Goal: Task Accomplishment & Management: Complete application form

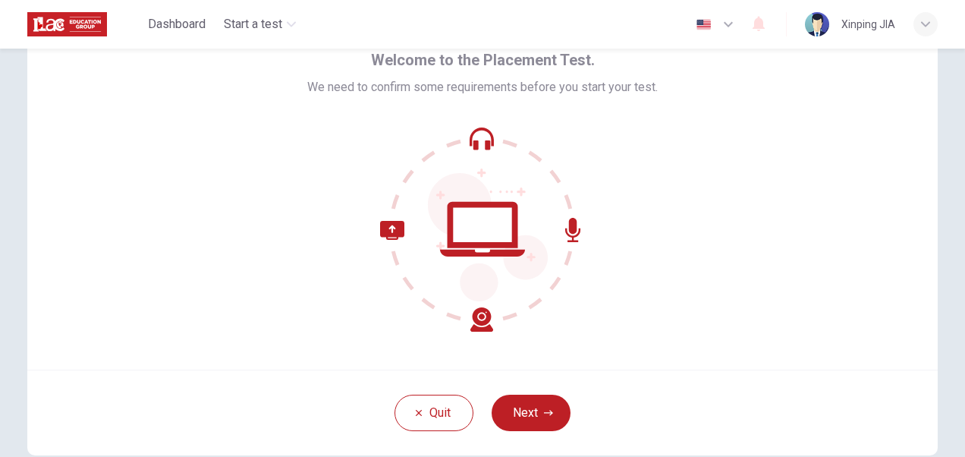
scroll to position [146, 0]
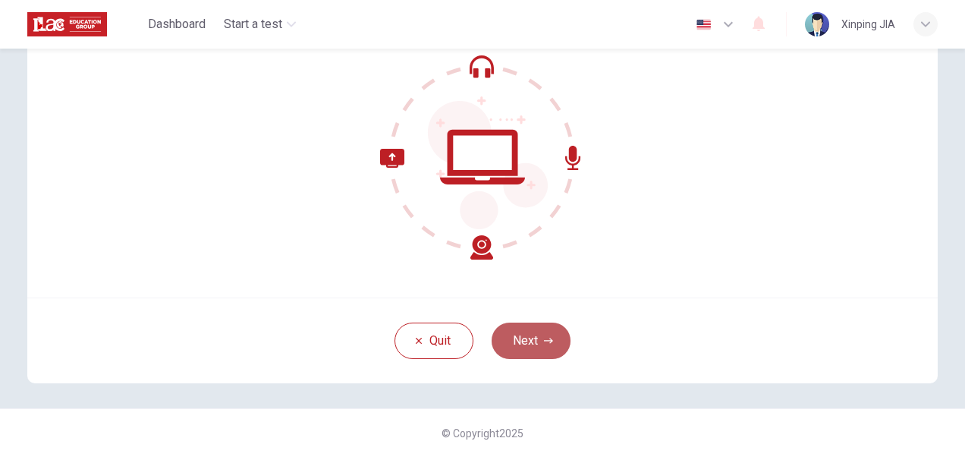
click at [526, 343] on button "Next" at bounding box center [531, 340] width 79 height 36
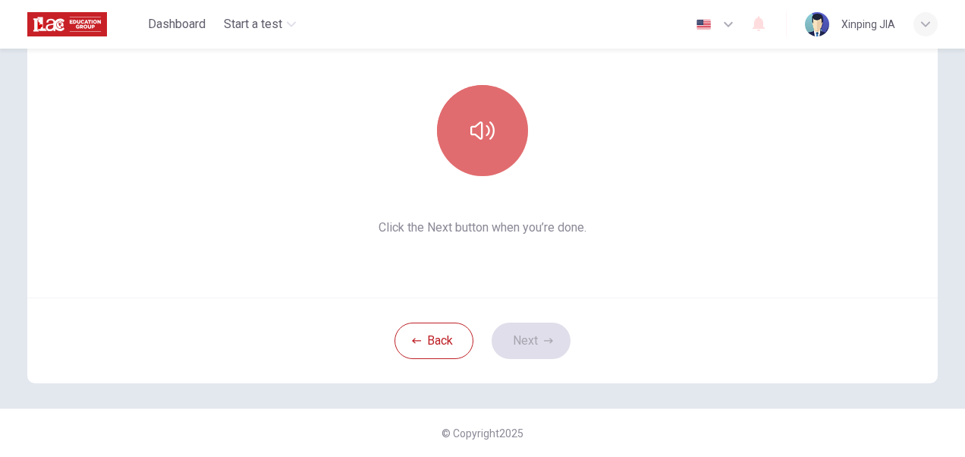
click at [486, 127] on icon "button" at bounding box center [482, 130] width 24 height 24
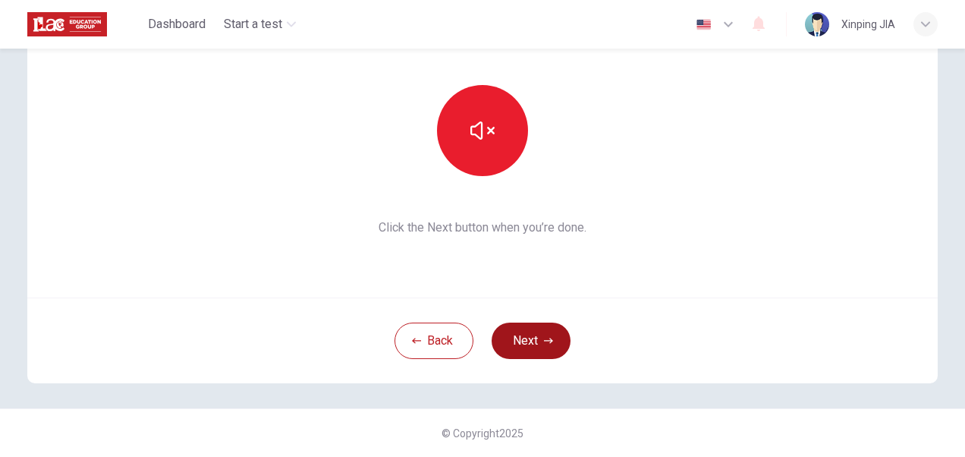
click at [530, 335] on button "Next" at bounding box center [531, 340] width 79 height 36
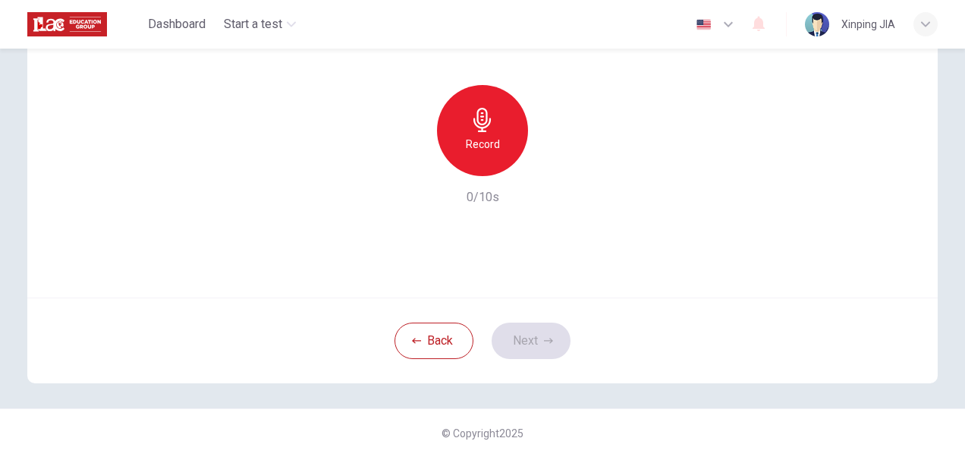
click at [476, 140] on h6 "Record" at bounding box center [483, 144] width 34 height 18
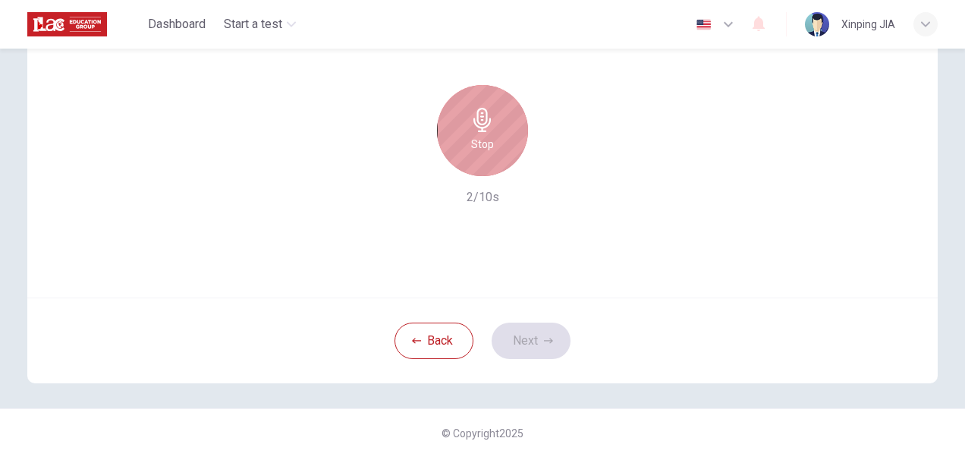
click at [488, 146] on h6 "Stop" at bounding box center [482, 144] width 23 height 18
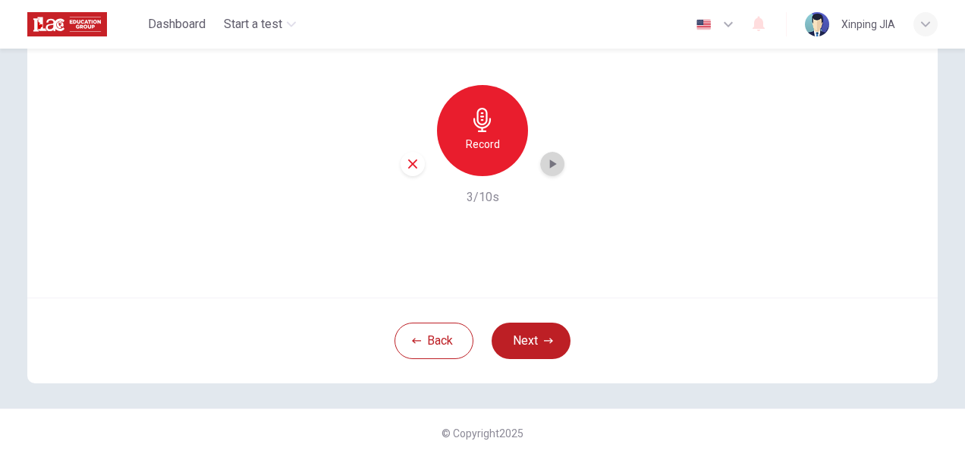
click at [552, 162] on icon "button" at bounding box center [552, 163] width 15 height 15
click at [533, 349] on button "Next" at bounding box center [531, 340] width 79 height 36
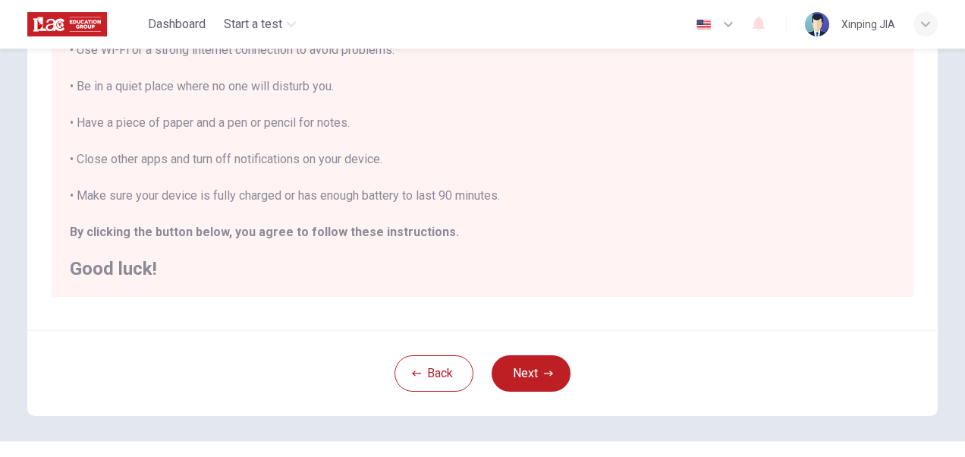
scroll to position [338, 0]
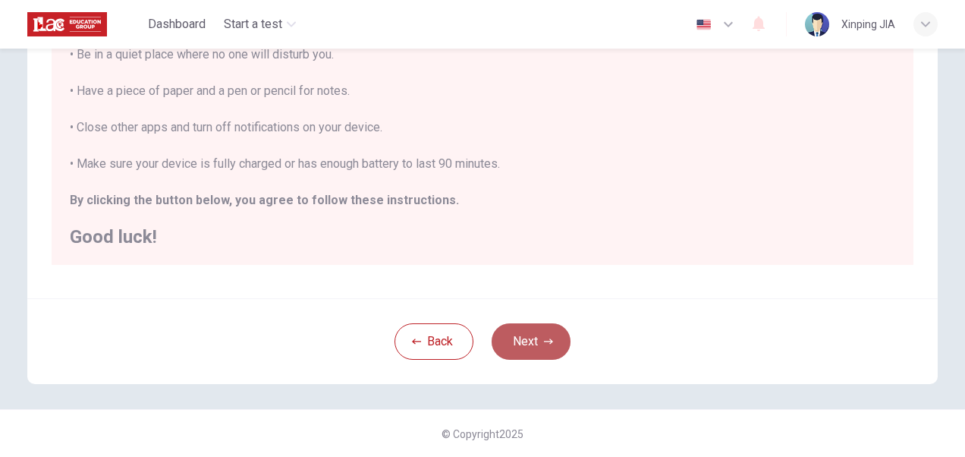
click at [528, 335] on button "Next" at bounding box center [531, 341] width 79 height 36
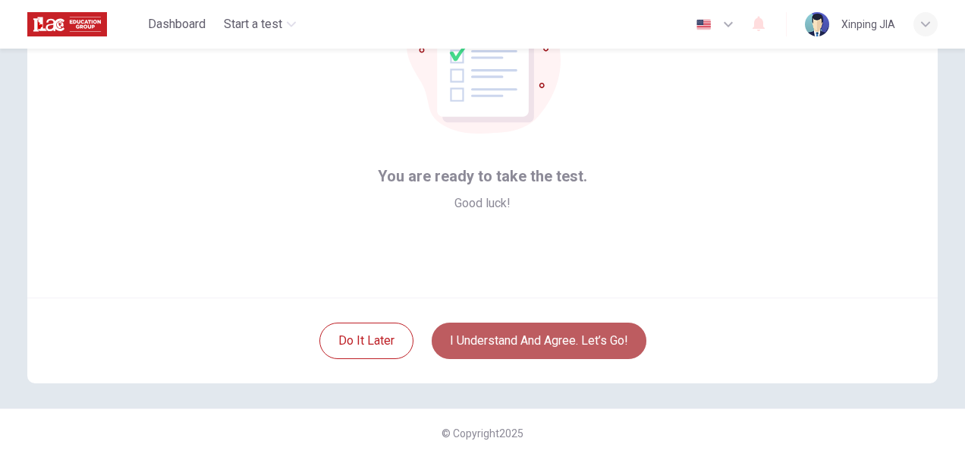
click at [517, 347] on button "I understand and agree. Let’s go!" at bounding box center [539, 340] width 215 height 36
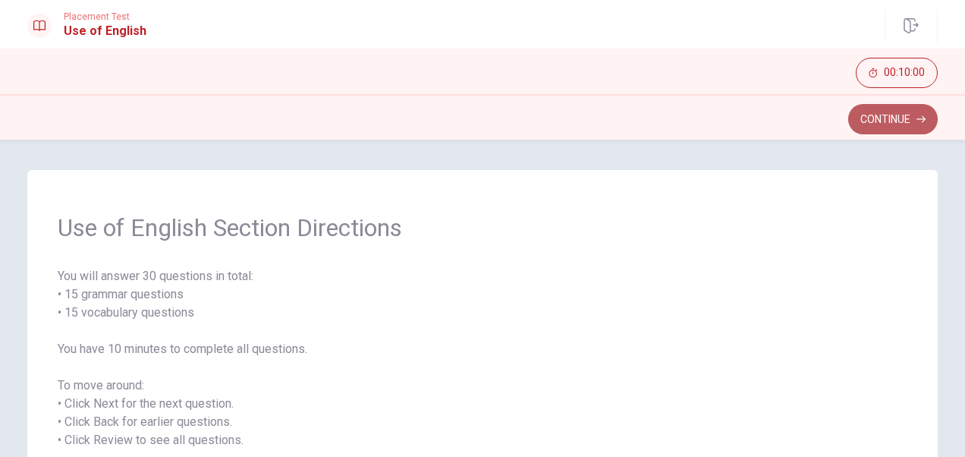
click at [863, 120] on button "Continue" at bounding box center [893, 119] width 90 height 30
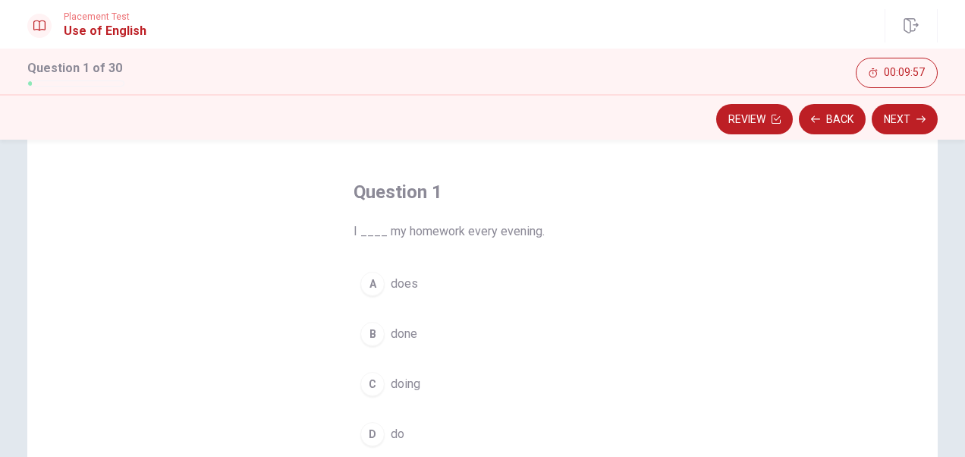
scroll to position [76, 0]
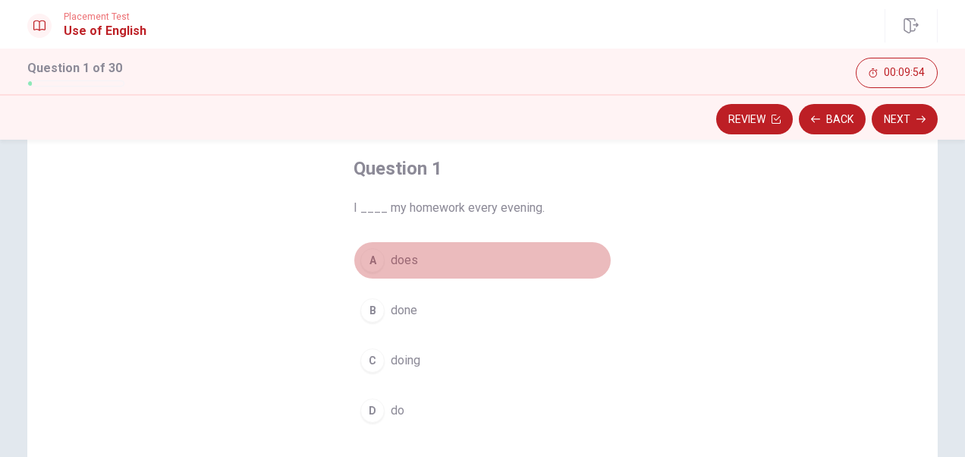
click at [399, 261] on span "does" at bounding box center [404, 260] width 27 height 18
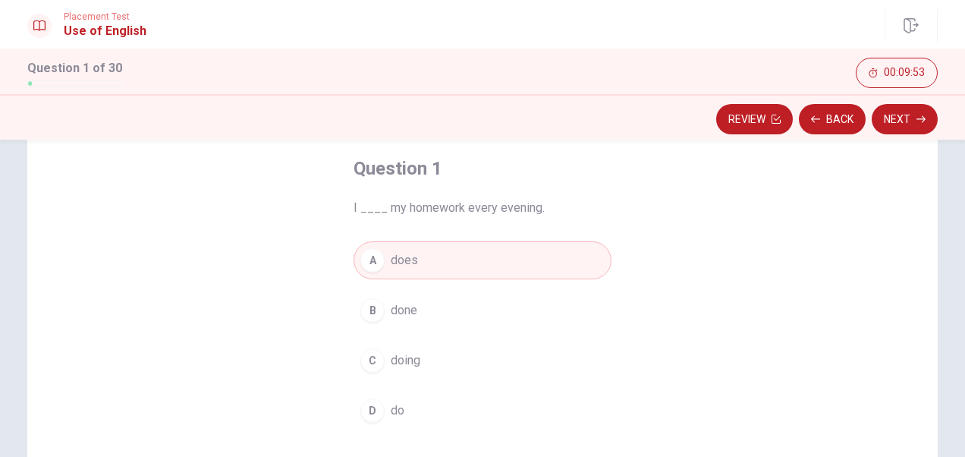
click at [391, 406] on span "do" at bounding box center [398, 410] width 14 height 18
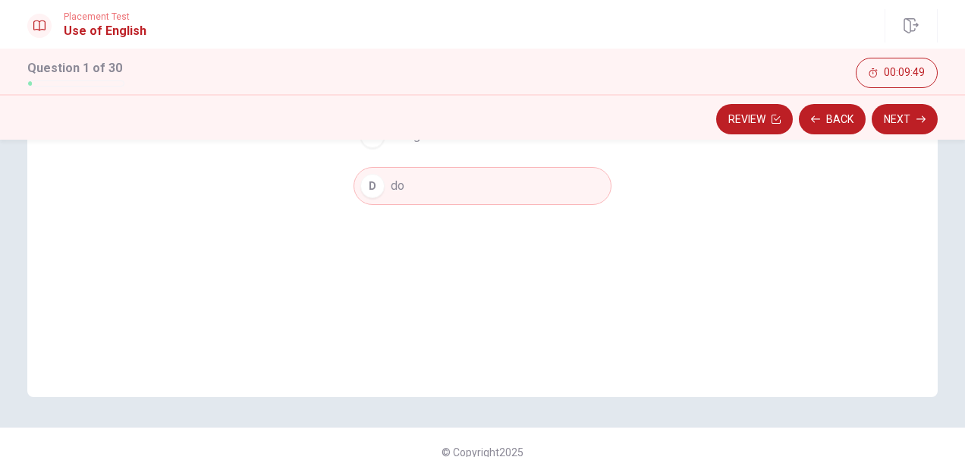
scroll to position [303, 0]
click at [901, 124] on button "Next" at bounding box center [905, 119] width 66 height 30
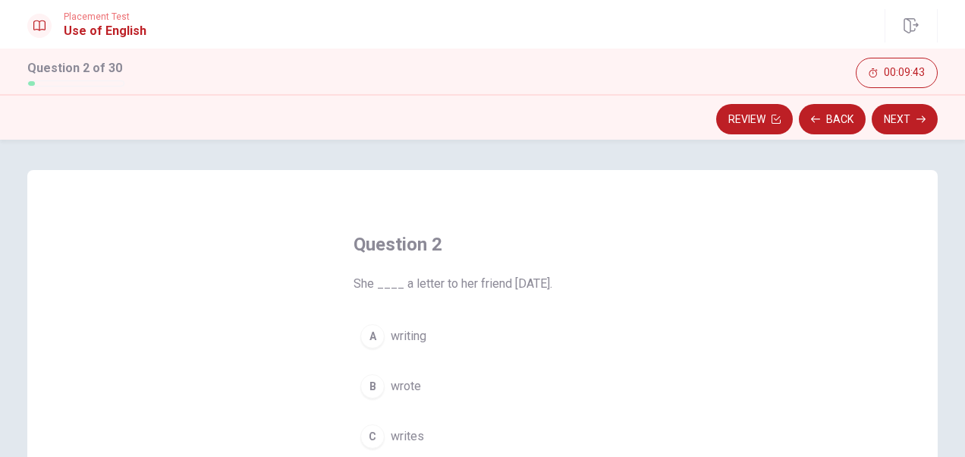
scroll to position [76, 0]
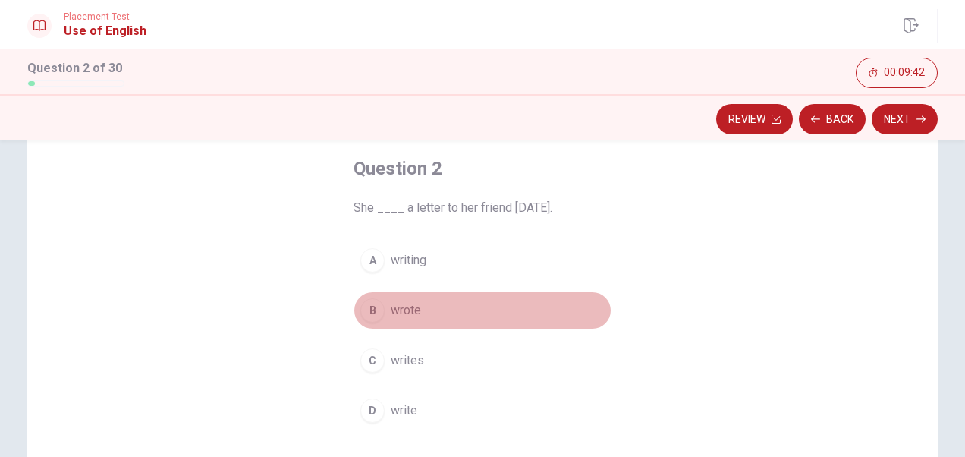
click at [410, 310] on span "wrote" at bounding box center [406, 310] width 30 height 18
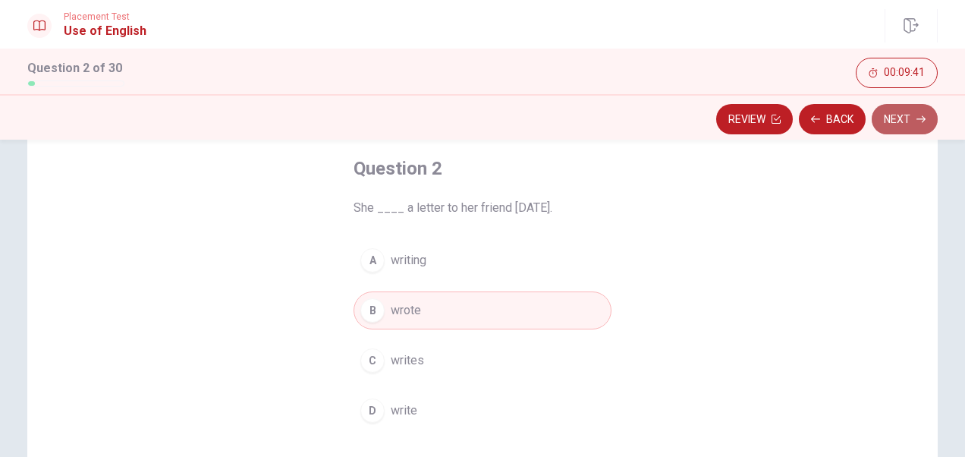
click at [897, 126] on button "Next" at bounding box center [905, 119] width 66 height 30
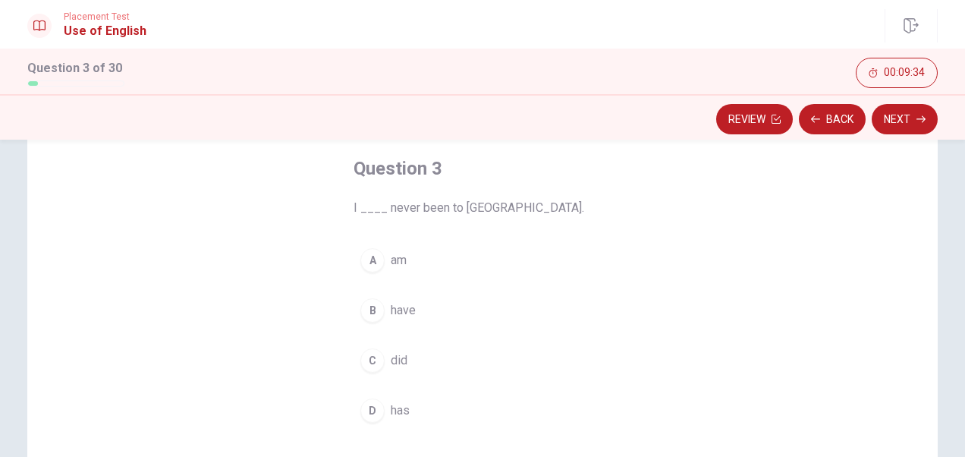
click at [398, 311] on span "have" at bounding box center [403, 310] width 25 height 18
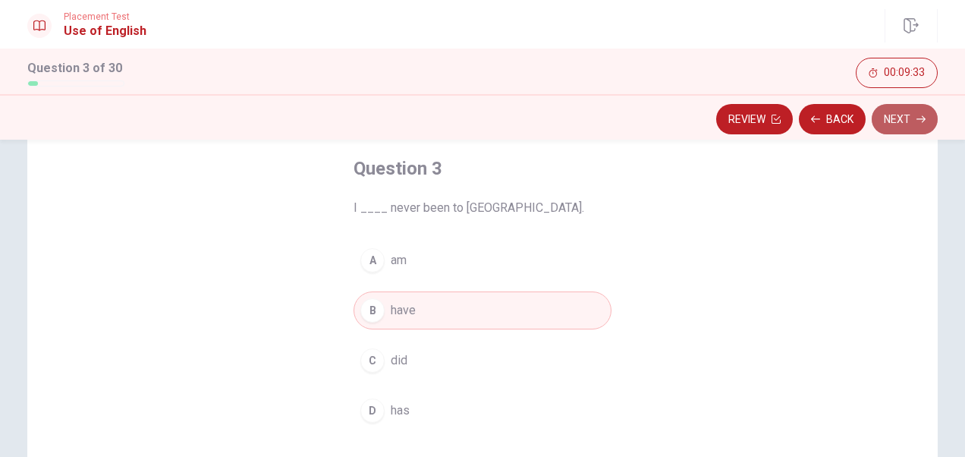
click at [891, 123] on button "Next" at bounding box center [905, 119] width 66 height 30
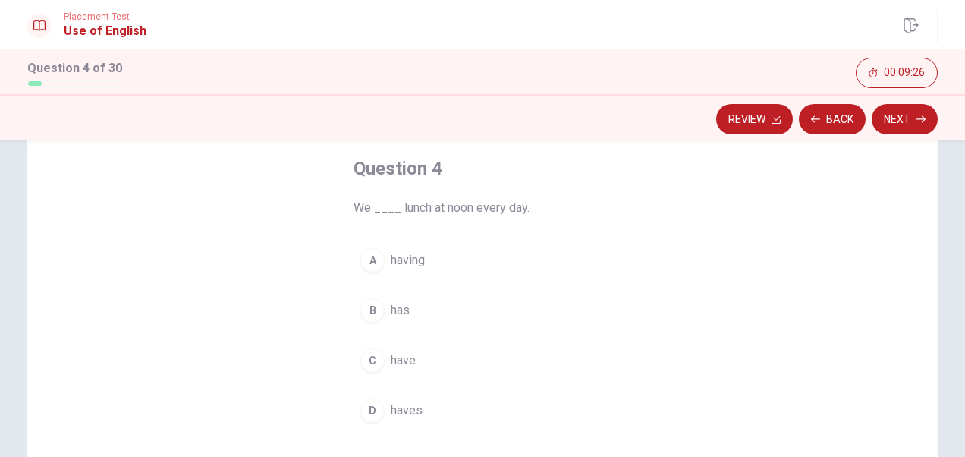
click at [405, 361] on span "have" at bounding box center [403, 360] width 25 height 18
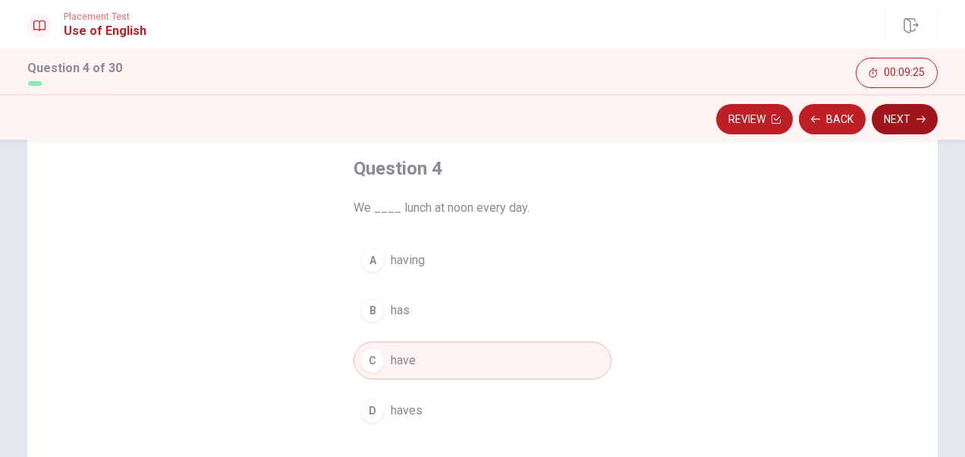
click at [897, 117] on button "Next" at bounding box center [905, 119] width 66 height 30
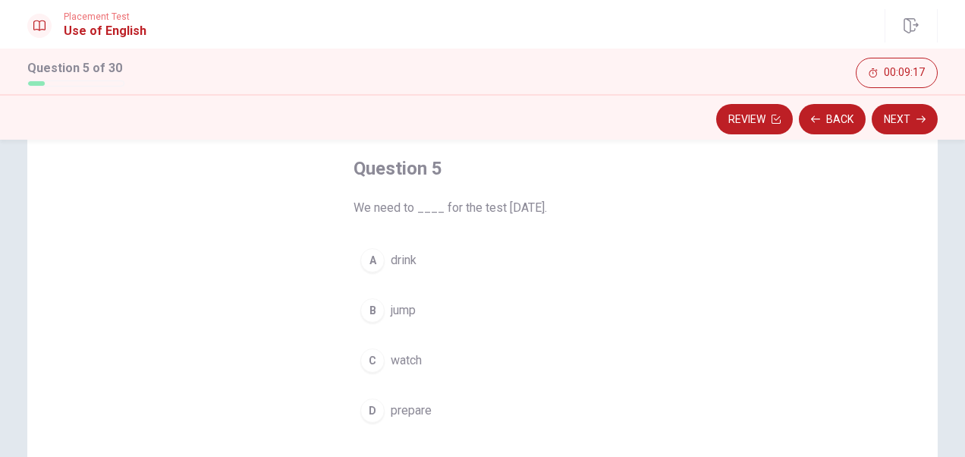
click at [405, 409] on span "prepare" at bounding box center [411, 410] width 41 height 18
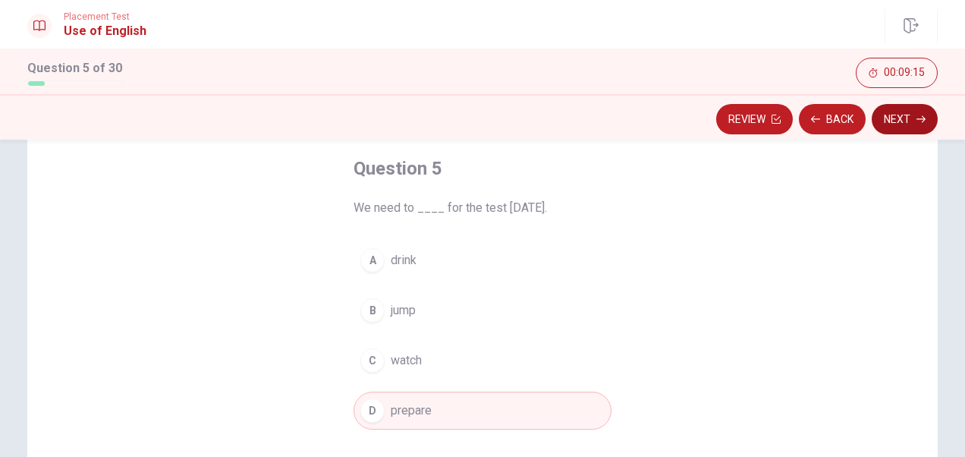
click at [887, 115] on button "Next" at bounding box center [905, 119] width 66 height 30
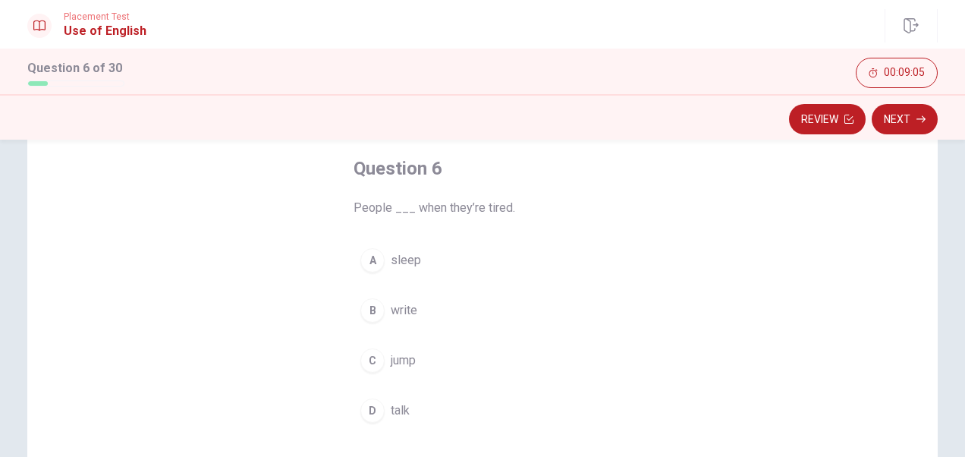
click at [399, 269] on span "sleep" at bounding box center [406, 260] width 30 height 18
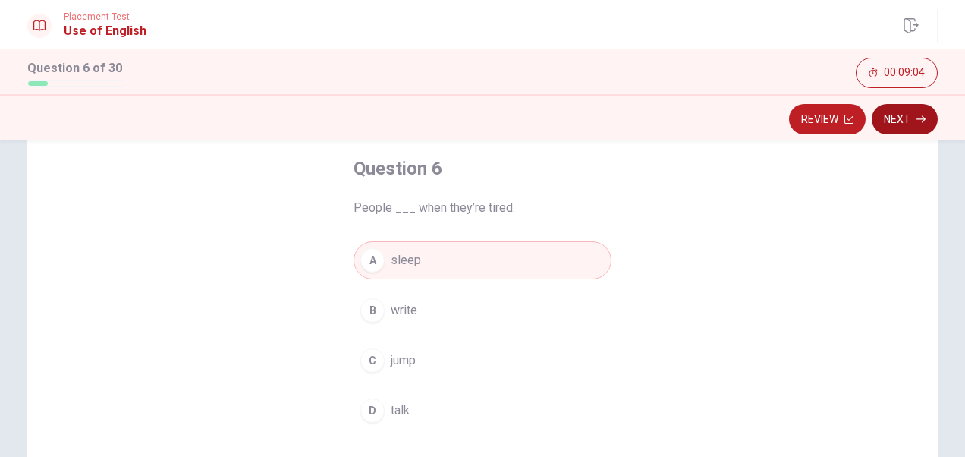
click at [897, 121] on button "Next" at bounding box center [905, 119] width 66 height 30
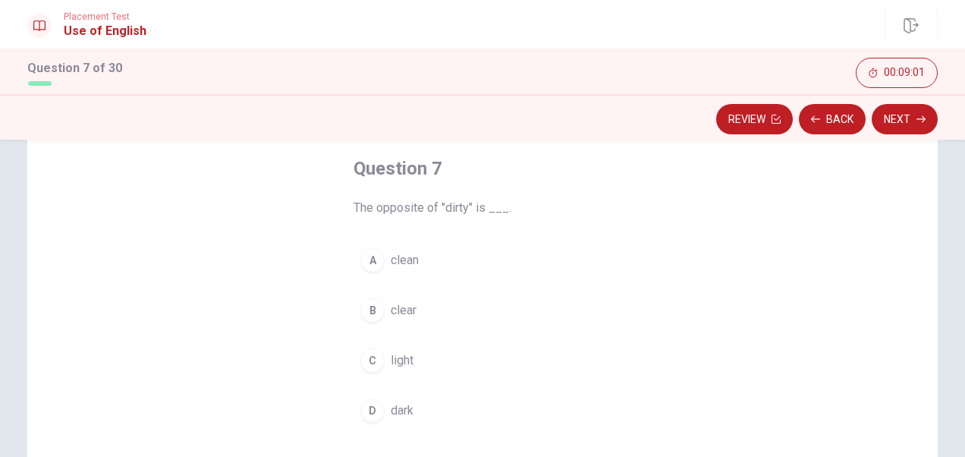
click at [395, 259] on span "clean" at bounding box center [405, 260] width 28 height 18
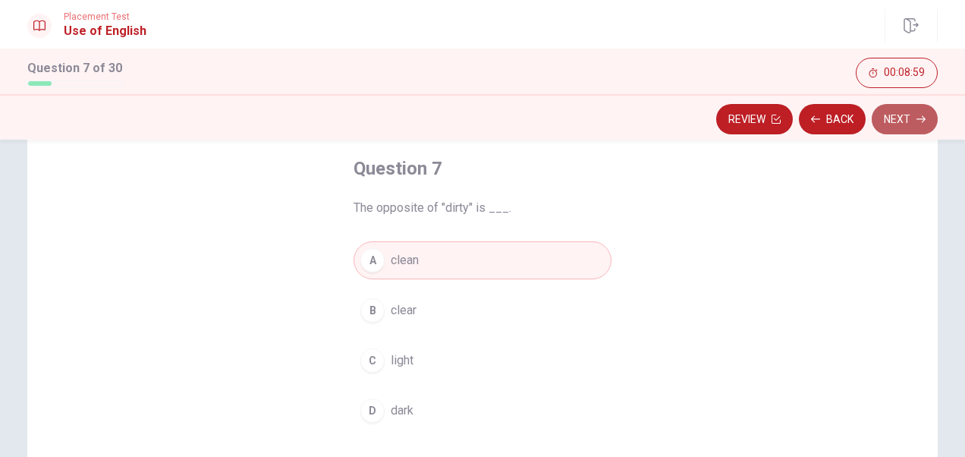
click at [894, 120] on button "Next" at bounding box center [905, 119] width 66 height 30
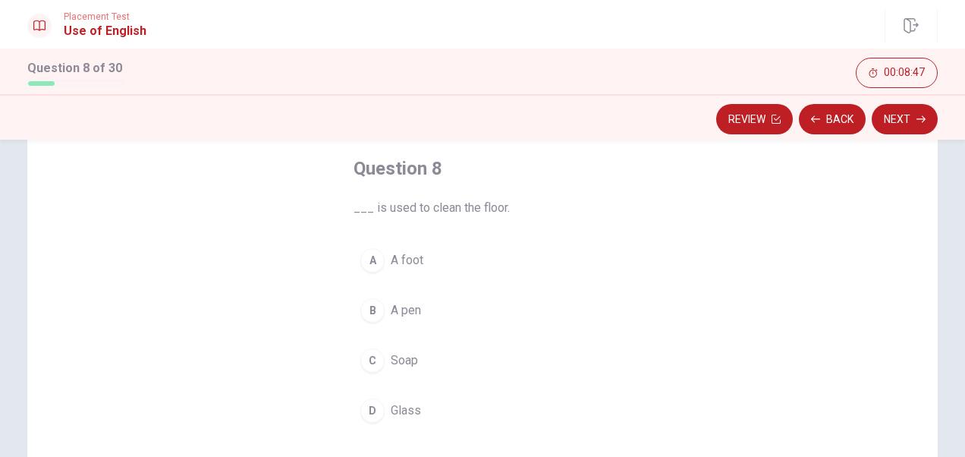
click at [398, 357] on span "Soap" at bounding box center [404, 360] width 27 height 18
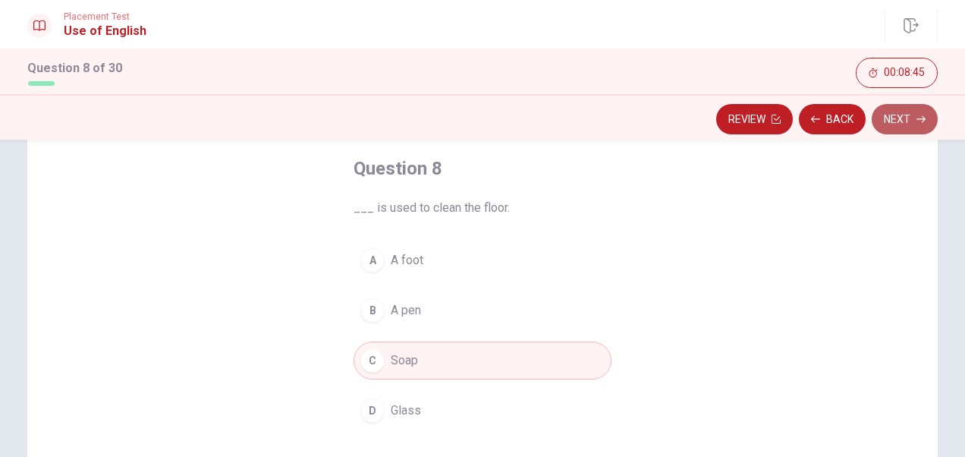
click at [894, 118] on button "Next" at bounding box center [905, 119] width 66 height 30
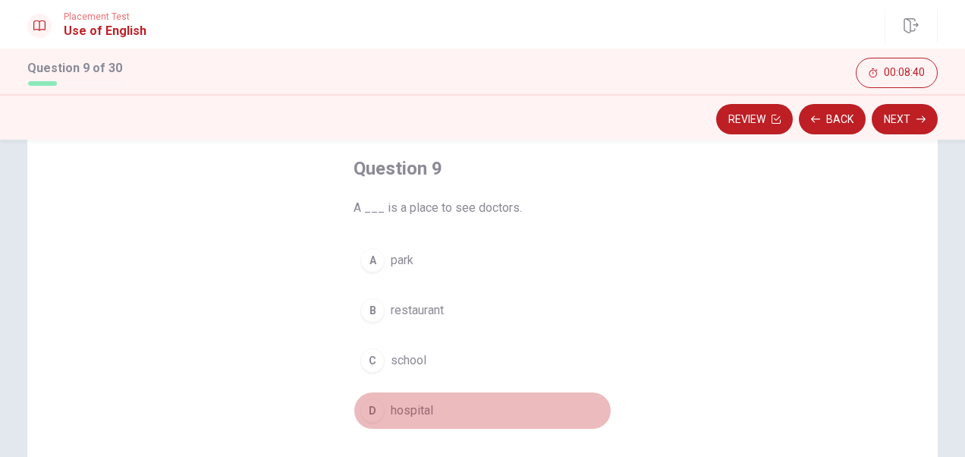
click at [424, 412] on span "hospital" at bounding box center [412, 410] width 42 height 18
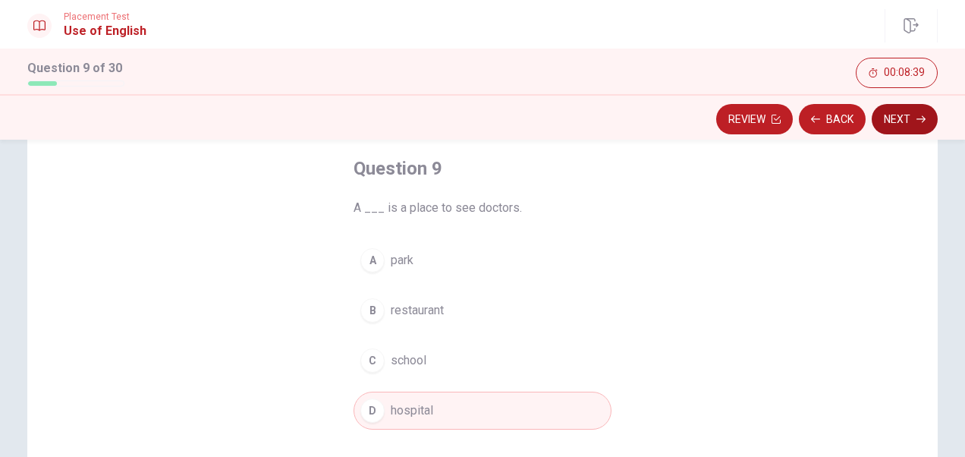
click at [891, 124] on button "Next" at bounding box center [905, 119] width 66 height 30
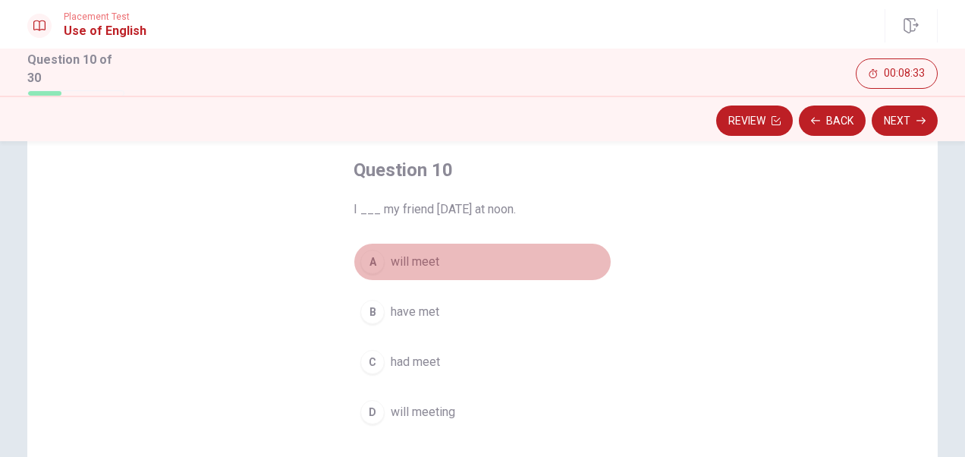
click at [426, 256] on span "will meet" at bounding box center [415, 262] width 49 height 18
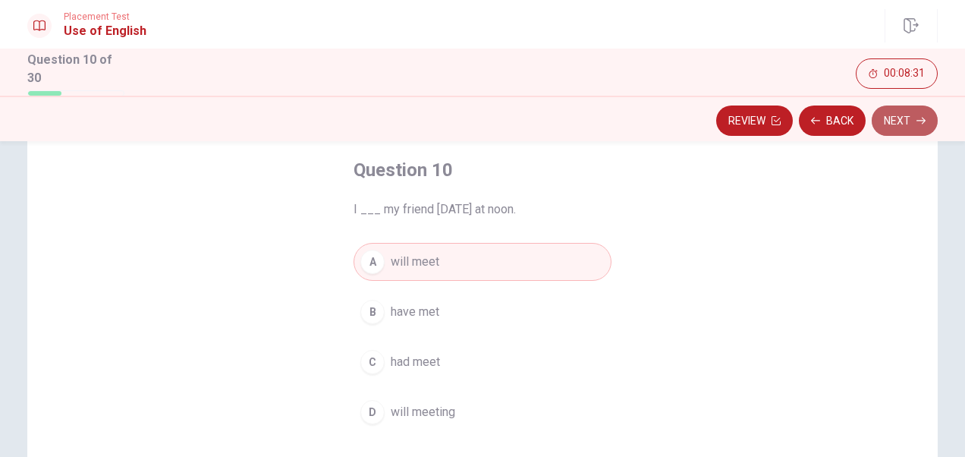
click at [906, 124] on button "Next" at bounding box center [905, 120] width 66 height 30
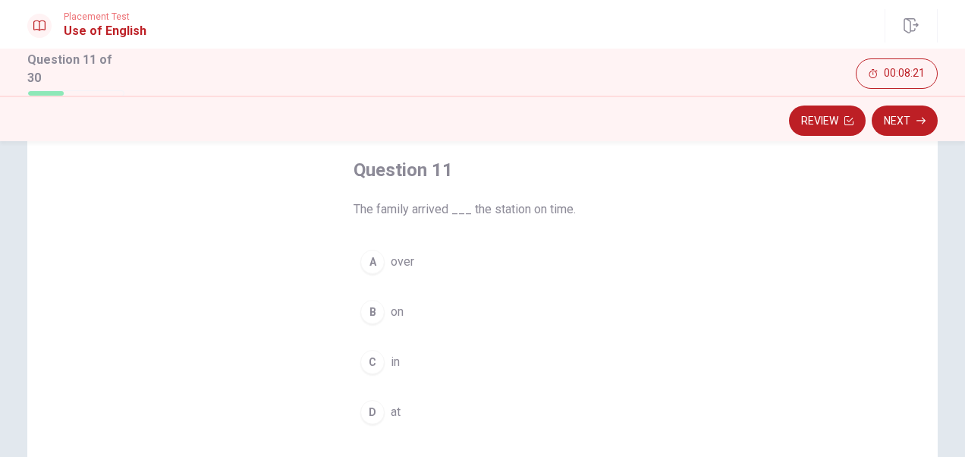
click at [391, 407] on span "at" at bounding box center [396, 412] width 10 height 18
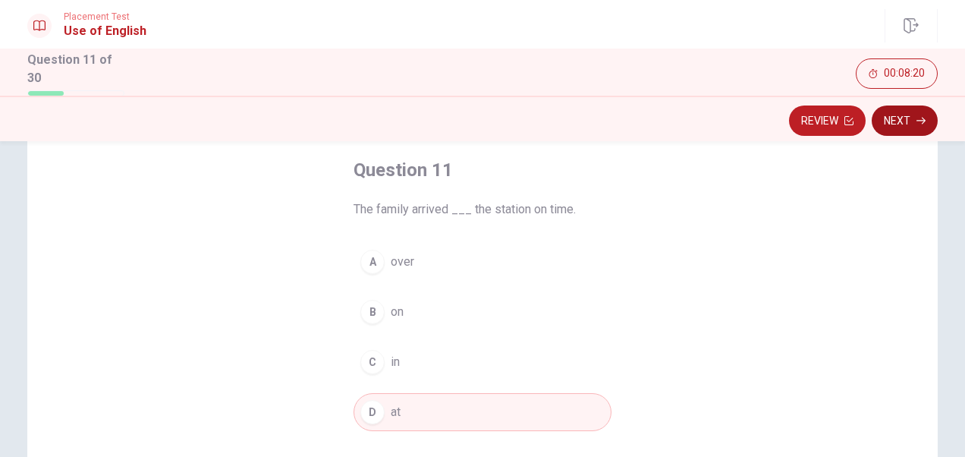
click at [911, 121] on button "Next" at bounding box center [905, 120] width 66 height 30
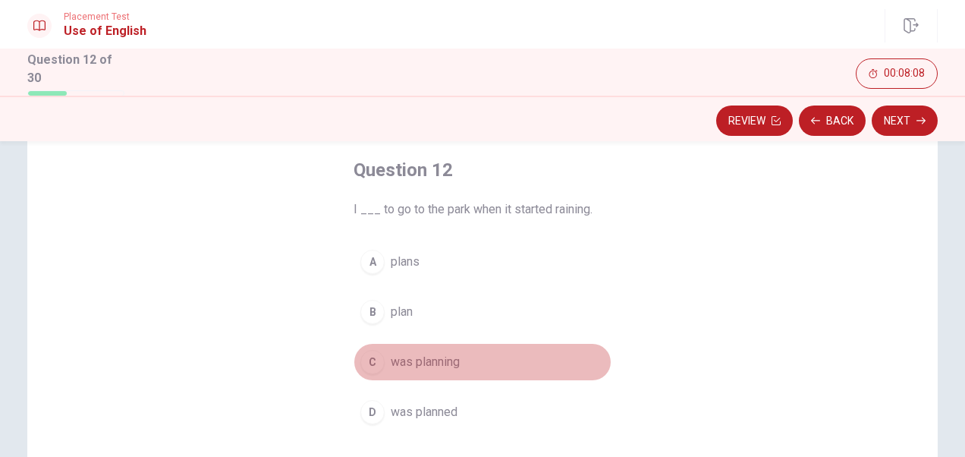
click at [426, 361] on span "was planning" at bounding box center [425, 362] width 69 height 18
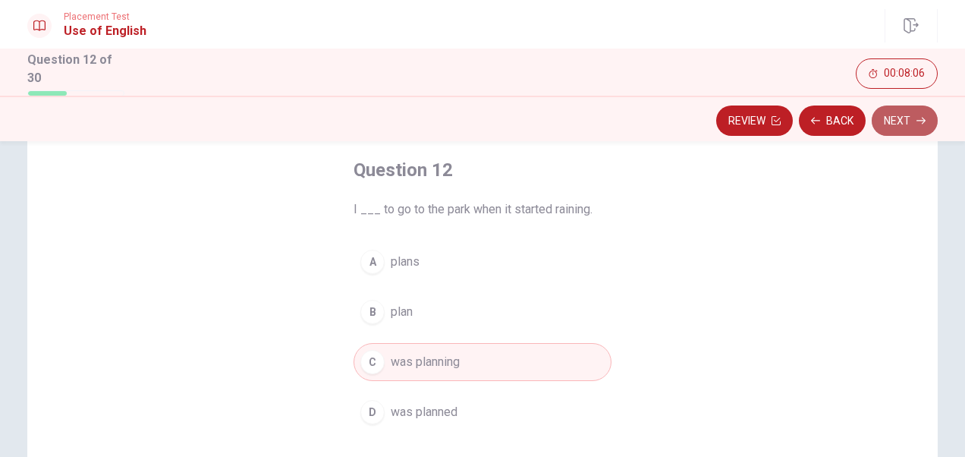
click at [904, 117] on button "Next" at bounding box center [905, 120] width 66 height 30
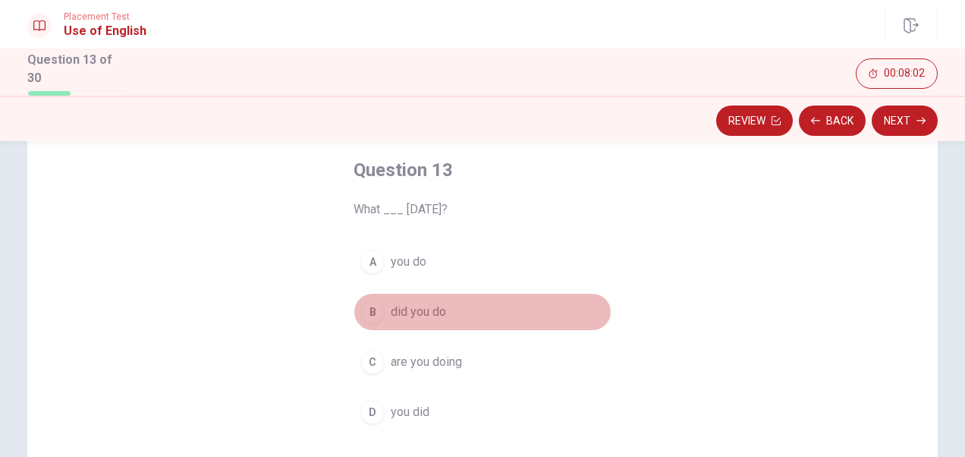
click at [420, 305] on span "did you do" at bounding box center [418, 312] width 55 height 18
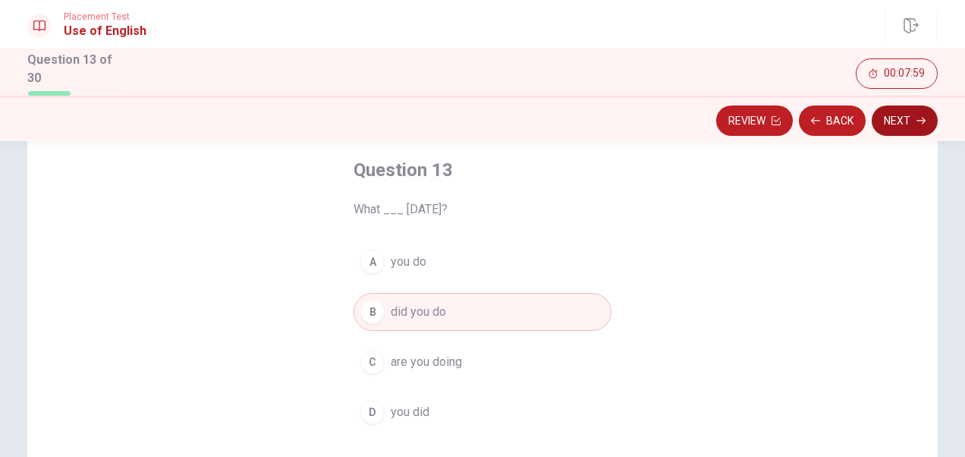
click at [910, 121] on button "Next" at bounding box center [905, 120] width 66 height 30
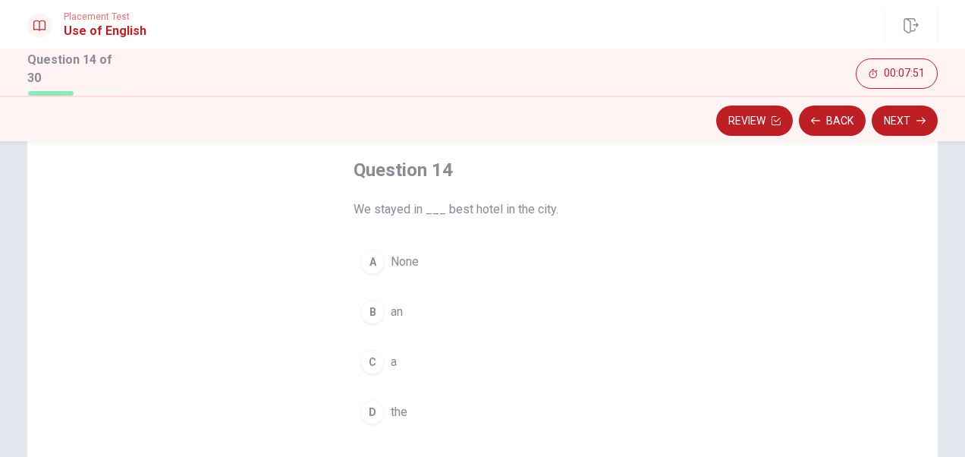
click at [391, 357] on span "a" at bounding box center [394, 362] width 6 height 18
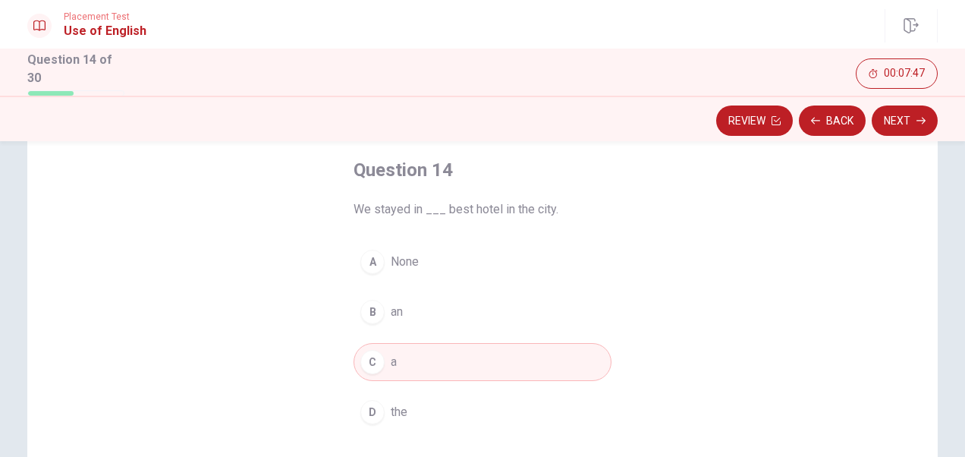
click at [399, 407] on span "the" at bounding box center [399, 412] width 17 height 18
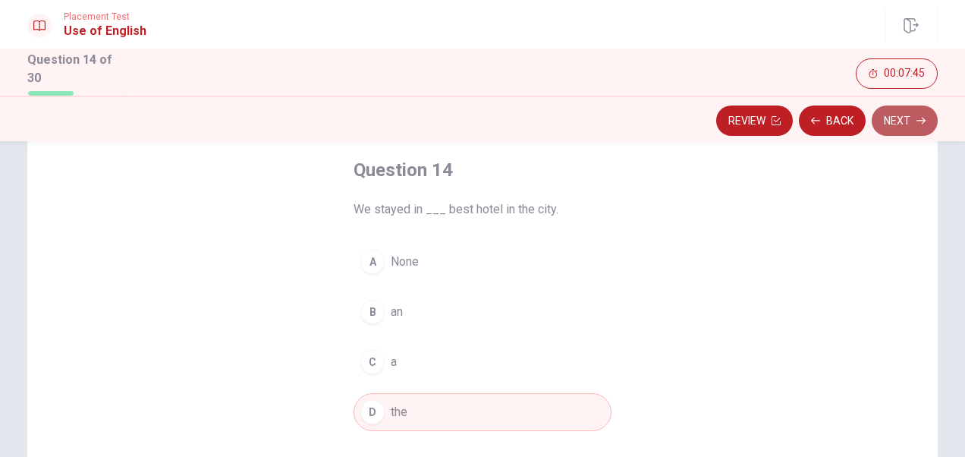
click at [910, 118] on button "Next" at bounding box center [905, 120] width 66 height 30
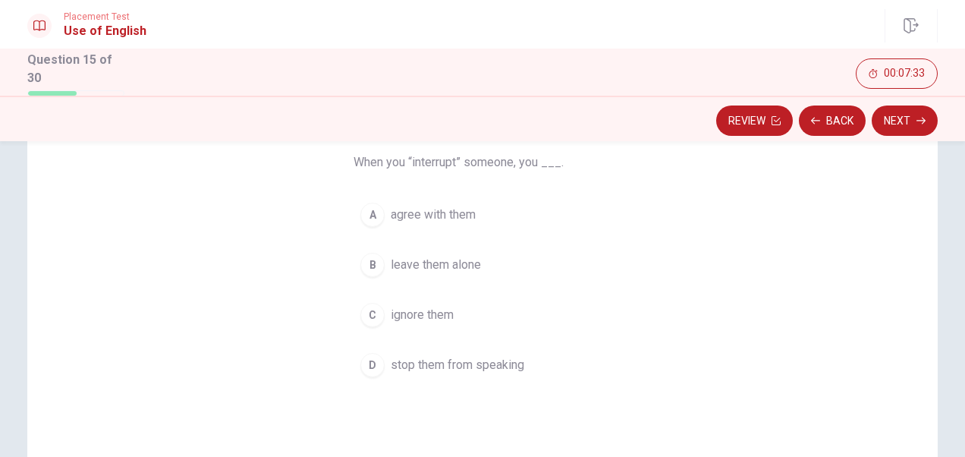
scroll to position [152, 0]
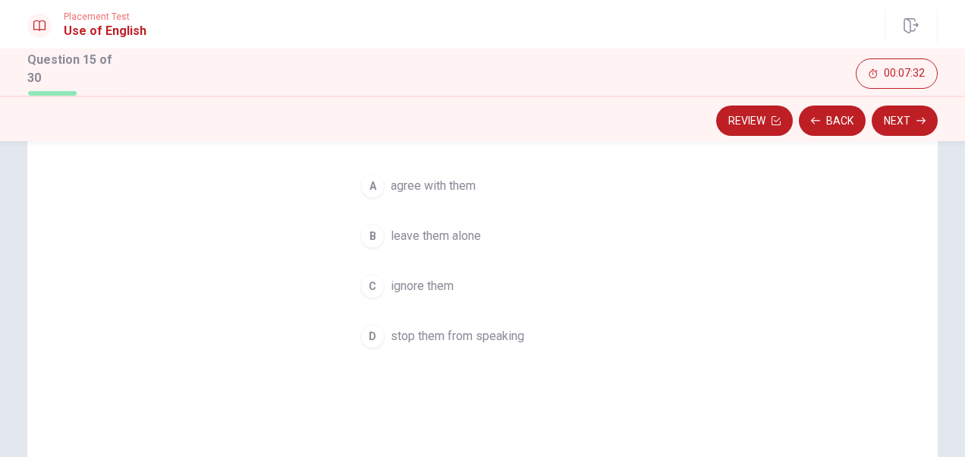
click at [452, 334] on span "stop them from speaking" at bounding box center [458, 336] width 134 height 18
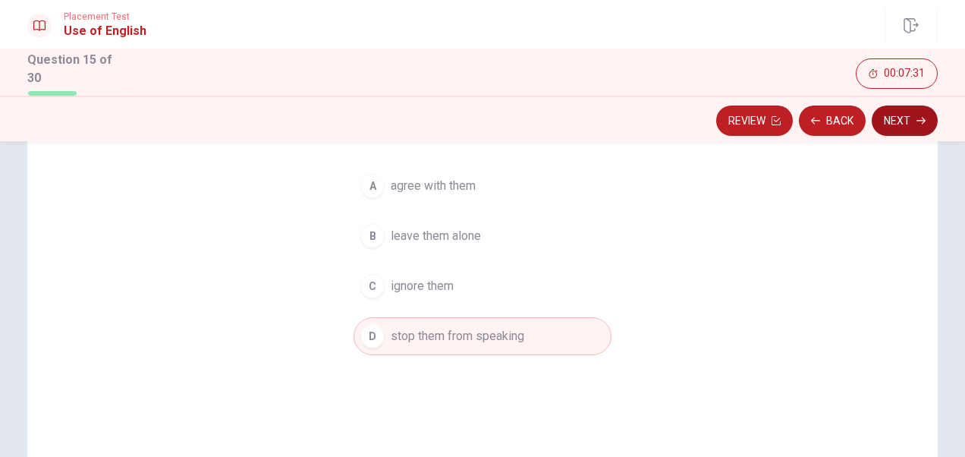
click at [891, 121] on button "Next" at bounding box center [905, 120] width 66 height 30
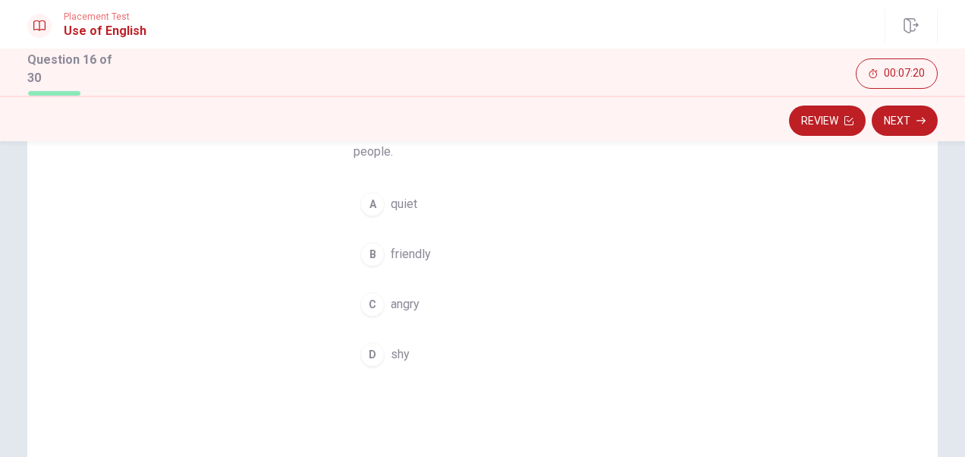
click at [401, 253] on span "friendly" at bounding box center [411, 254] width 40 height 18
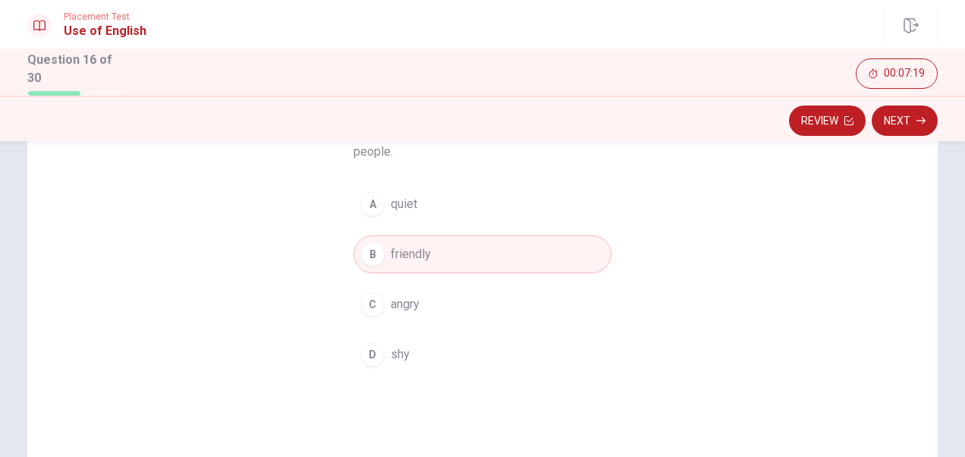
click at [905, 118] on button "Next" at bounding box center [905, 120] width 66 height 30
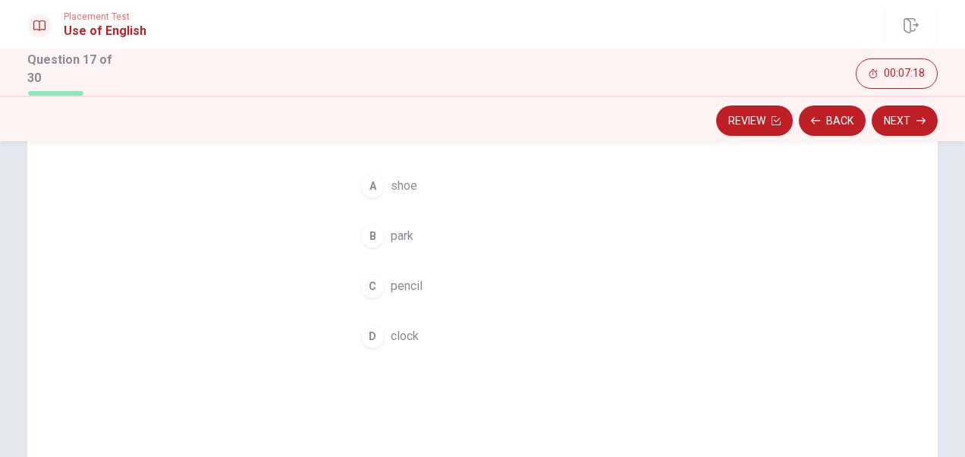
scroll to position [76, 0]
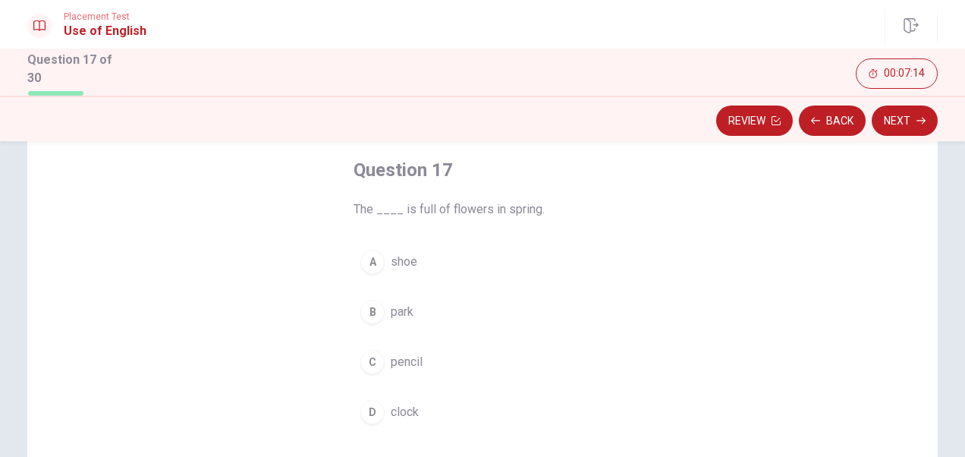
click at [410, 306] on button "B park" at bounding box center [483, 312] width 258 height 38
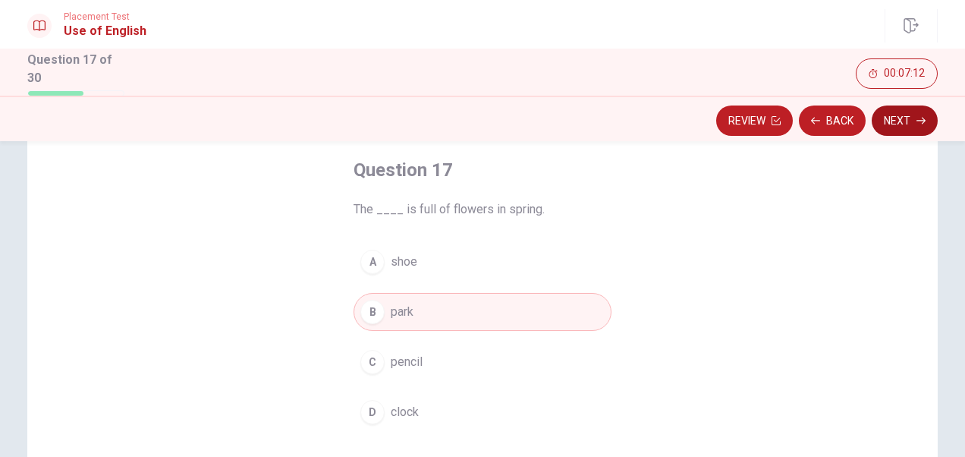
click at [897, 118] on button "Next" at bounding box center [905, 120] width 66 height 30
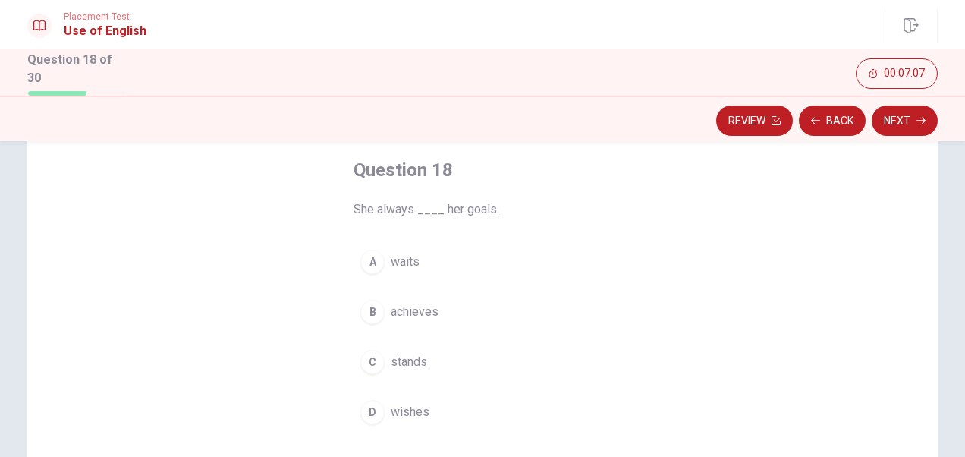
click at [422, 313] on span "achieves" at bounding box center [415, 312] width 48 height 18
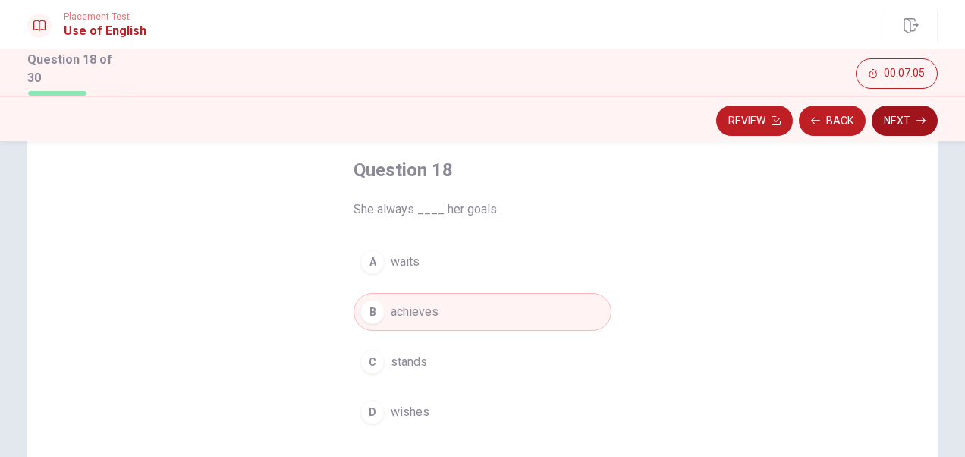
click at [888, 123] on button "Next" at bounding box center [905, 120] width 66 height 30
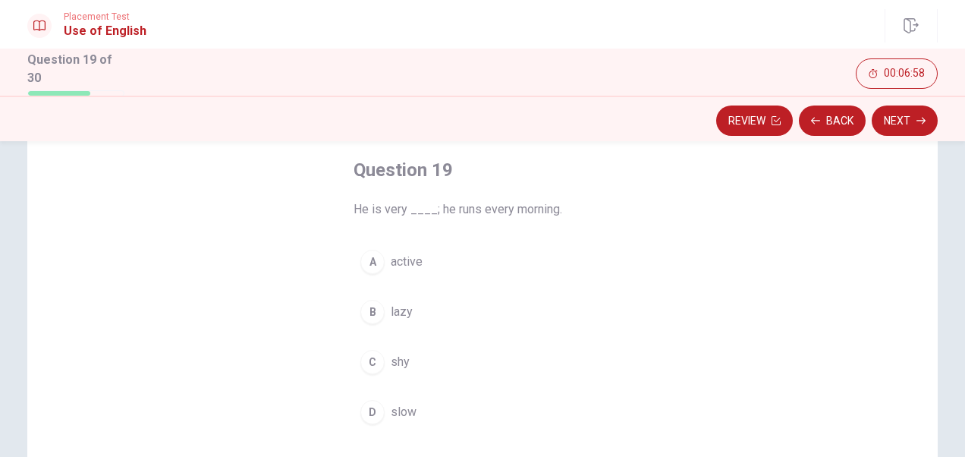
click at [409, 259] on span "active" at bounding box center [407, 262] width 32 height 18
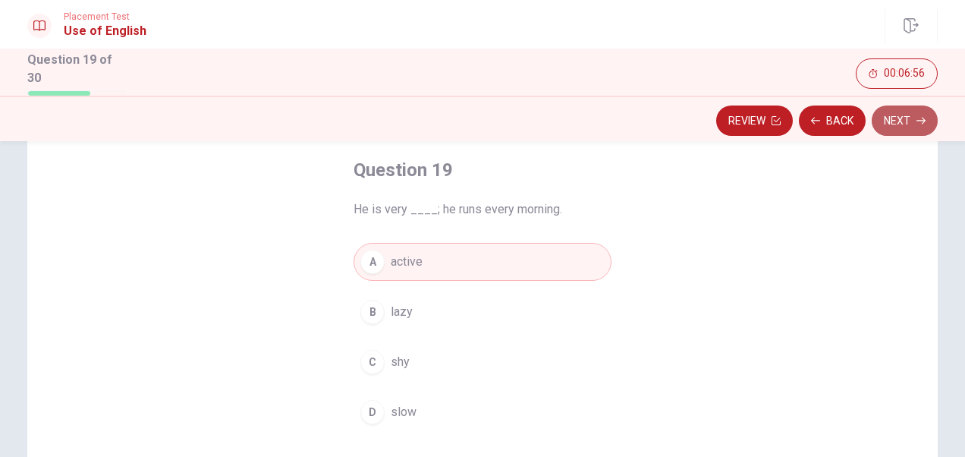
click at [900, 121] on button "Next" at bounding box center [905, 120] width 66 height 30
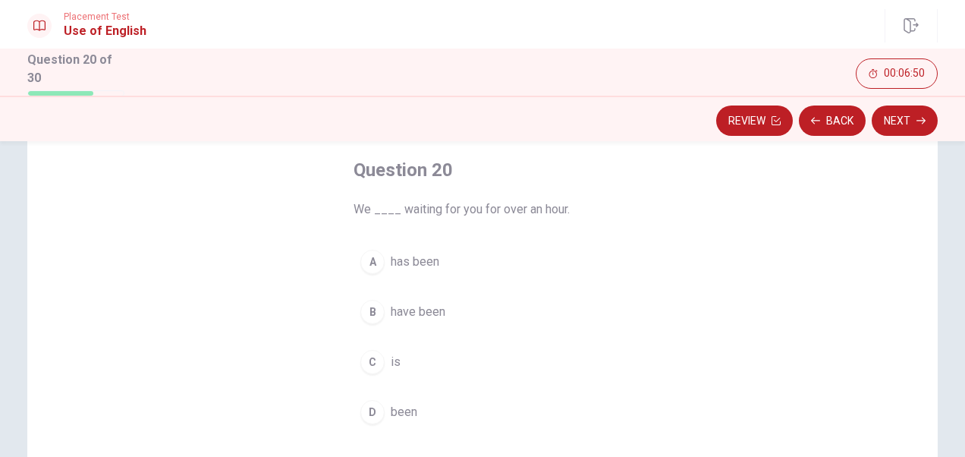
click at [416, 313] on span "have been" at bounding box center [418, 312] width 55 height 18
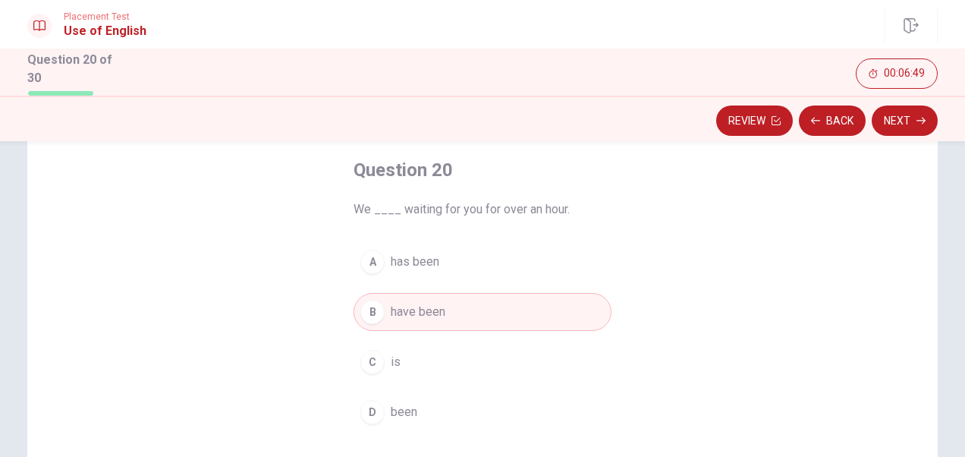
click at [894, 115] on button "Next" at bounding box center [905, 120] width 66 height 30
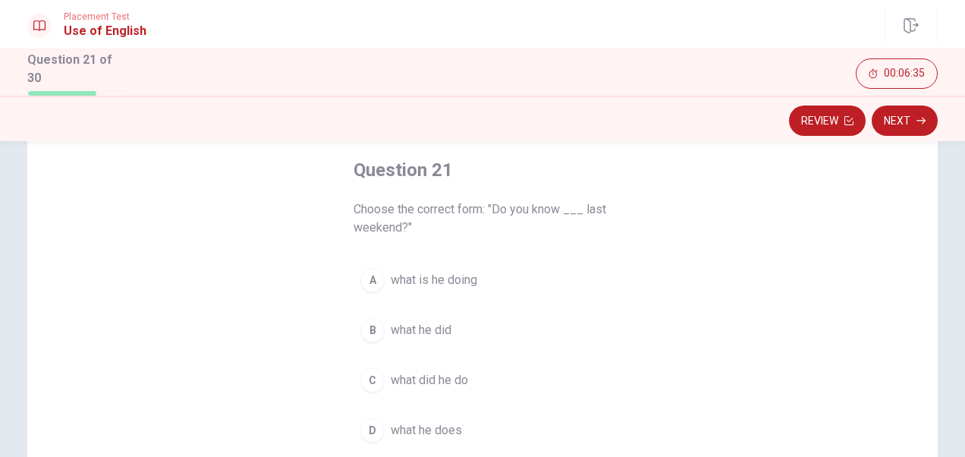
scroll to position [152, 0]
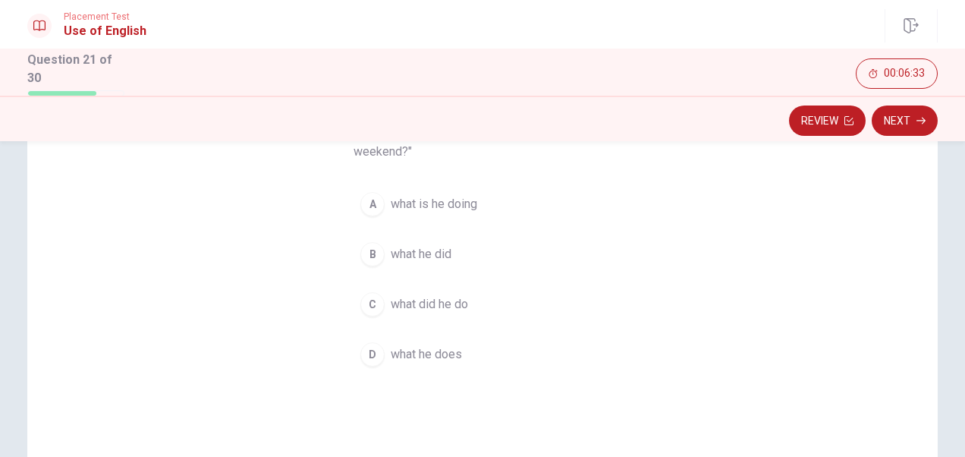
click at [445, 300] on span "what did he do" at bounding box center [429, 304] width 77 height 18
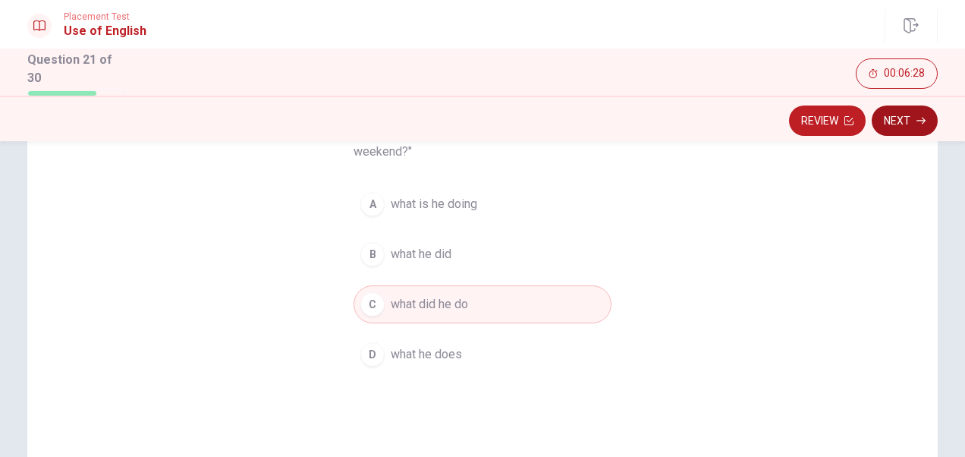
click at [904, 118] on button "Next" at bounding box center [905, 120] width 66 height 30
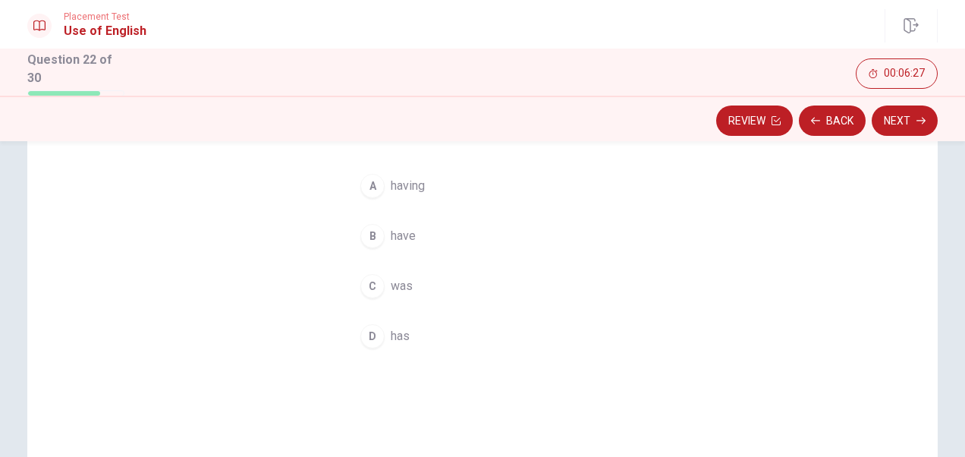
scroll to position [76, 0]
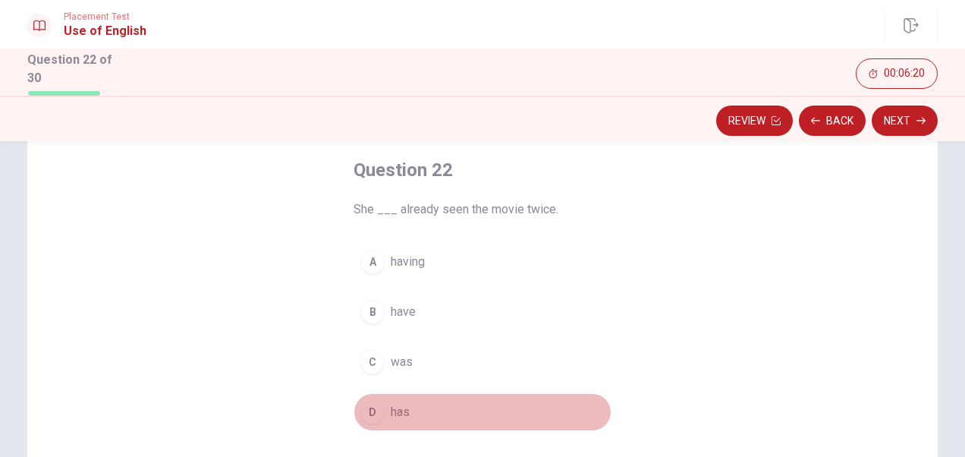
click at [399, 413] on span "has" at bounding box center [400, 412] width 19 height 18
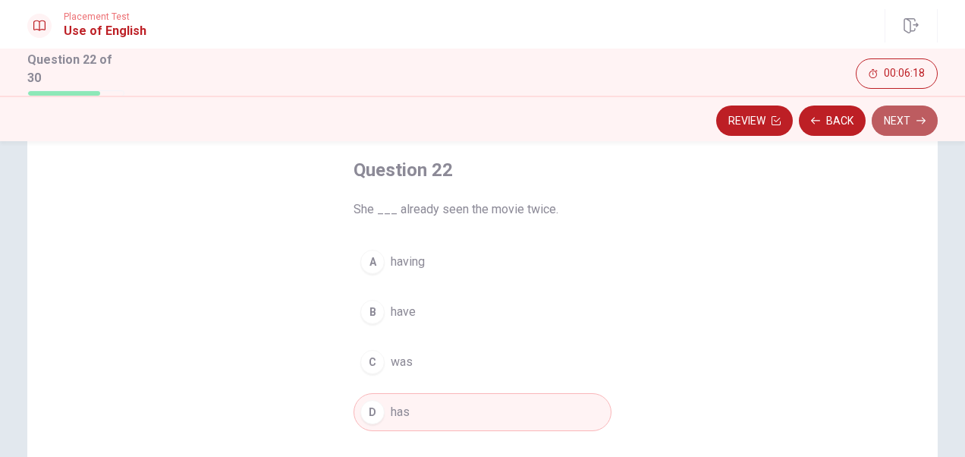
click at [894, 117] on button "Next" at bounding box center [905, 120] width 66 height 30
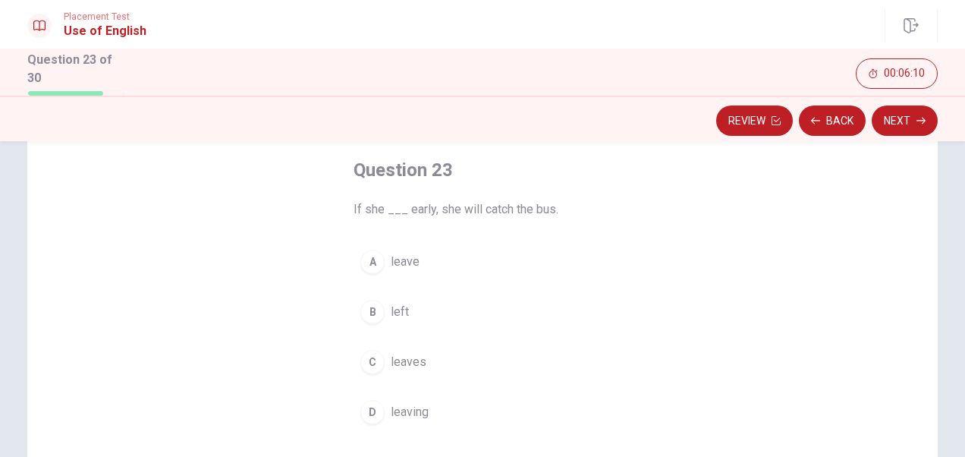
click at [404, 358] on span "leaves" at bounding box center [409, 362] width 36 height 18
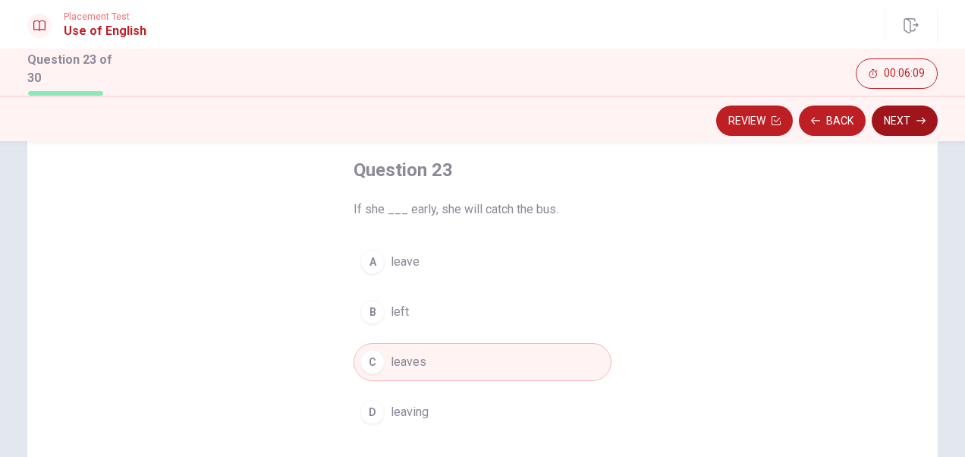
click at [900, 118] on button "Next" at bounding box center [905, 120] width 66 height 30
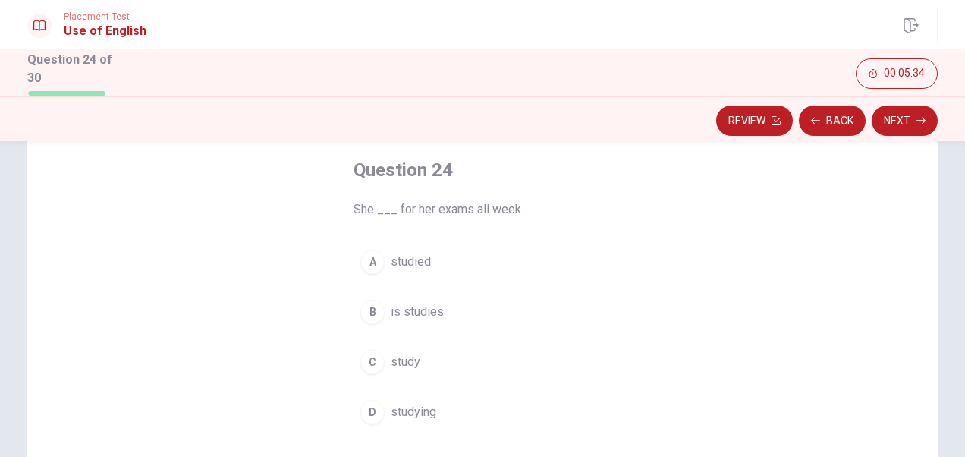
click at [407, 259] on span "studied" at bounding box center [411, 262] width 40 height 18
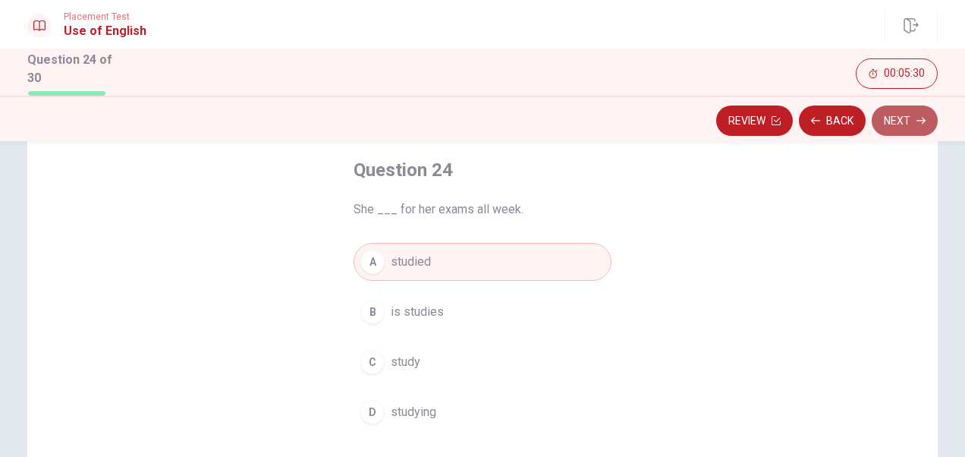
click at [896, 120] on button "Next" at bounding box center [905, 120] width 66 height 30
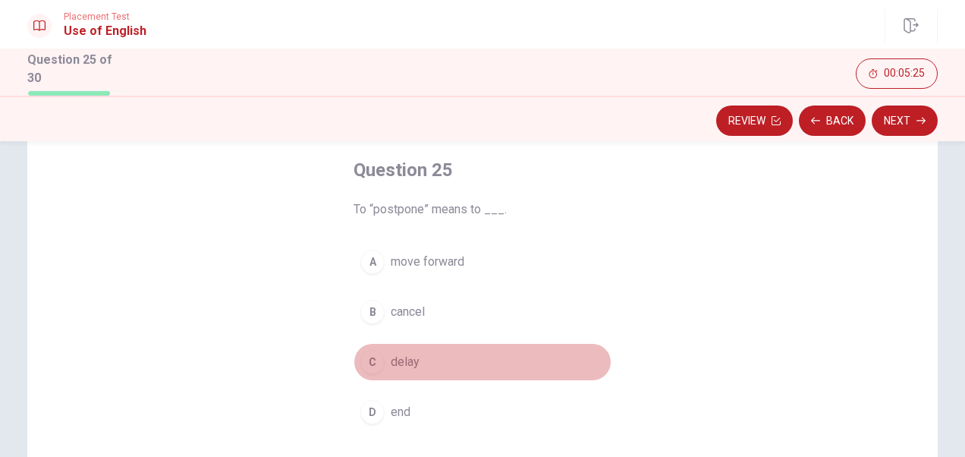
click at [402, 361] on span "delay" at bounding box center [405, 362] width 29 height 18
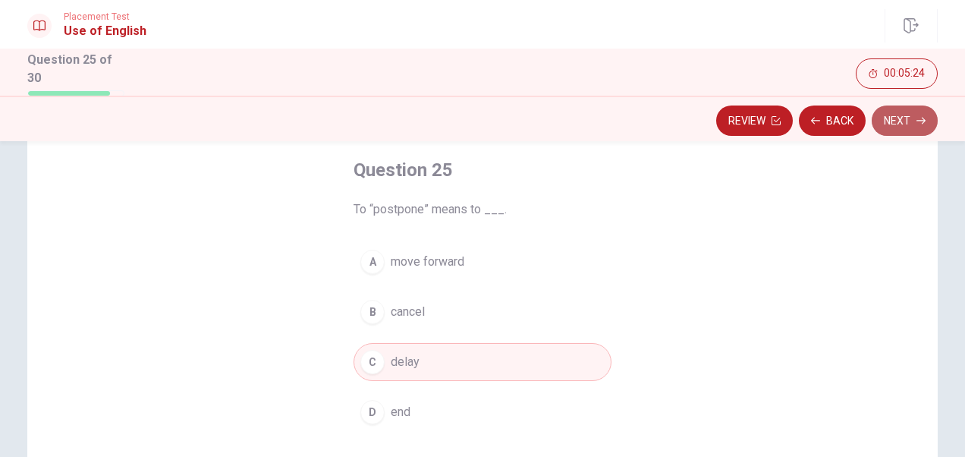
click at [904, 121] on button "Next" at bounding box center [905, 120] width 66 height 30
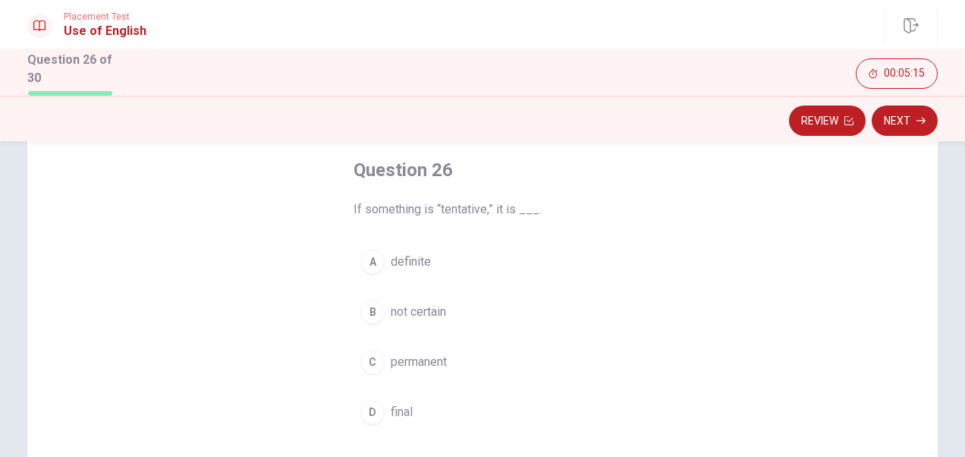
click at [435, 303] on span "not certain" at bounding box center [418, 312] width 55 height 18
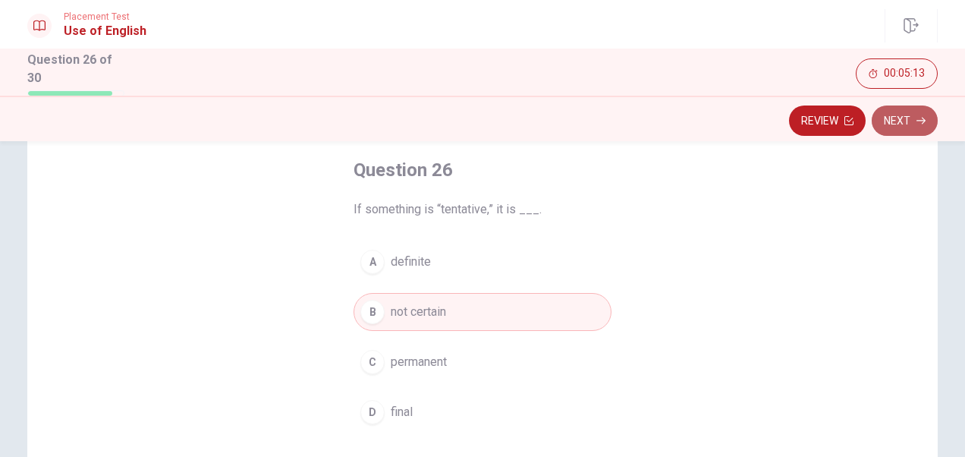
click at [913, 121] on button "Next" at bounding box center [905, 120] width 66 height 30
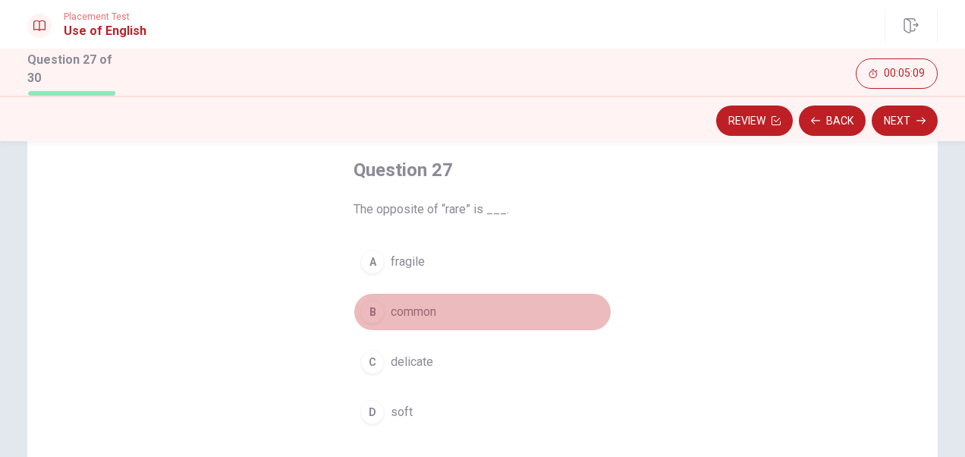
click at [413, 313] on span "common" at bounding box center [414, 312] width 46 height 18
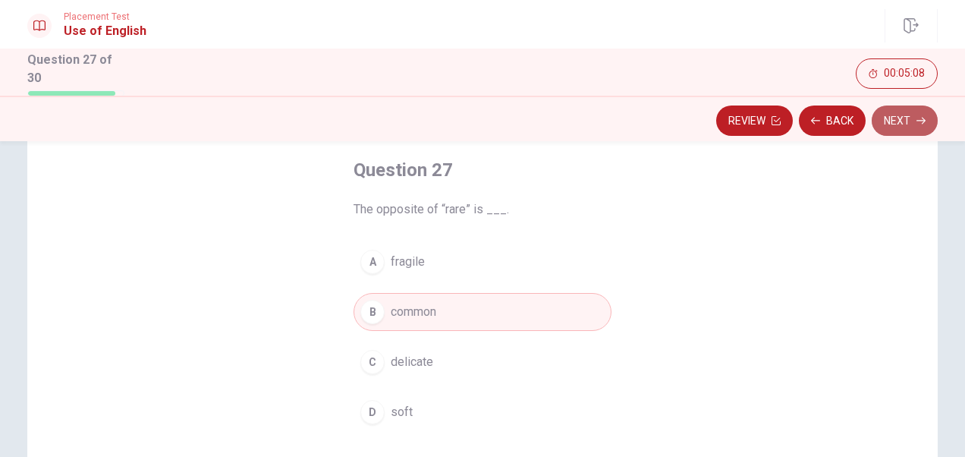
click at [905, 123] on button "Next" at bounding box center [905, 120] width 66 height 30
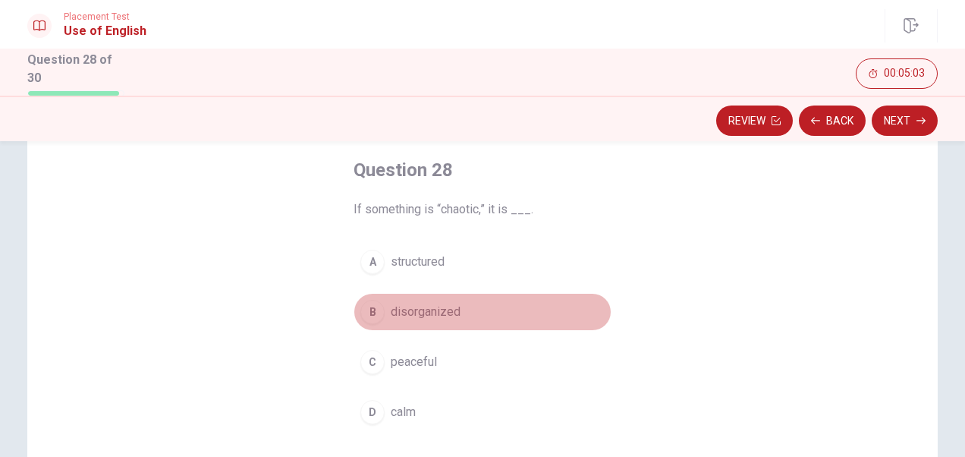
click at [431, 306] on span "disorganized" at bounding box center [426, 312] width 70 height 18
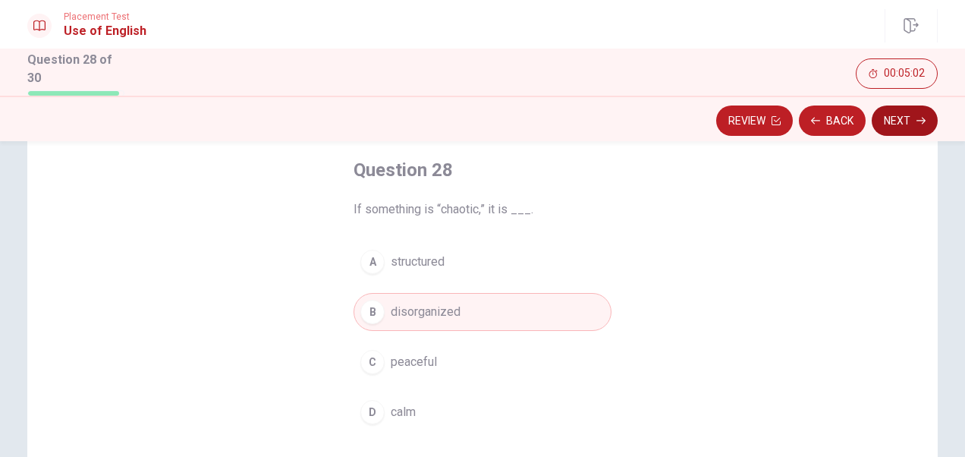
click at [904, 120] on button "Next" at bounding box center [905, 120] width 66 height 30
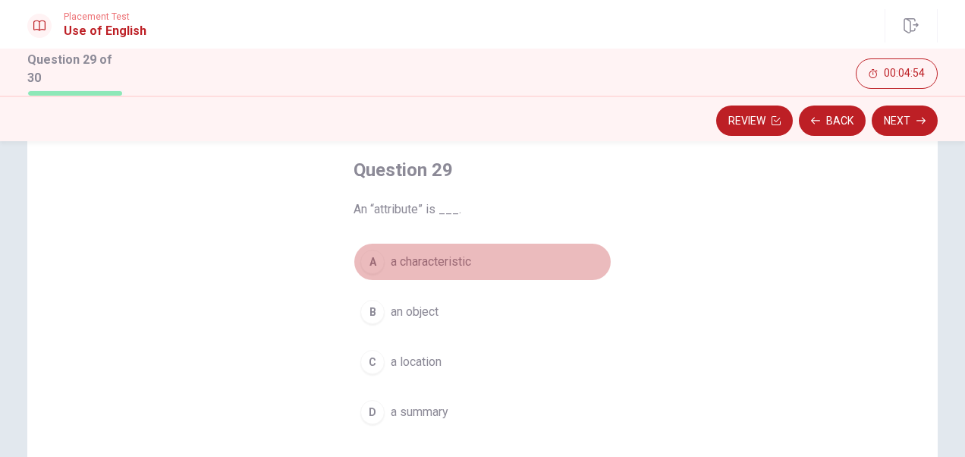
click at [446, 259] on span "a characteristic" at bounding box center [431, 262] width 80 height 18
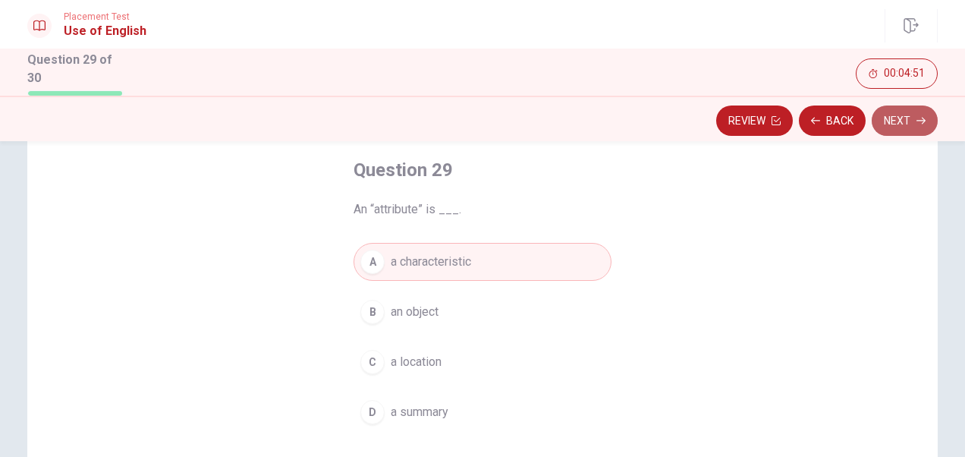
click at [900, 117] on button "Next" at bounding box center [905, 120] width 66 height 30
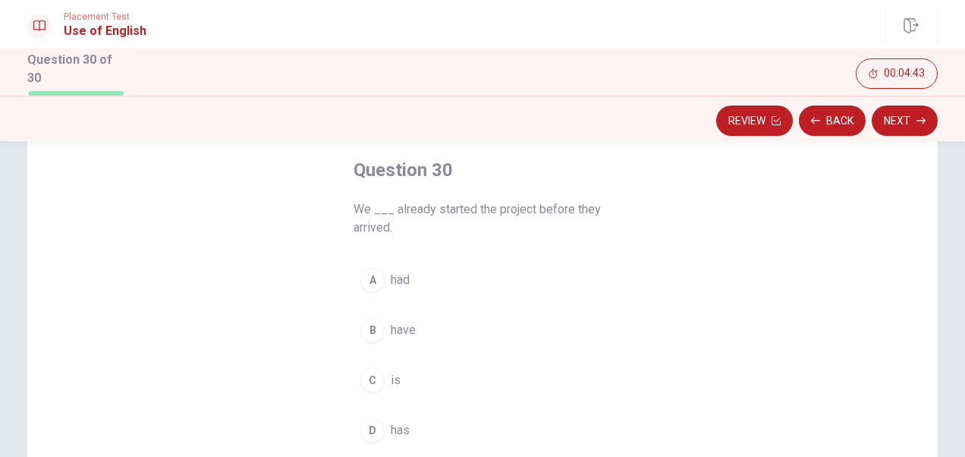
click at [400, 275] on span "had" at bounding box center [400, 280] width 19 height 18
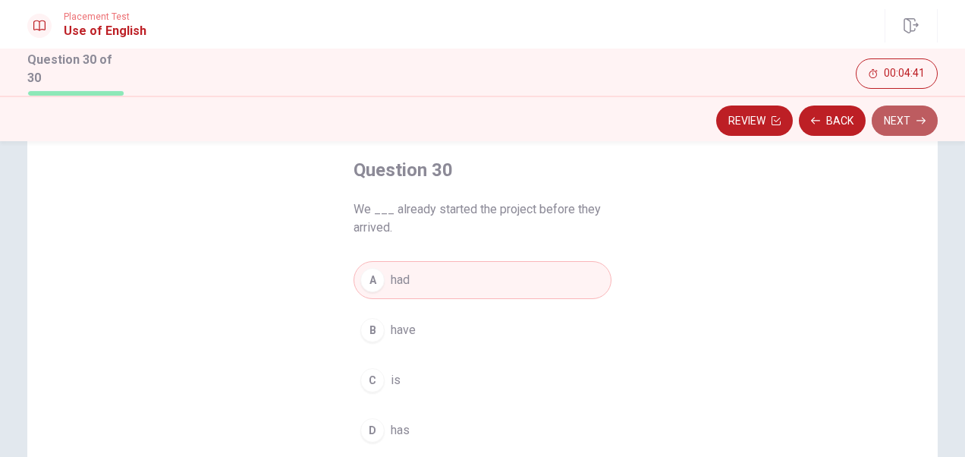
click at [917, 123] on icon "button" at bounding box center [921, 120] width 9 height 9
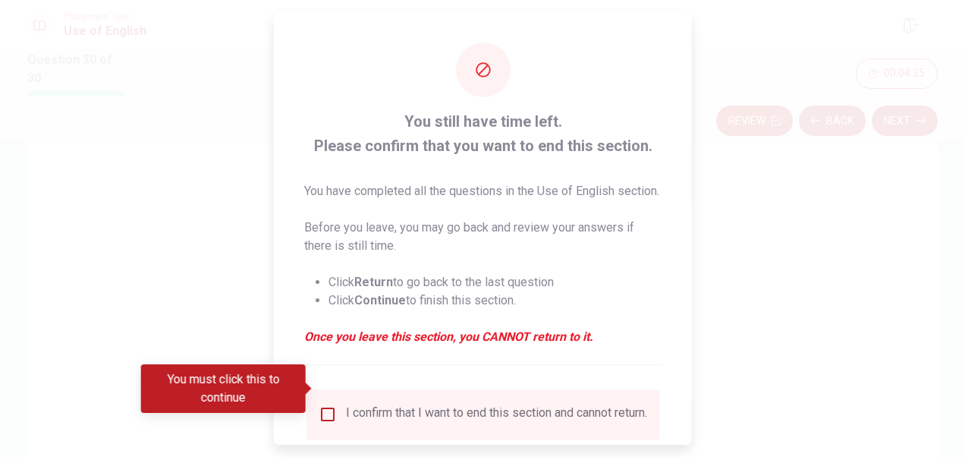
scroll to position [127, 0]
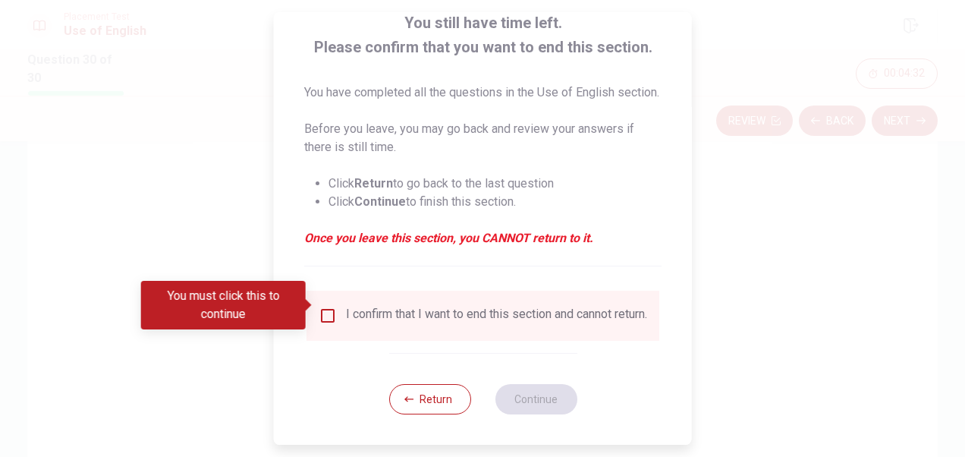
click at [329, 307] on input "You must click this to continue" at bounding box center [328, 316] width 18 height 18
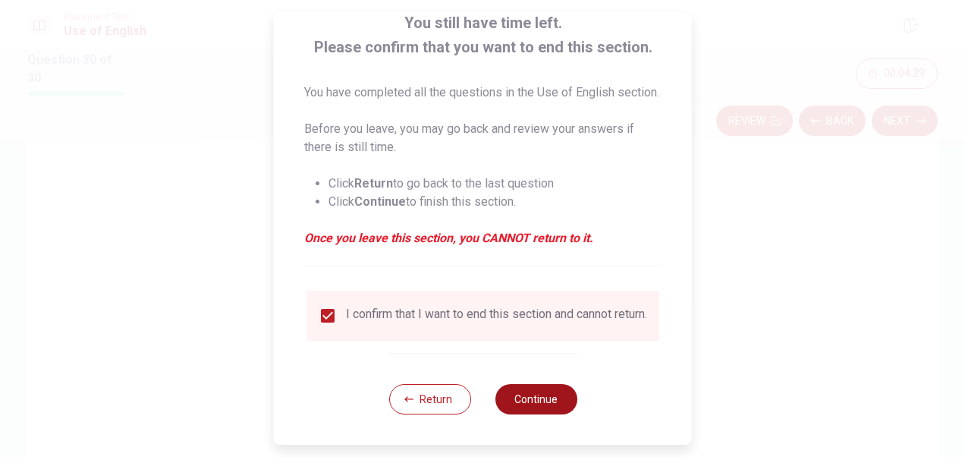
click at [530, 401] on button "Continue" at bounding box center [536, 399] width 82 height 30
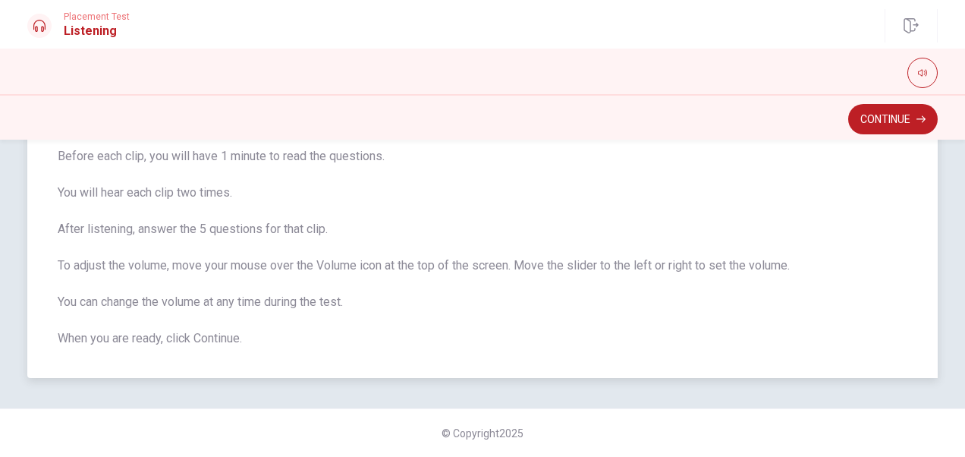
scroll to position [0, 0]
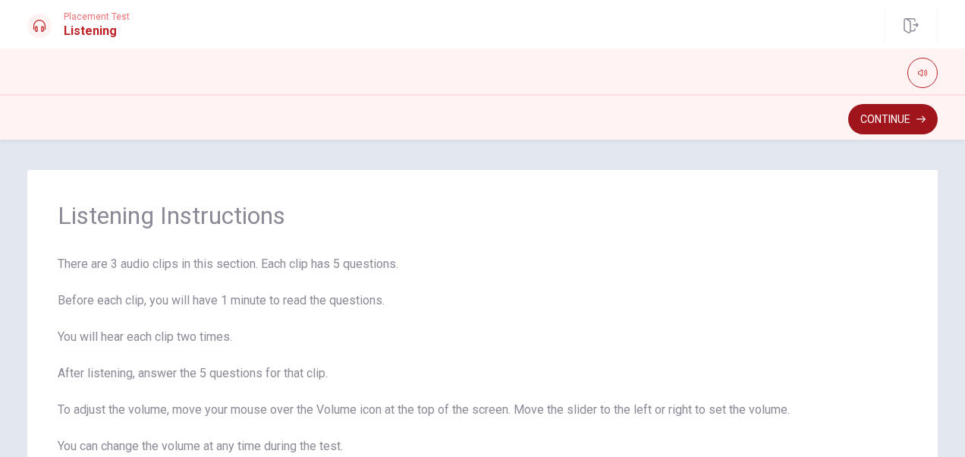
click at [873, 121] on button "Continue" at bounding box center [893, 119] width 90 height 30
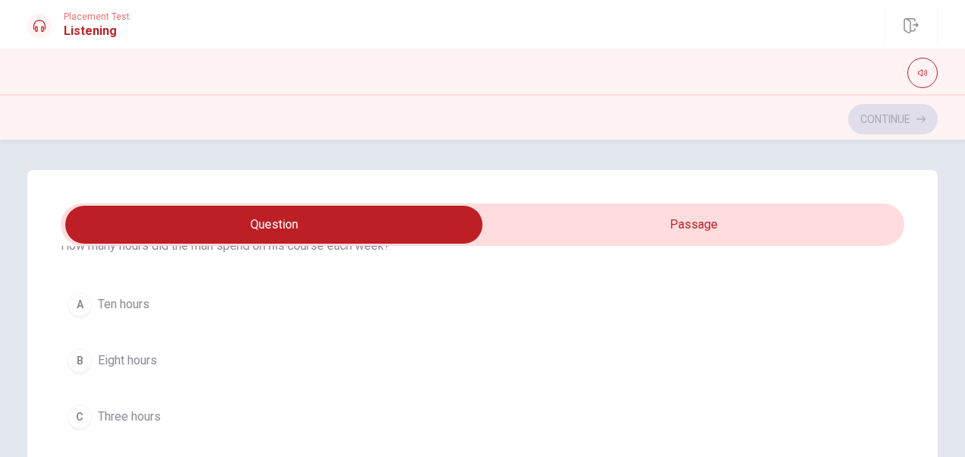
scroll to position [152, 0]
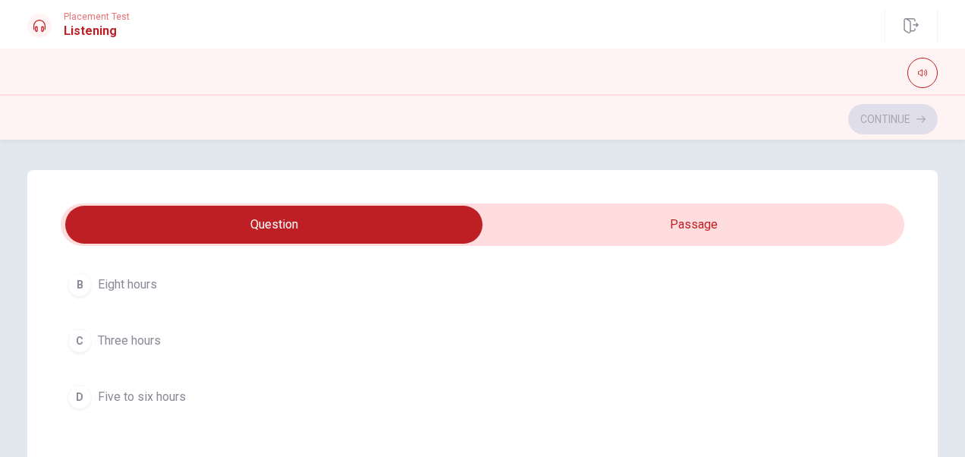
click at [117, 395] on span "Five to six hours" at bounding box center [142, 397] width 88 height 18
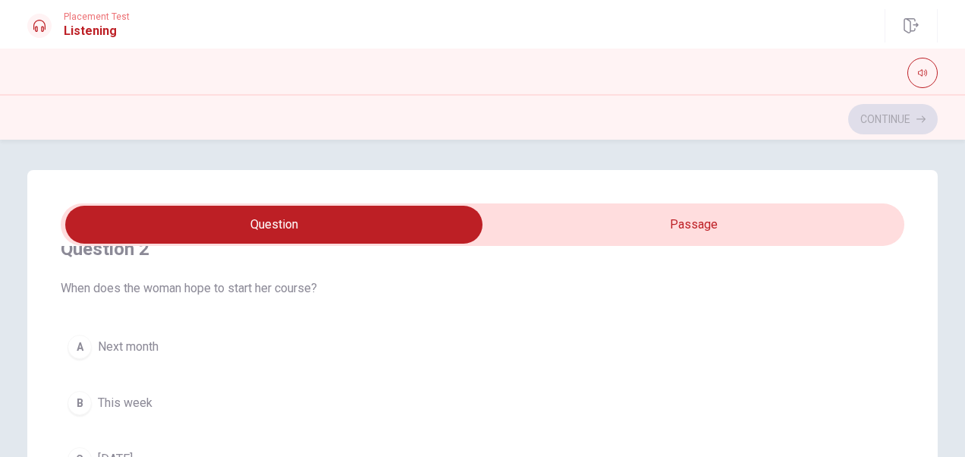
scroll to position [455, 0]
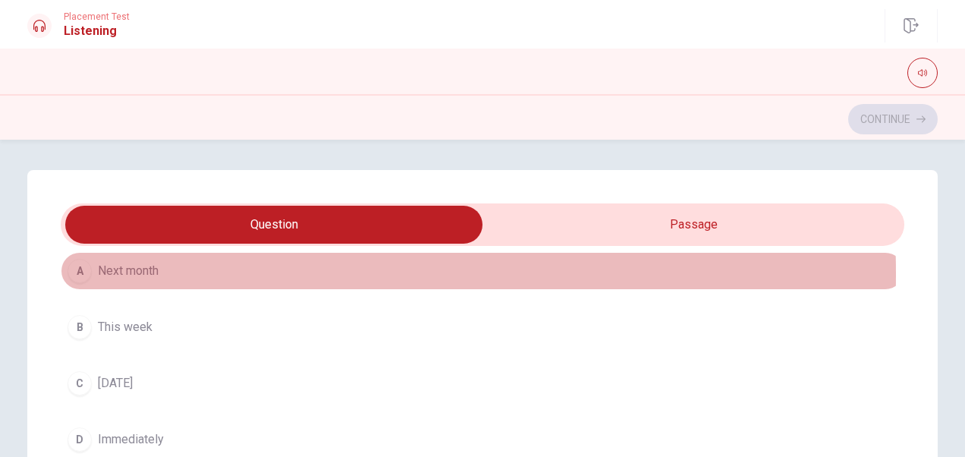
click at [140, 272] on span "Next month" at bounding box center [128, 271] width 61 height 18
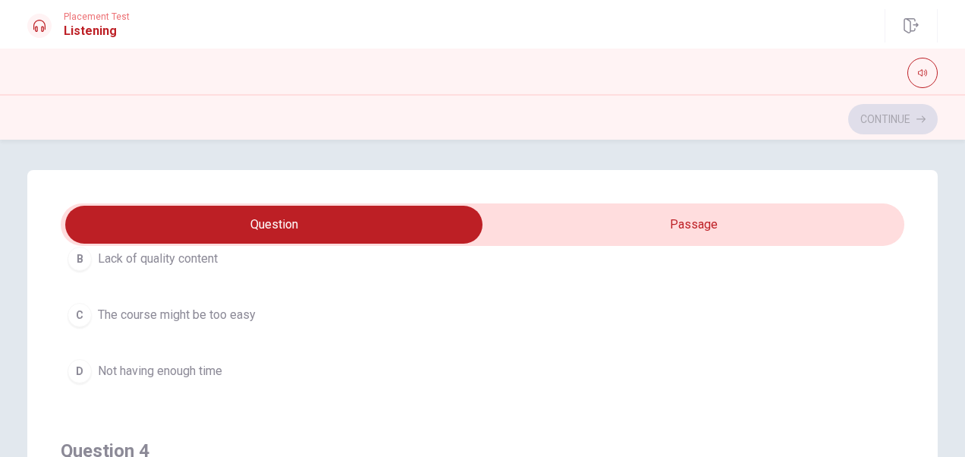
scroll to position [910, 0]
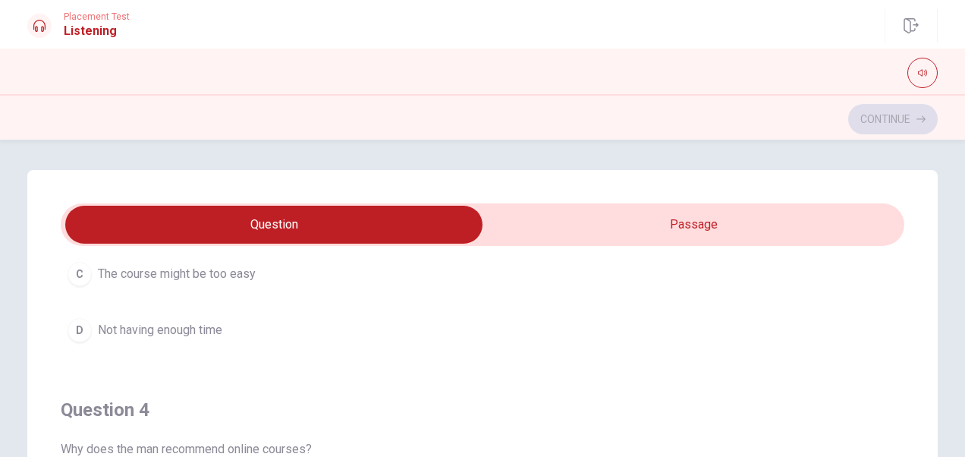
click at [194, 324] on span "Not having enough time" at bounding box center [160, 330] width 124 height 18
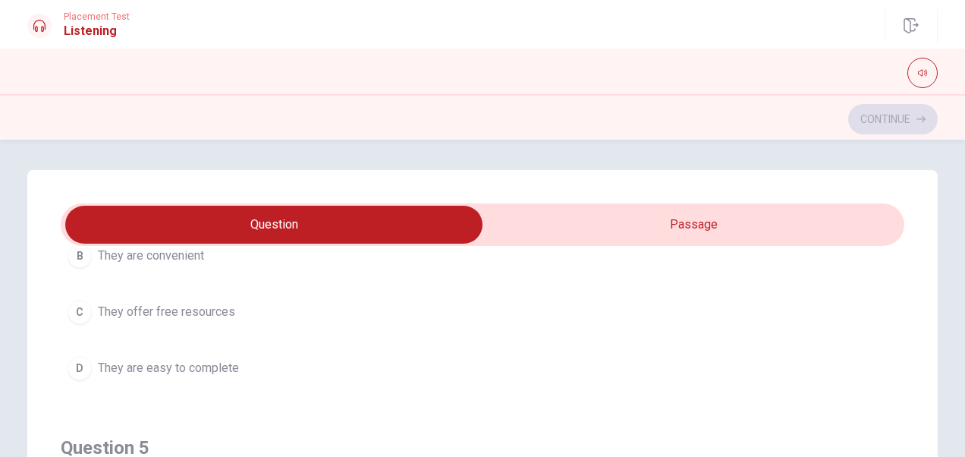
scroll to position [1143, 0]
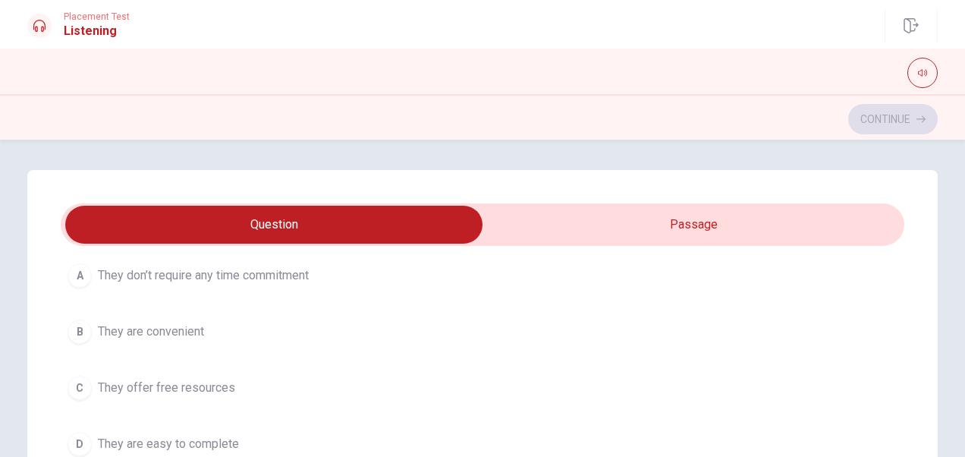
click at [181, 326] on span "They are convenient" at bounding box center [151, 331] width 106 height 18
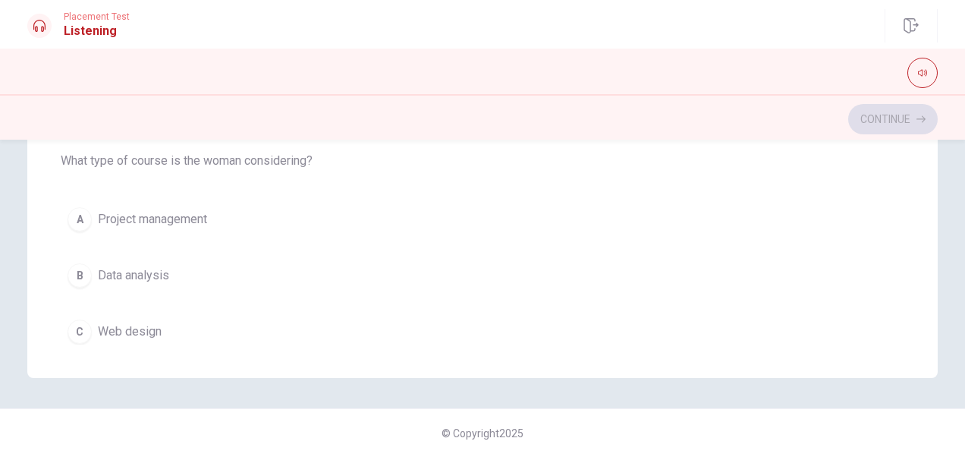
click at [153, 266] on span "Data analysis" at bounding box center [133, 275] width 71 height 18
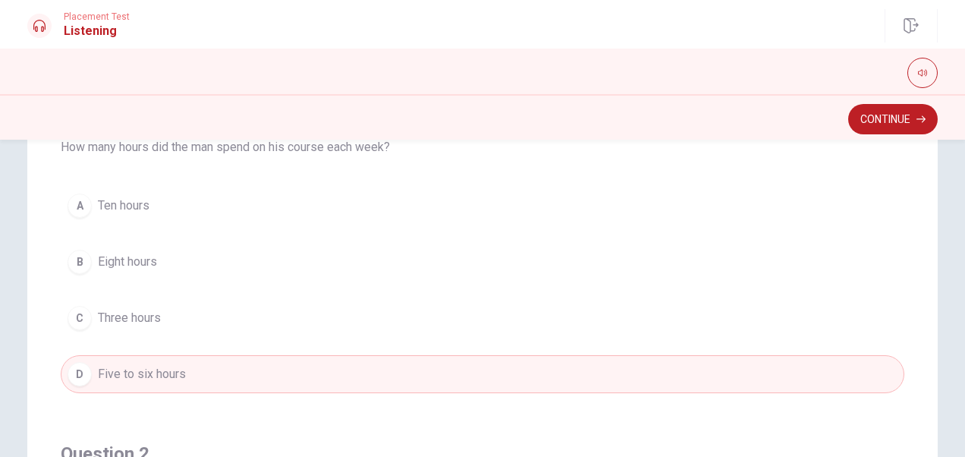
scroll to position [76, 0]
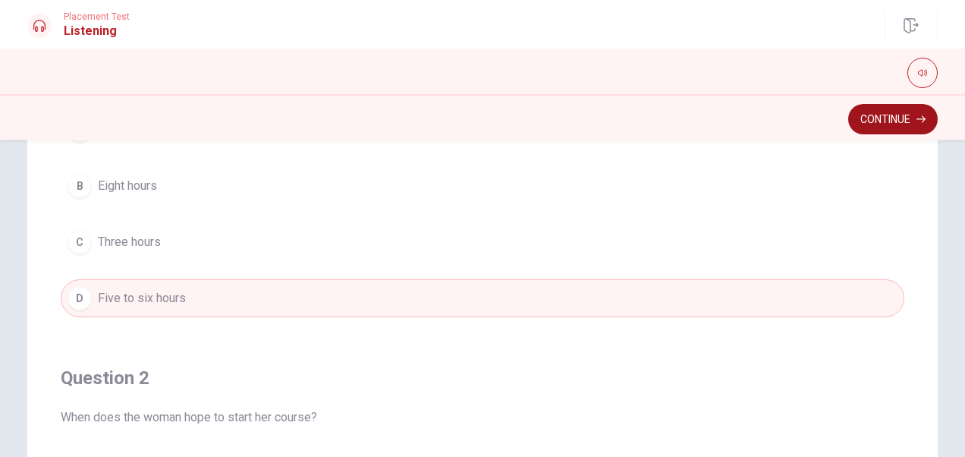
click at [860, 118] on button "Continue" at bounding box center [893, 119] width 90 height 30
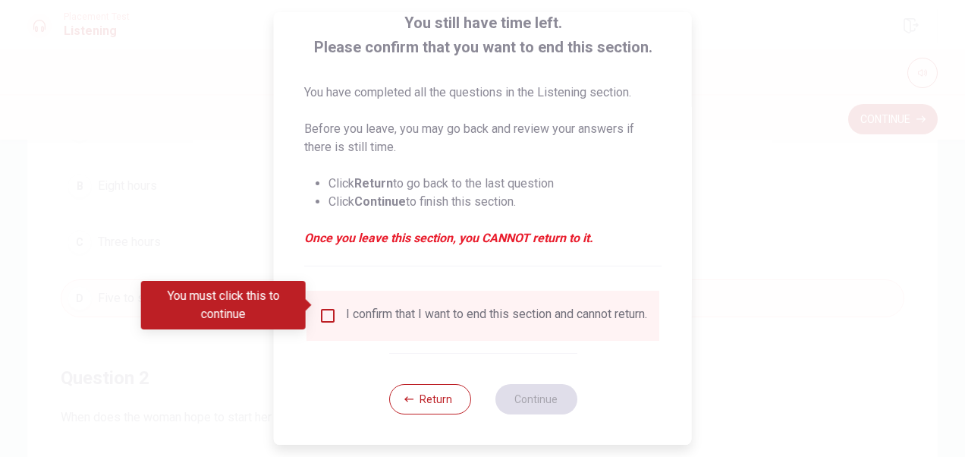
scroll to position [109, 0]
click at [323, 307] on input "You must click this to continue" at bounding box center [328, 316] width 18 height 18
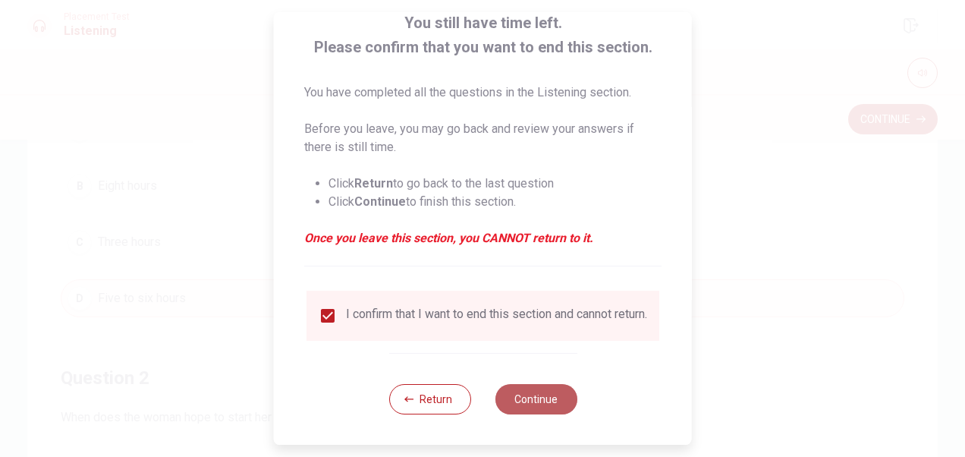
click at [537, 401] on button "Continue" at bounding box center [536, 399] width 82 height 30
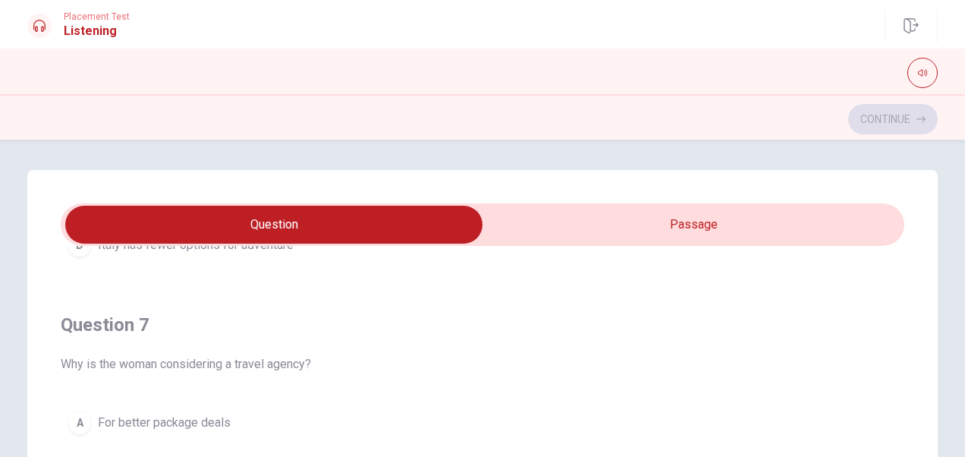
scroll to position [379, 0]
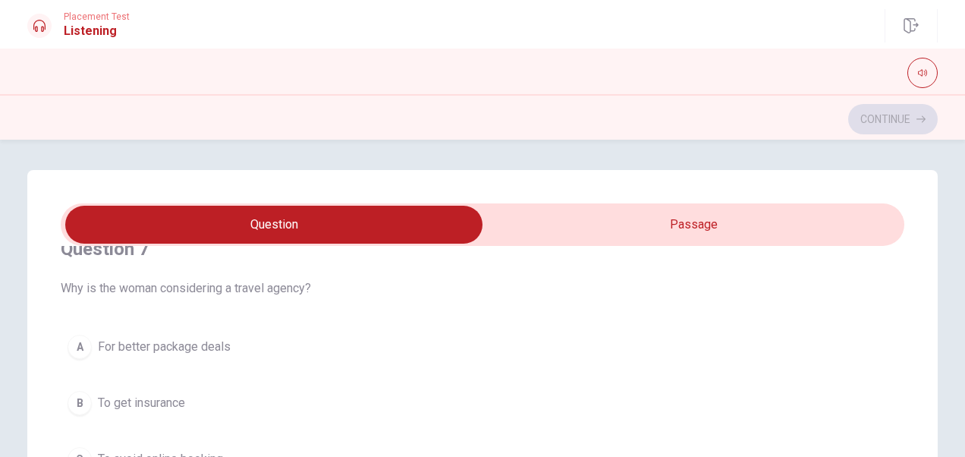
click at [204, 346] on span "For better package deals" at bounding box center [164, 347] width 133 height 18
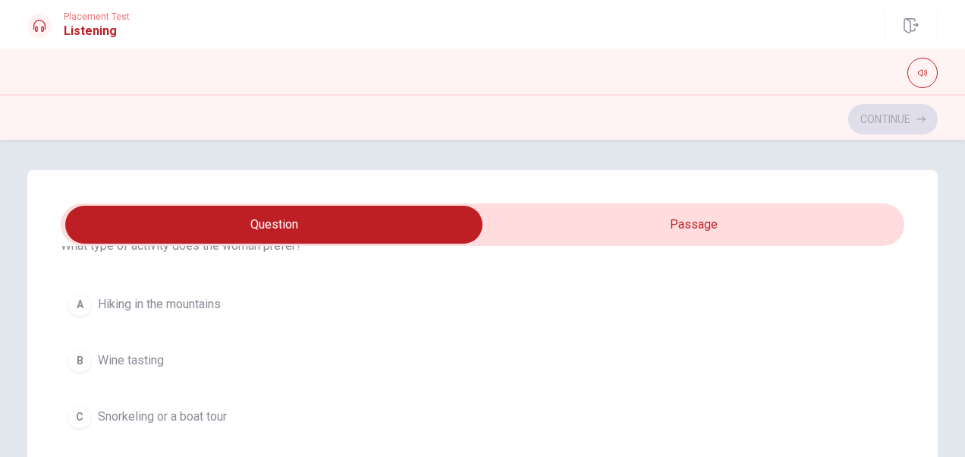
scroll to position [1138, 0]
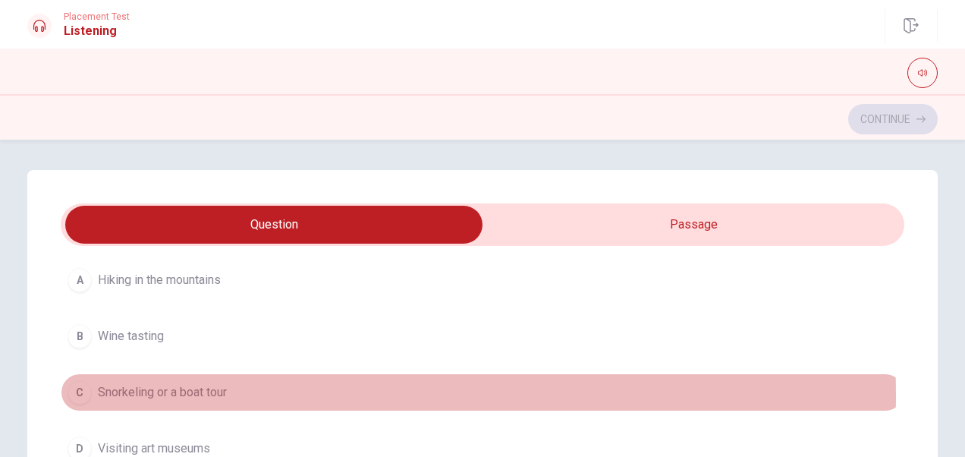
click at [187, 387] on span "Snorkeling or a boat tour" at bounding box center [162, 392] width 129 height 18
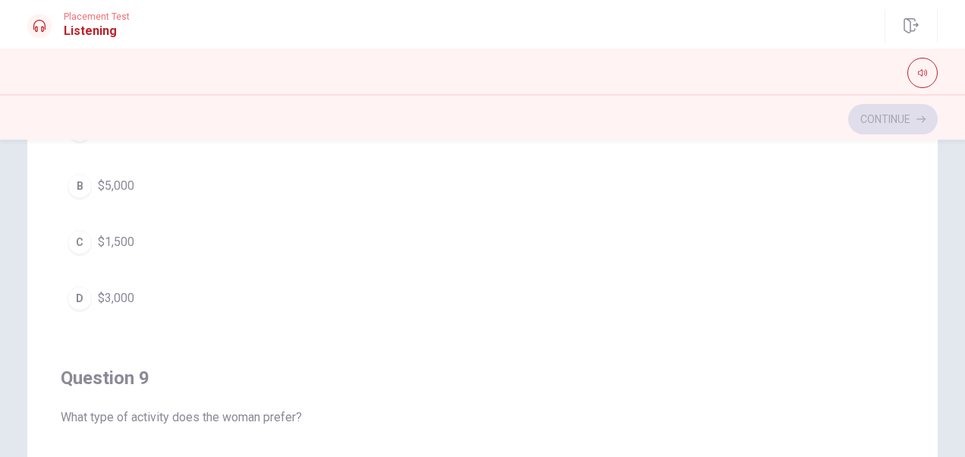
scroll to position [612, 0]
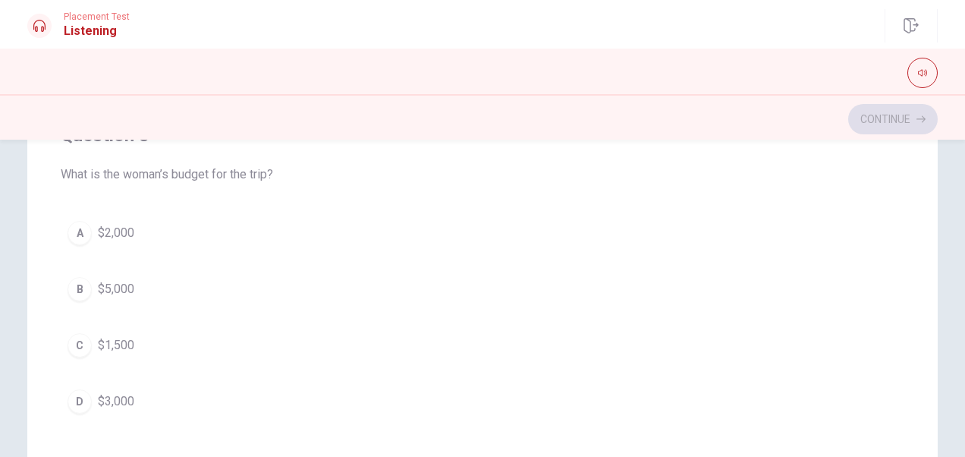
click at [135, 230] on button "A $2,000" at bounding box center [483, 233] width 844 height 38
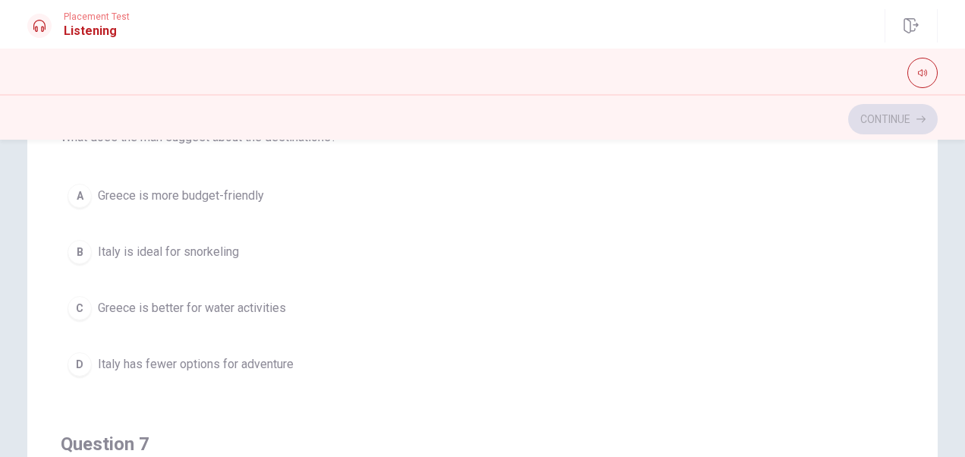
scroll to position [0, 0]
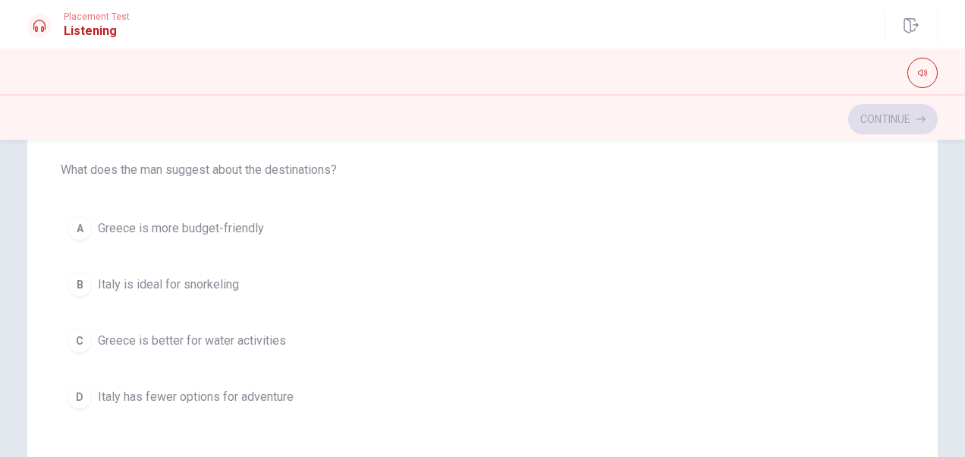
click at [202, 341] on span "Greece is better for water activities" at bounding box center [192, 341] width 188 height 18
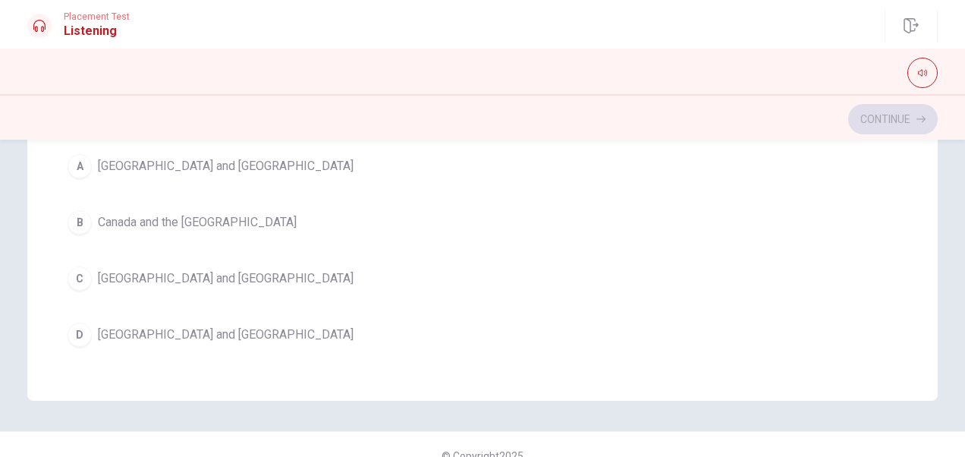
scroll to position [303, 0]
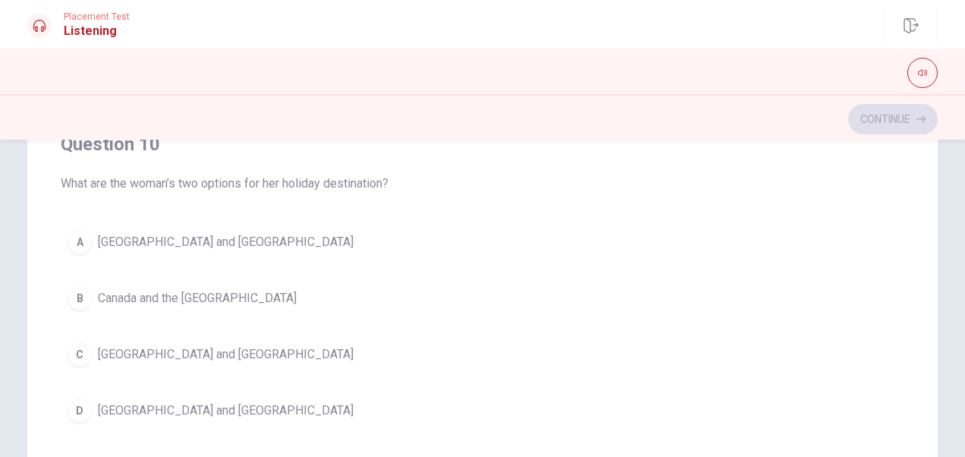
click at [144, 401] on span "[GEOGRAPHIC_DATA] and [GEOGRAPHIC_DATA]" at bounding box center [226, 410] width 256 height 18
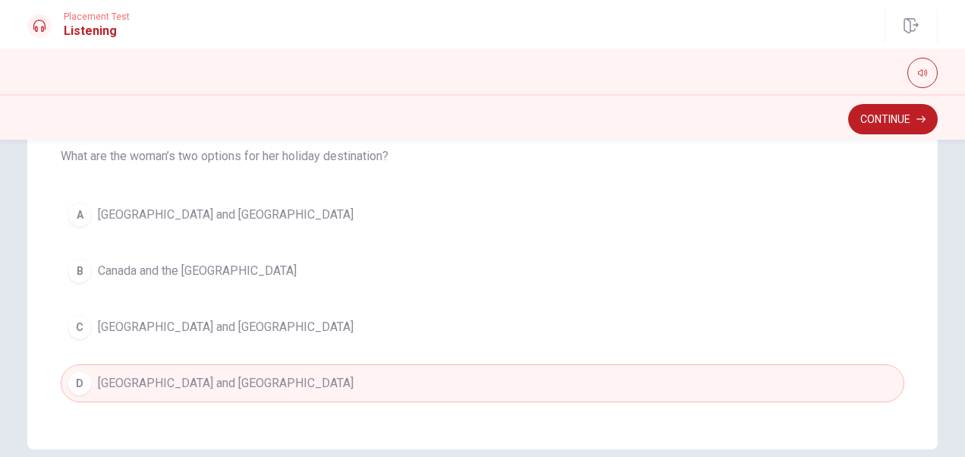
scroll to position [250, 0]
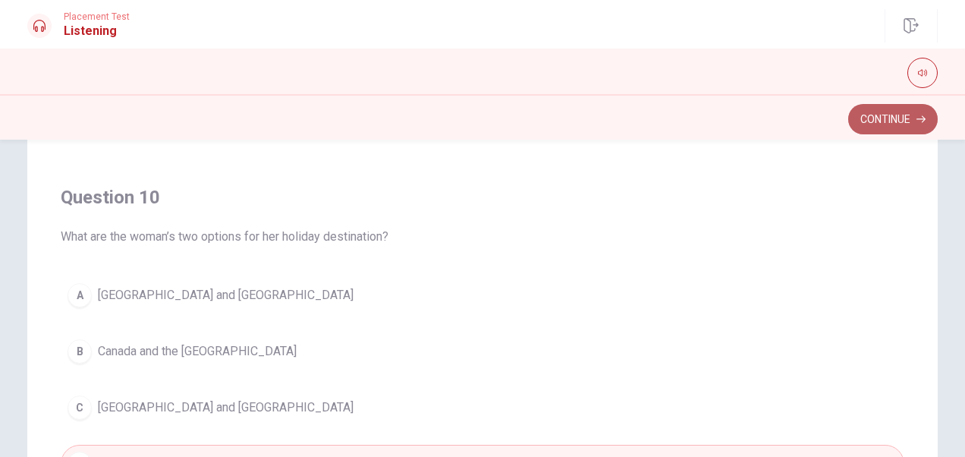
click at [865, 123] on button "Continue" at bounding box center [893, 119] width 90 height 30
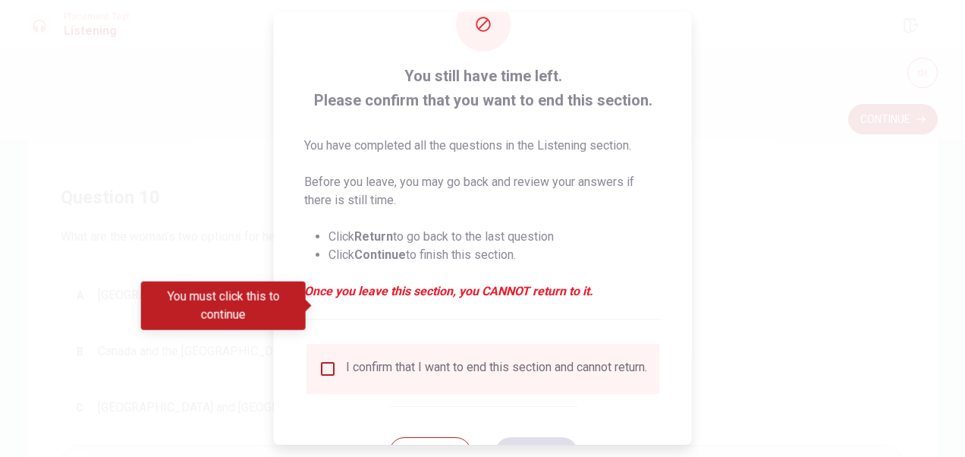
scroll to position [109, 0]
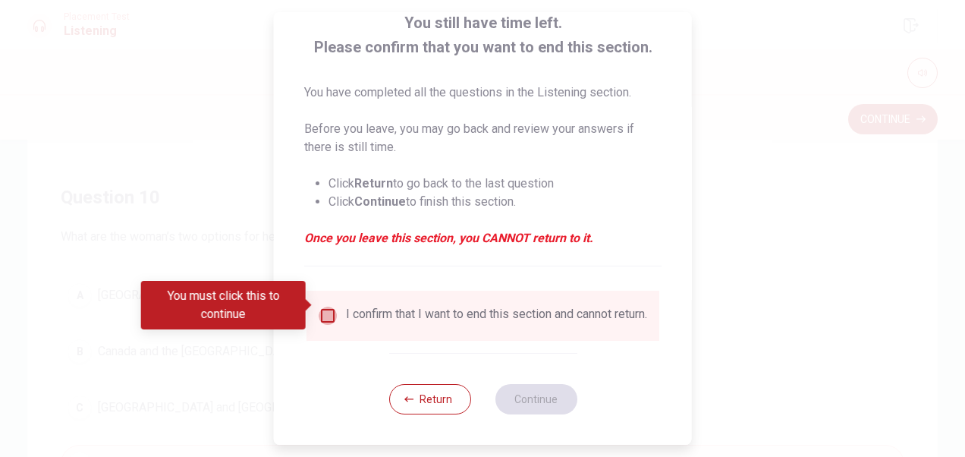
click at [326, 307] on input "You must click this to continue" at bounding box center [328, 316] width 18 height 18
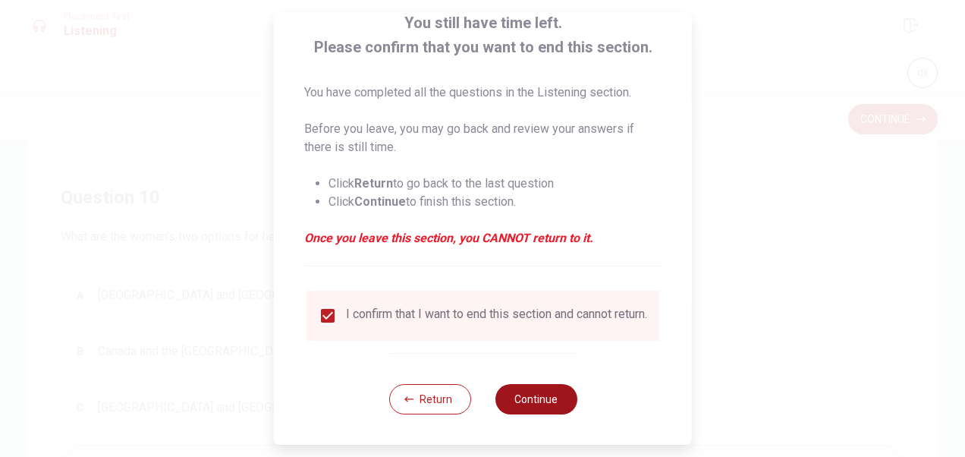
click at [532, 396] on button "Continue" at bounding box center [536, 399] width 82 height 30
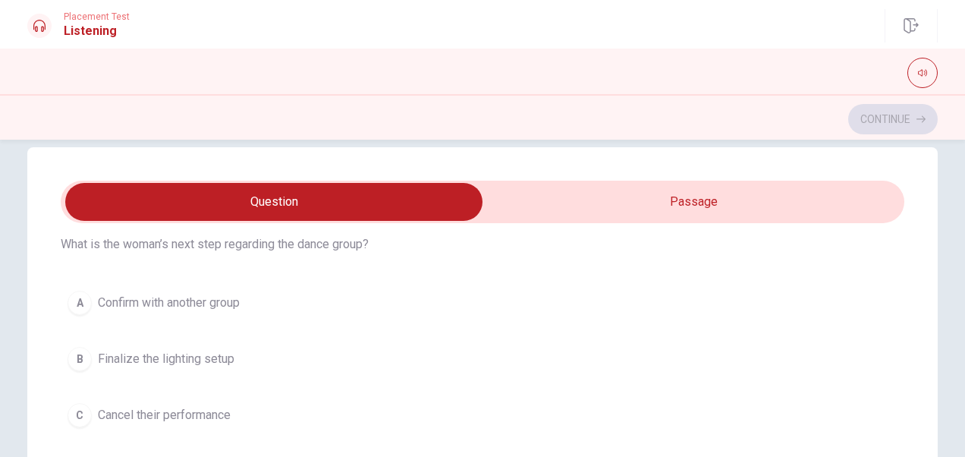
scroll to position [455, 0]
click at [173, 244] on span "Confirm with another group" at bounding box center [169, 248] width 142 height 18
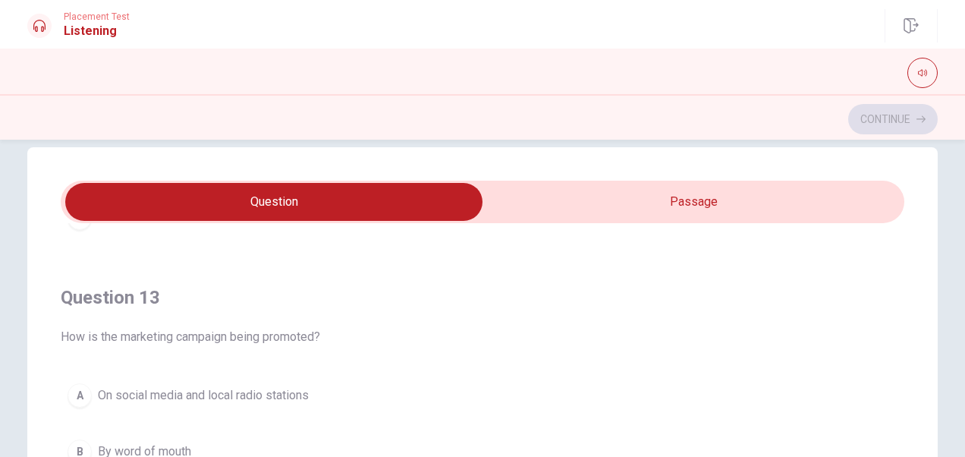
scroll to position [759, 0]
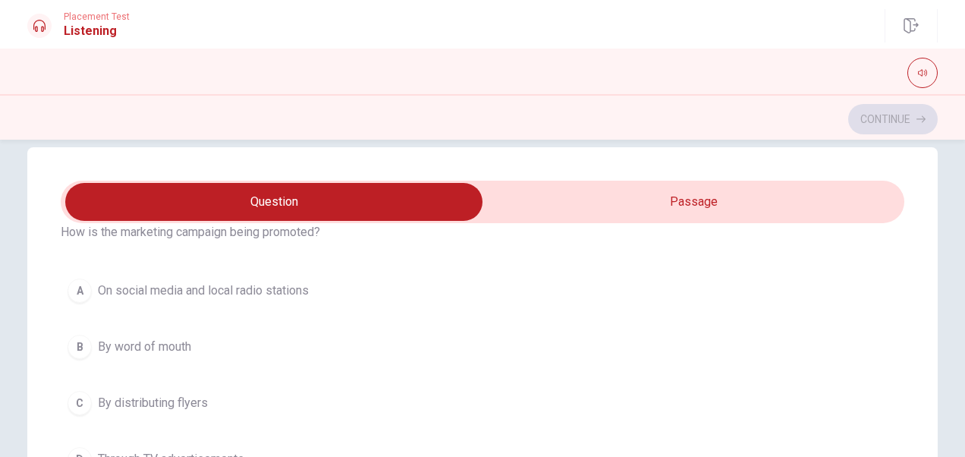
click at [202, 281] on span "On social media and local radio stations" at bounding box center [203, 290] width 211 height 18
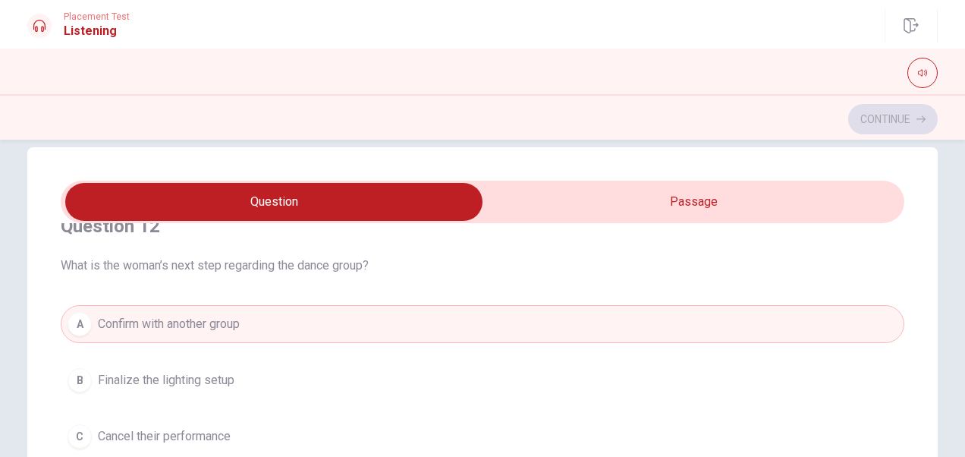
scroll to position [152, 0]
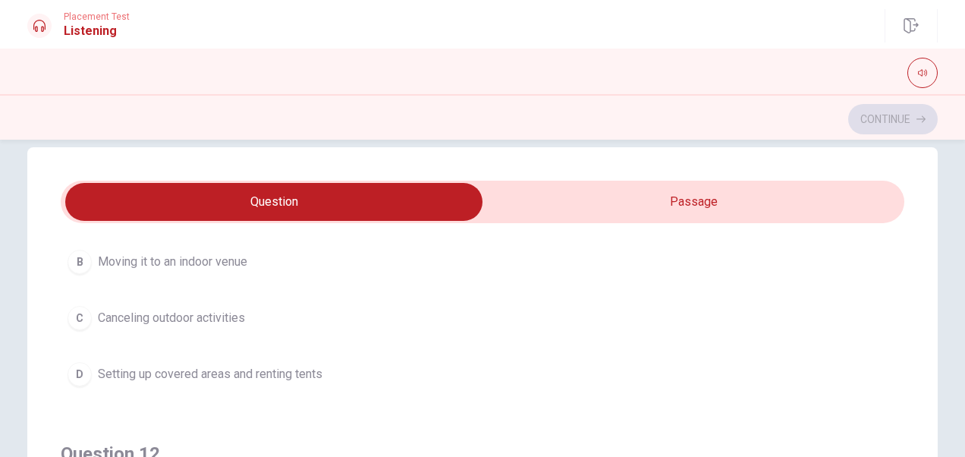
click at [225, 376] on span "Setting up covered areas and renting tents" at bounding box center [210, 374] width 225 height 18
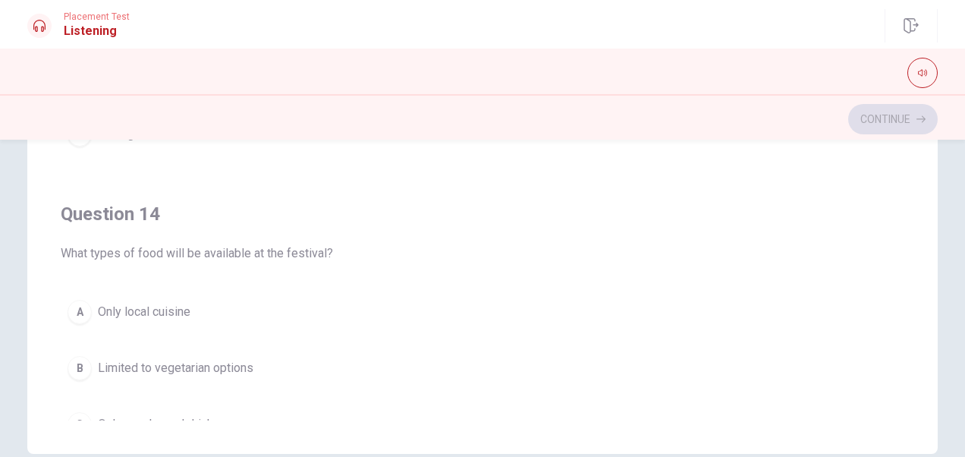
scroll to position [839, 0]
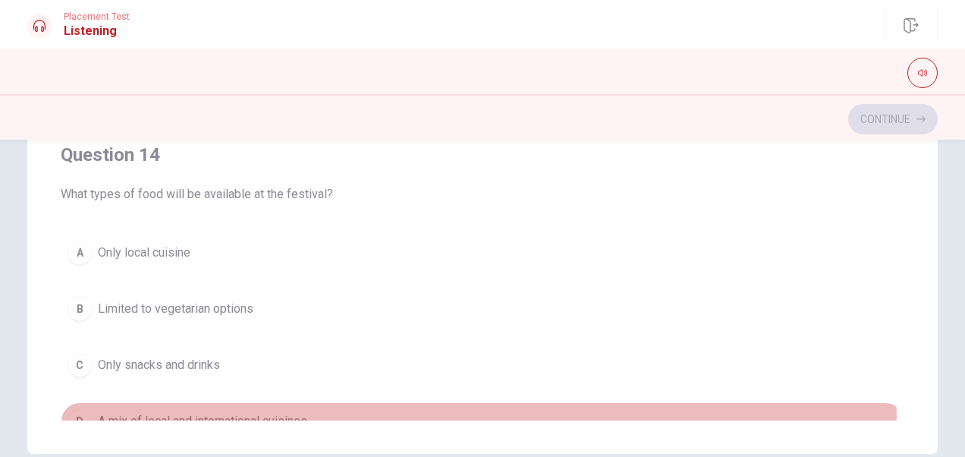
click at [197, 417] on span "A mix of local and international cuisines" at bounding box center [202, 421] width 209 height 18
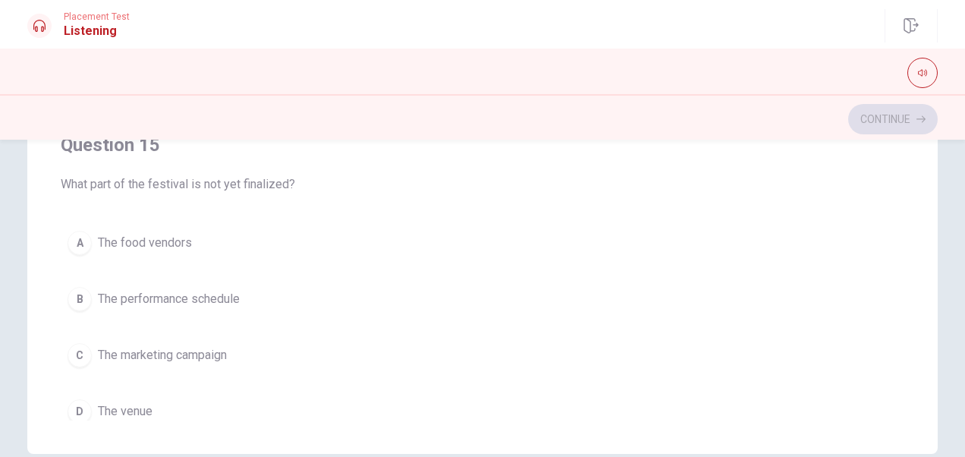
scroll to position [1218, 0]
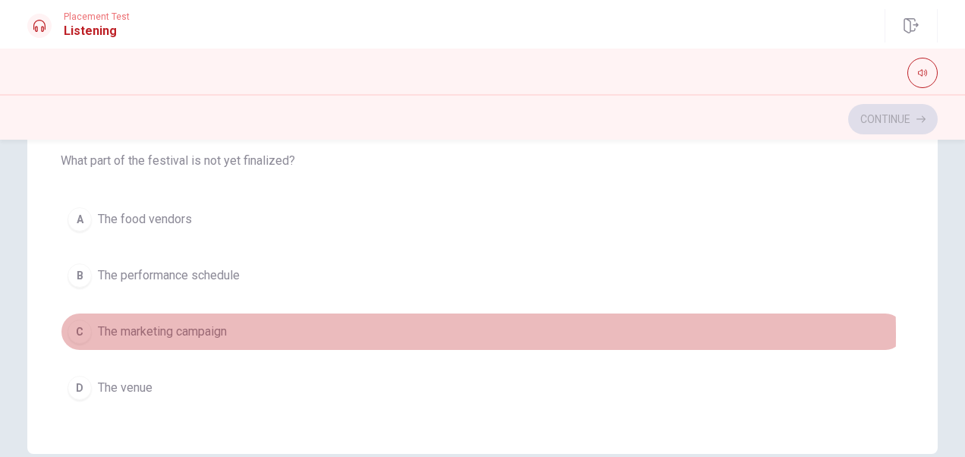
click at [181, 324] on span "The marketing campaign" at bounding box center [162, 331] width 129 height 18
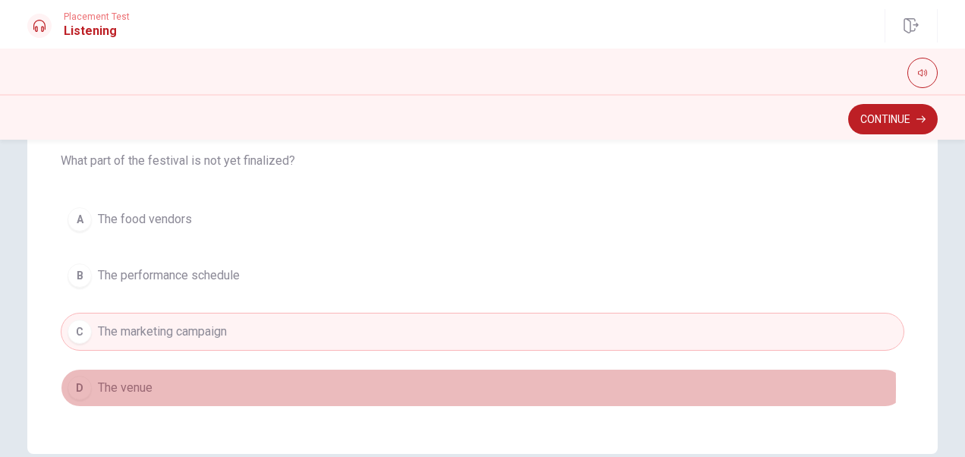
click at [129, 379] on span "The venue" at bounding box center [125, 388] width 55 height 18
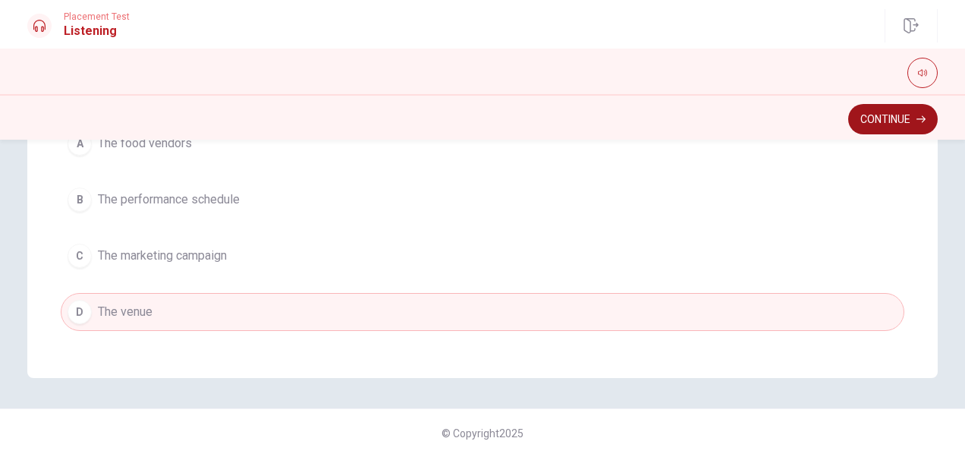
click at [870, 123] on button "Continue" at bounding box center [893, 119] width 90 height 30
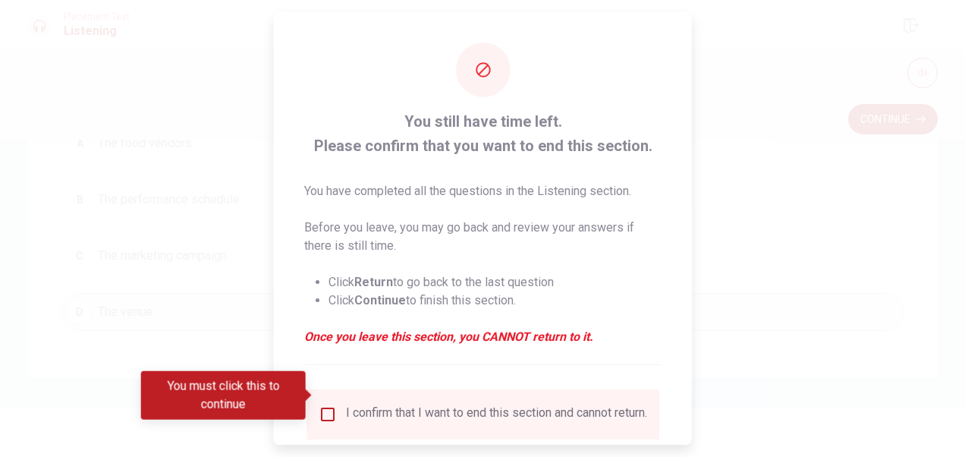
scroll to position [109, 0]
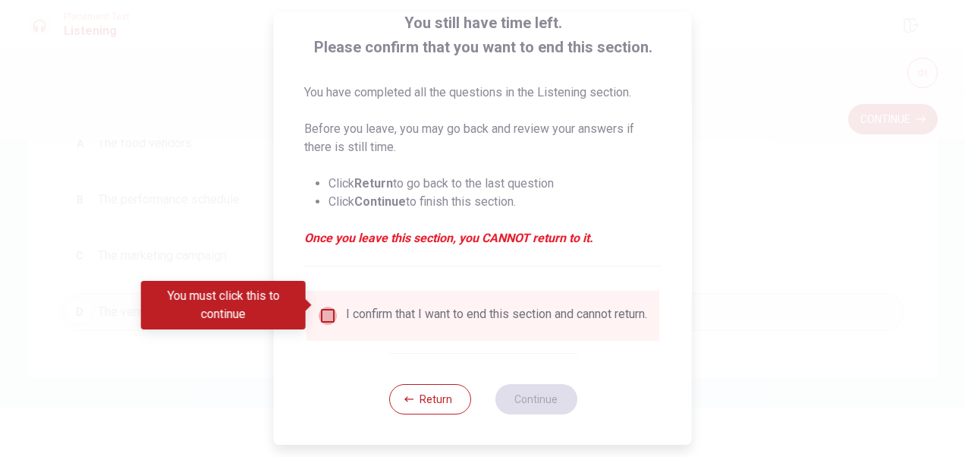
click at [326, 307] on input "You must click this to continue" at bounding box center [328, 316] width 18 height 18
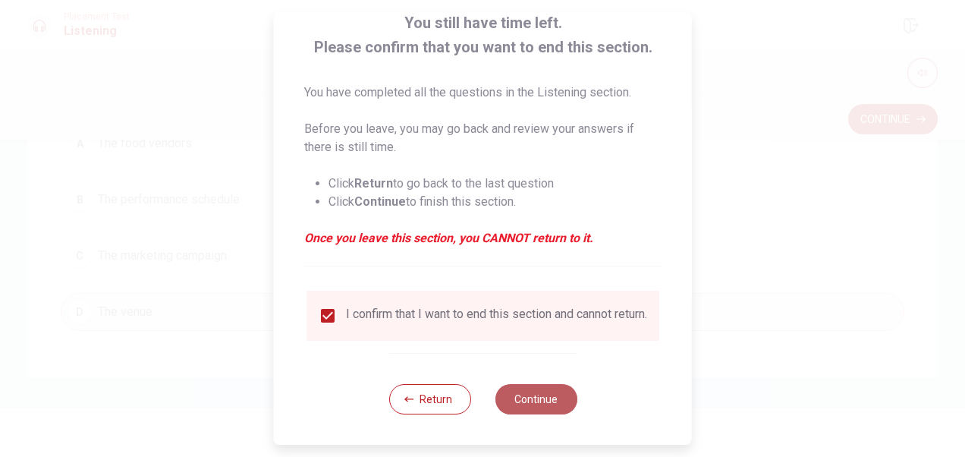
click at [522, 395] on button "Continue" at bounding box center [536, 399] width 82 height 30
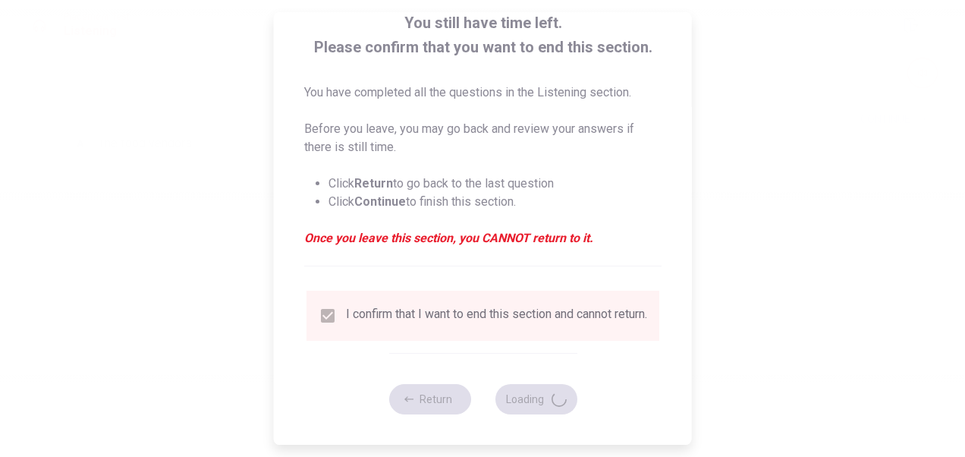
scroll to position [0, 0]
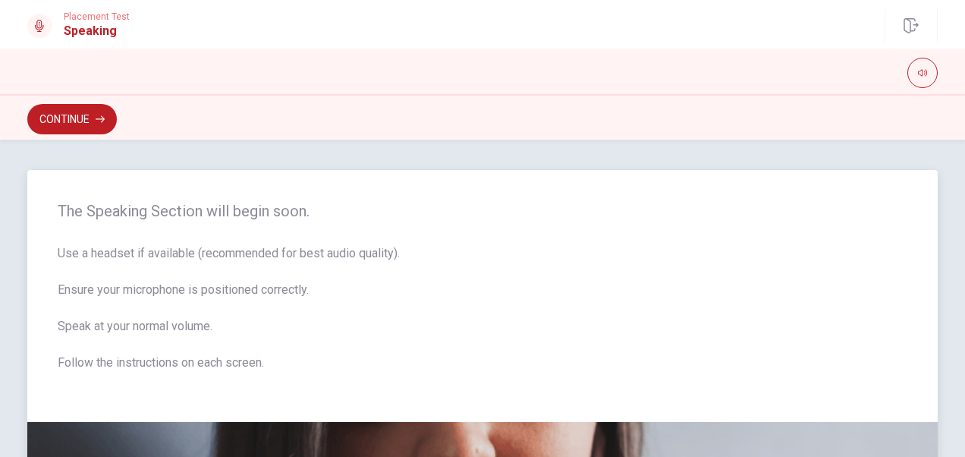
click at [832, 329] on span "Use a headset if available (recommended for best audio quality). Ensure your mi…" at bounding box center [483, 317] width 850 height 146
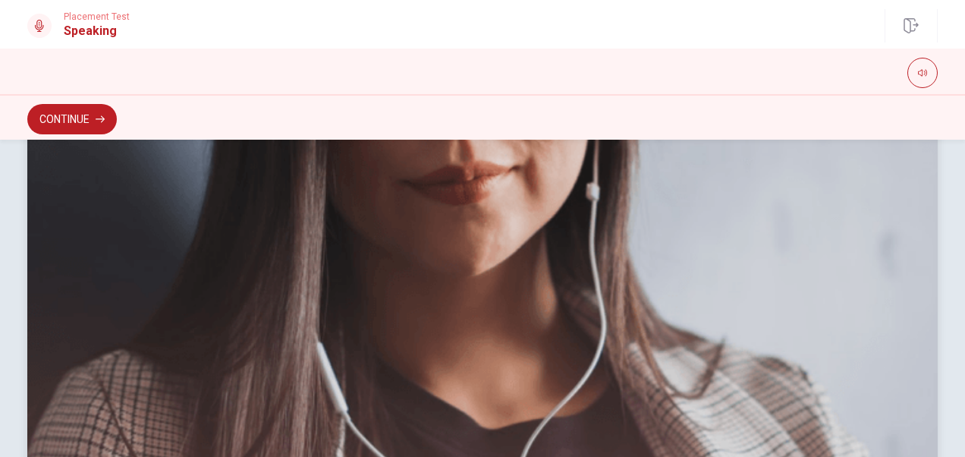
scroll to position [302, 0]
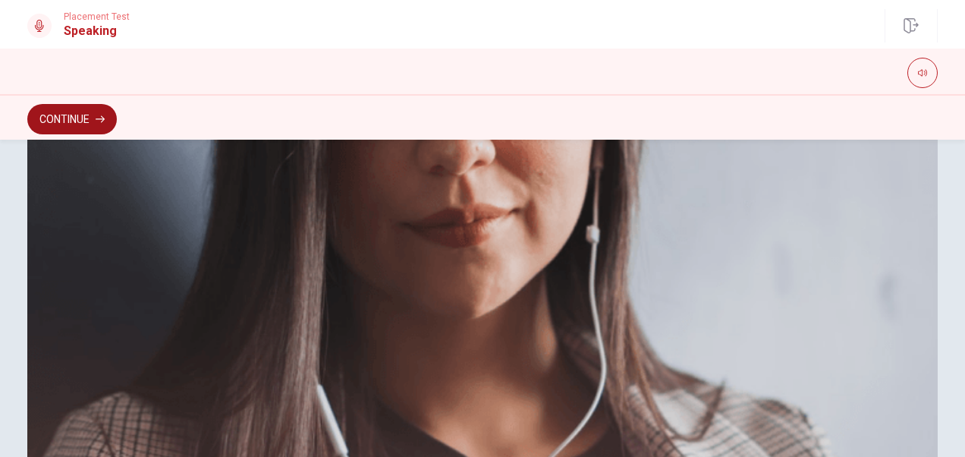
click at [80, 120] on button "Continue" at bounding box center [72, 119] width 90 height 30
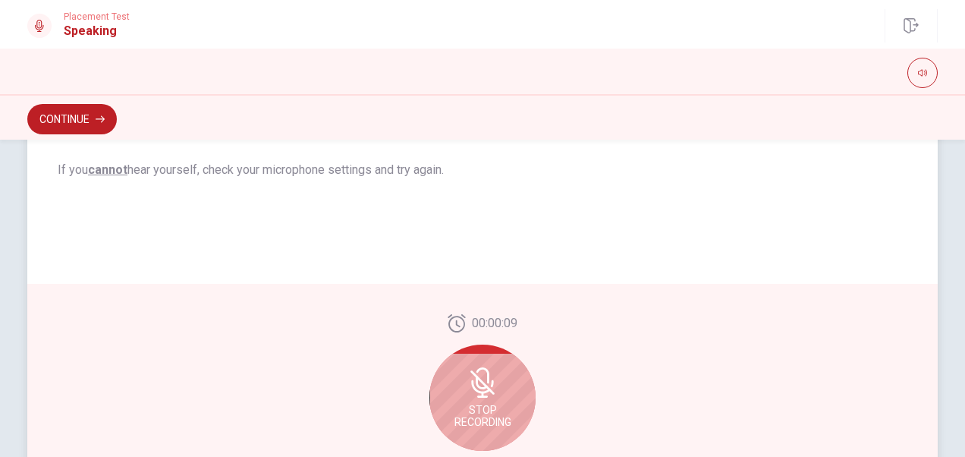
scroll to position [378, 0]
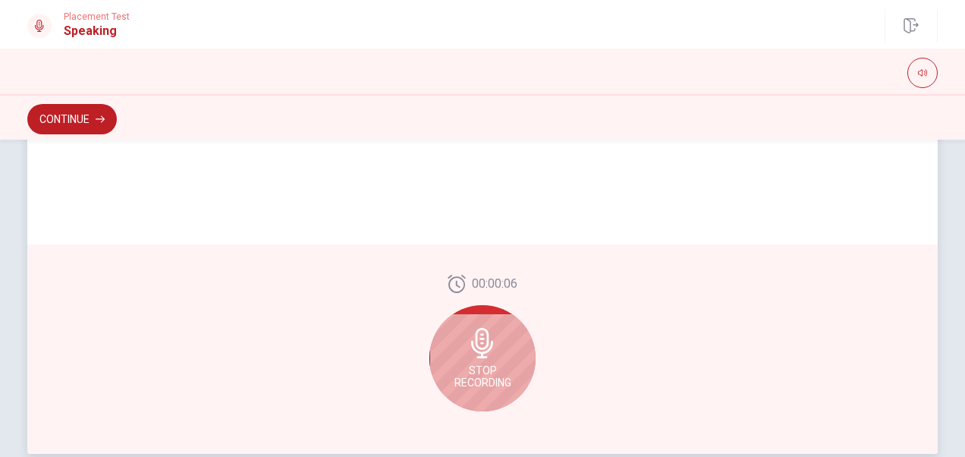
click at [487, 328] on div "Stop Recording" at bounding box center [482, 358] width 106 height 106
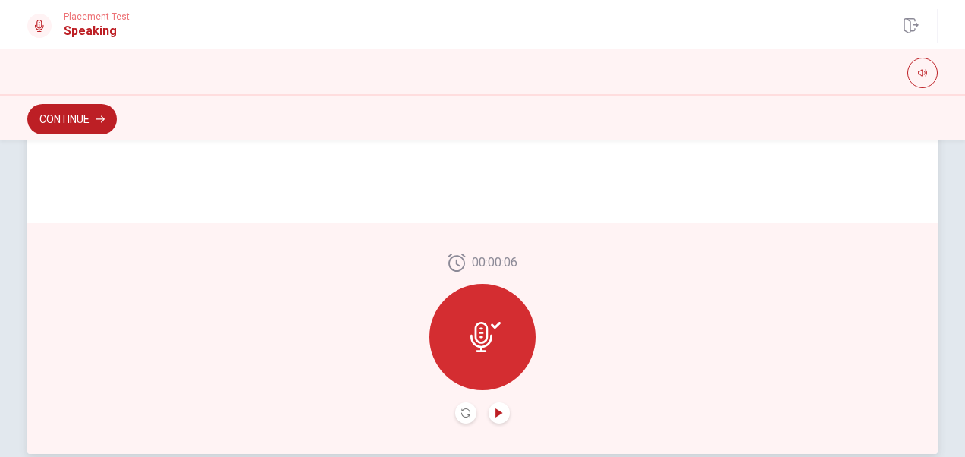
click at [495, 416] on icon "Play Audio" at bounding box center [498, 412] width 7 height 9
click at [461, 415] on icon "Record Again" at bounding box center [465, 412] width 9 height 9
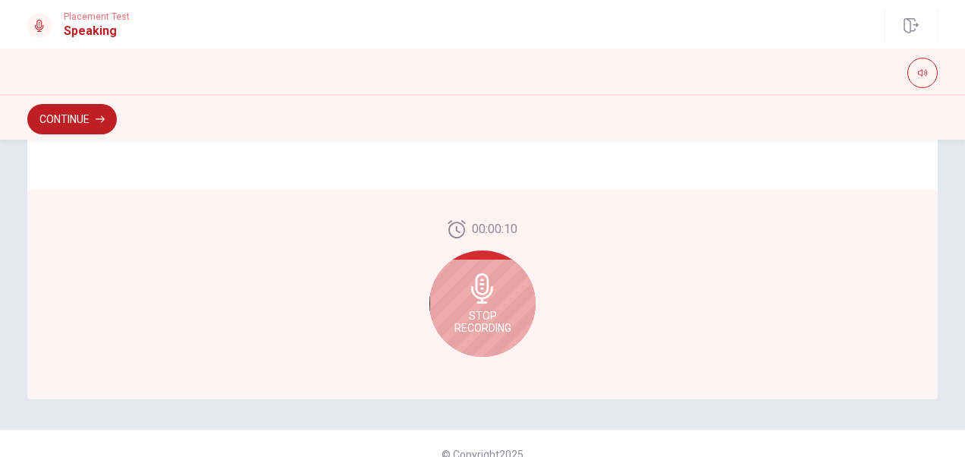
scroll to position [454, 0]
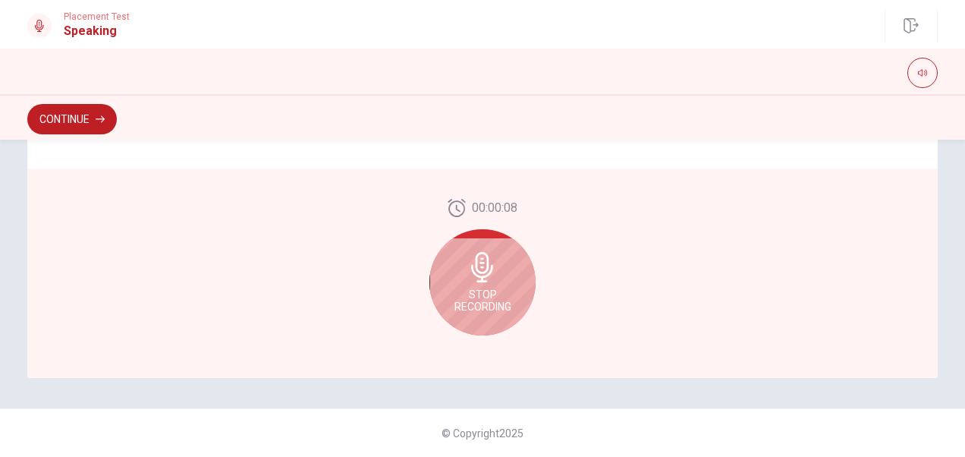
click at [474, 295] on span "Stop Recording" at bounding box center [482, 300] width 57 height 24
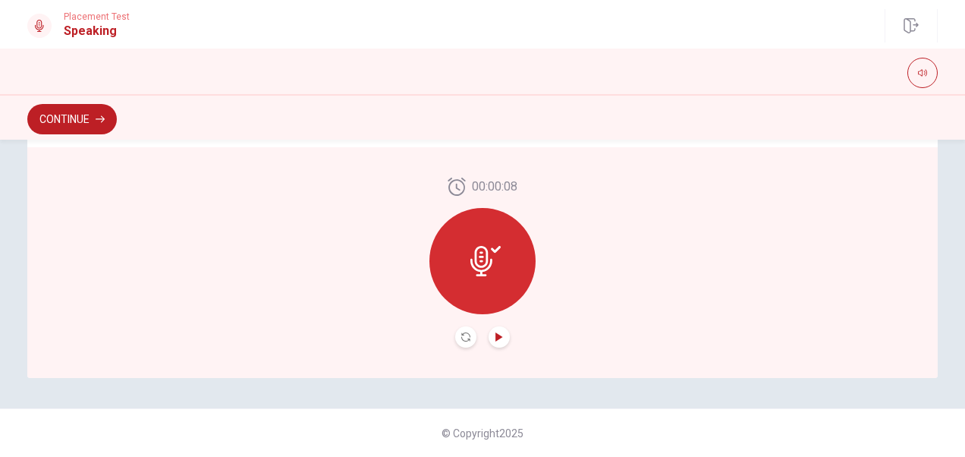
click at [498, 337] on icon "Play Audio" at bounding box center [498, 336] width 7 height 9
click at [74, 122] on button "Continue" at bounding box center [72, 119] width 90 height 30
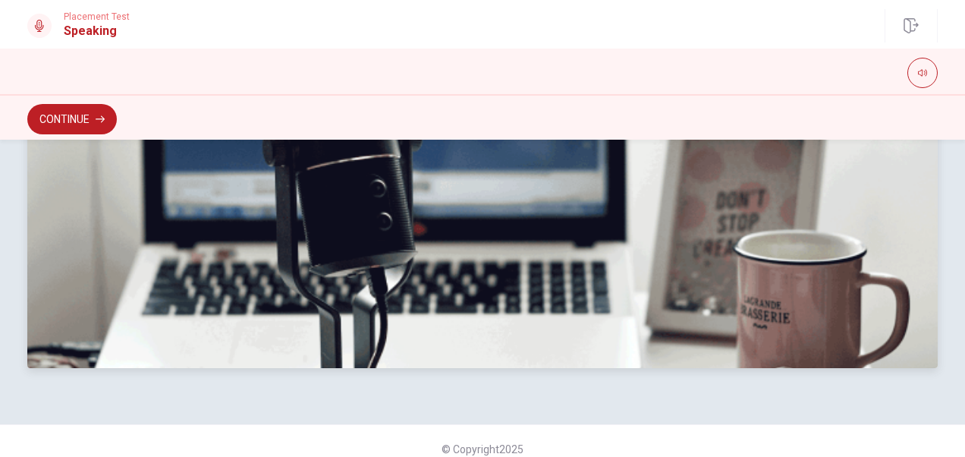
scroll to position [499, 0]
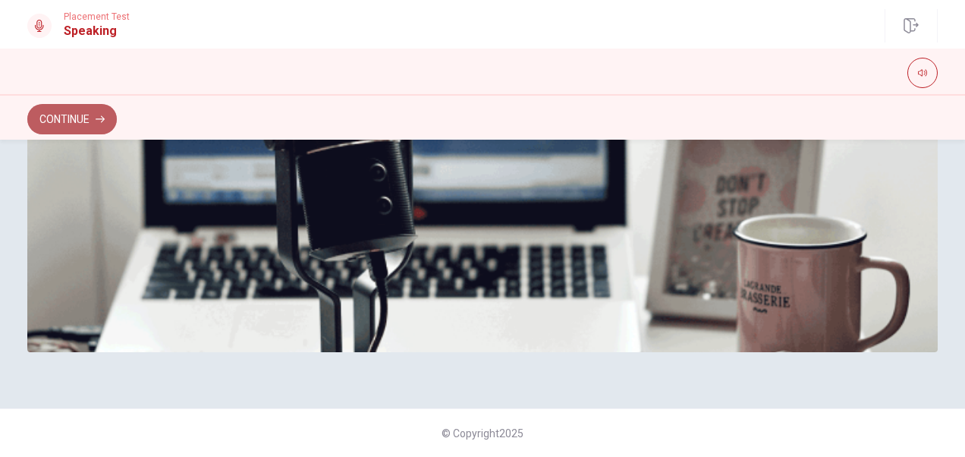
click at [83, 121] on button "Continue" at bounding box center [72, 119] width 90 height 30
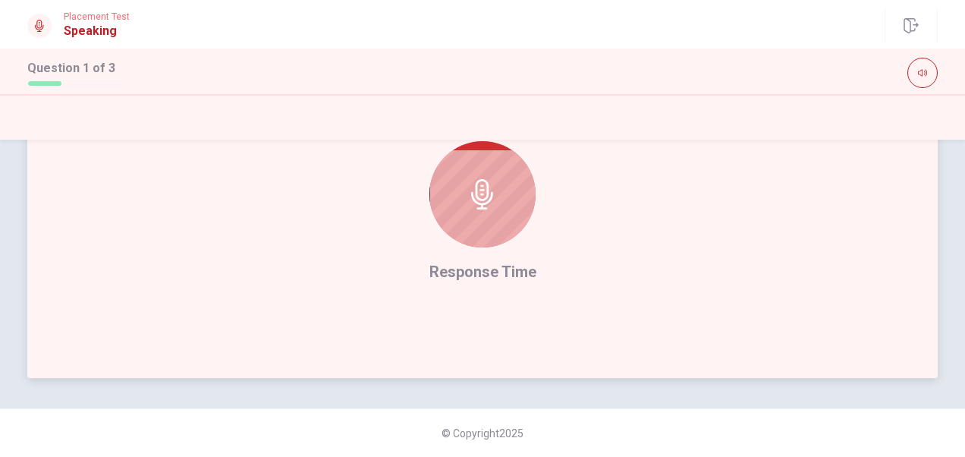
scroll to position [378, 0]
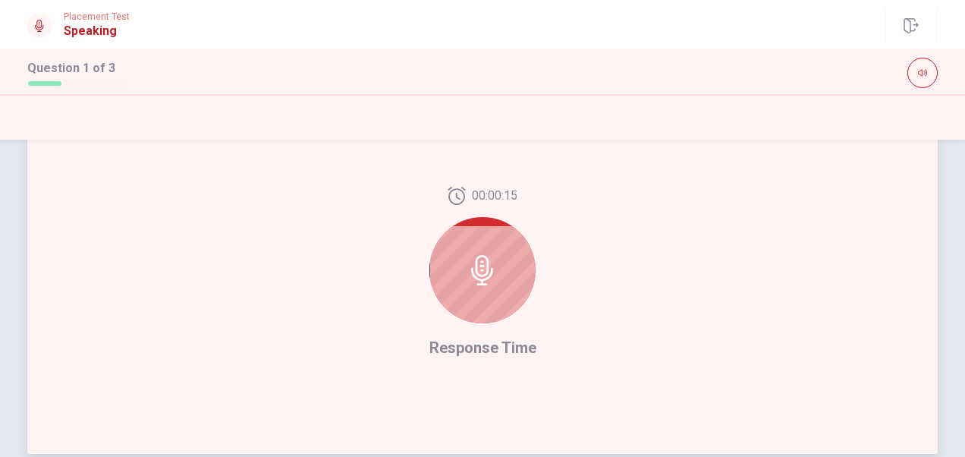
click at [504, 288] on div at bounding box center [482, 270] width 106 height 106
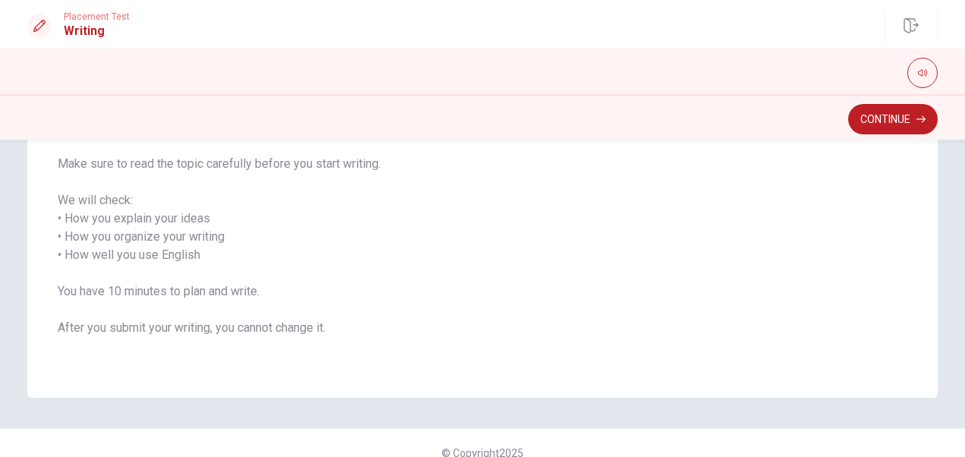
scroll to position [228, 0]
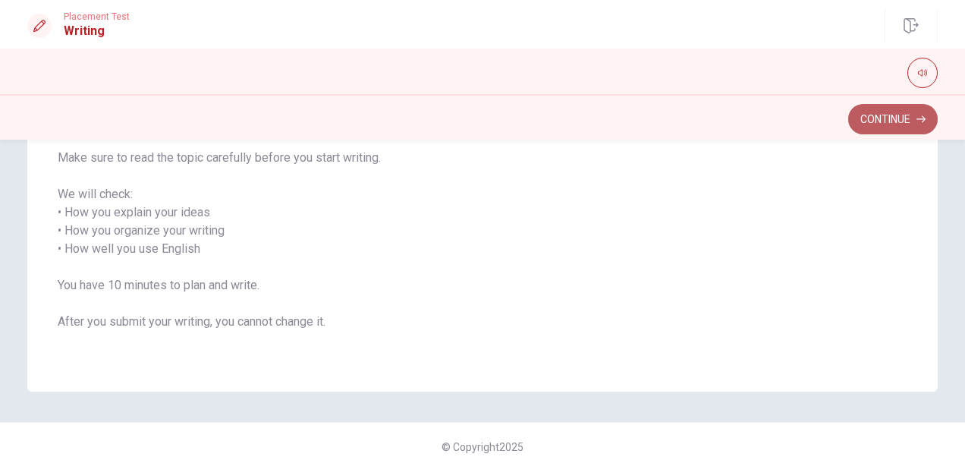
click at [873, 124] on button "Continue" at bounding box center [893, 119] width 90 height 30
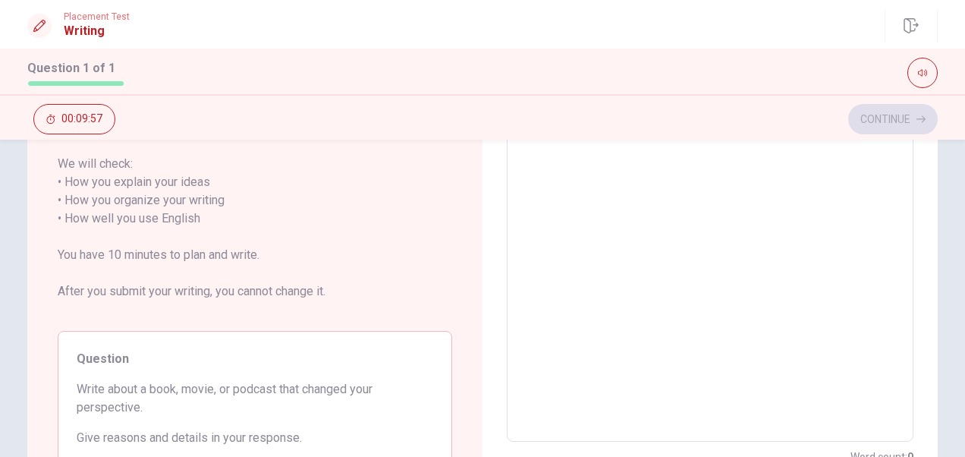
click at [555, 185] on textarea at bounding box center [709, 218] width 385 height 421
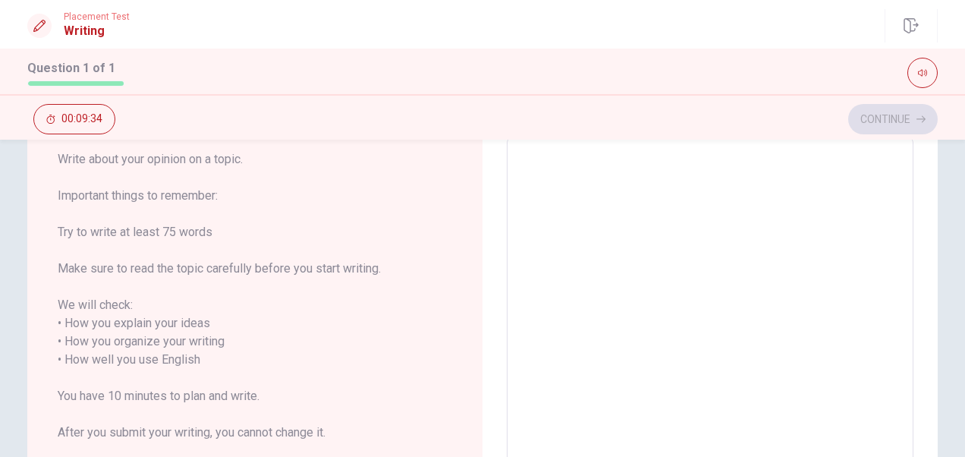
scroll to position [0, 0]
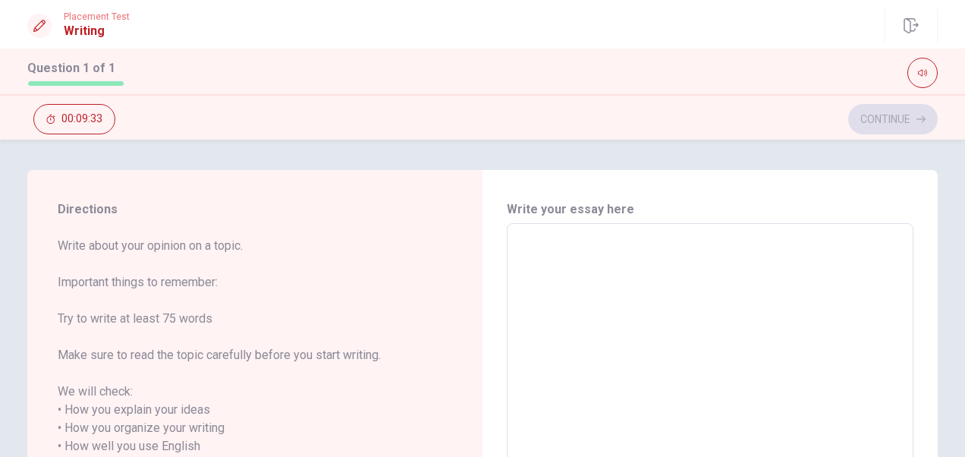
click at [561, 270] on textarea at bounding box center [709, 446] width 385 height 421
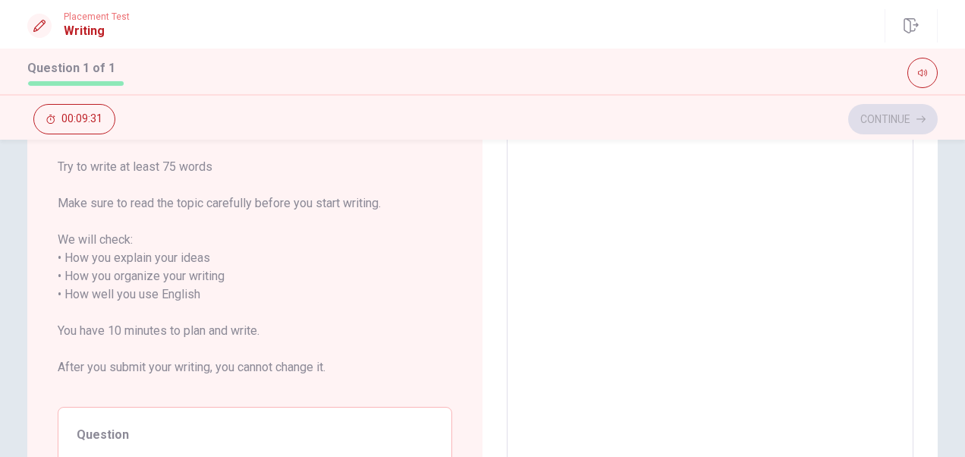
scroll to position [228, 0]
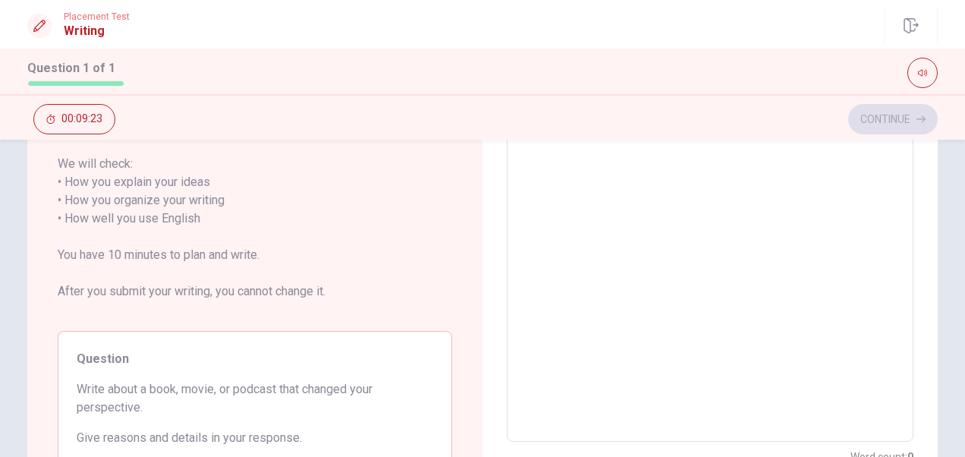
type textarea "i"
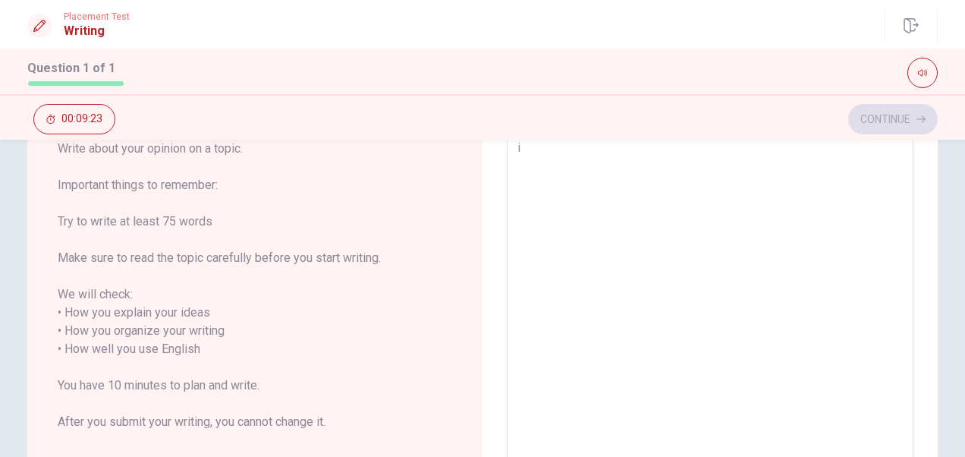
type textarea "x"
type textarea "R"
type textarea "x"
type textarea "Re"
type textarea "x"
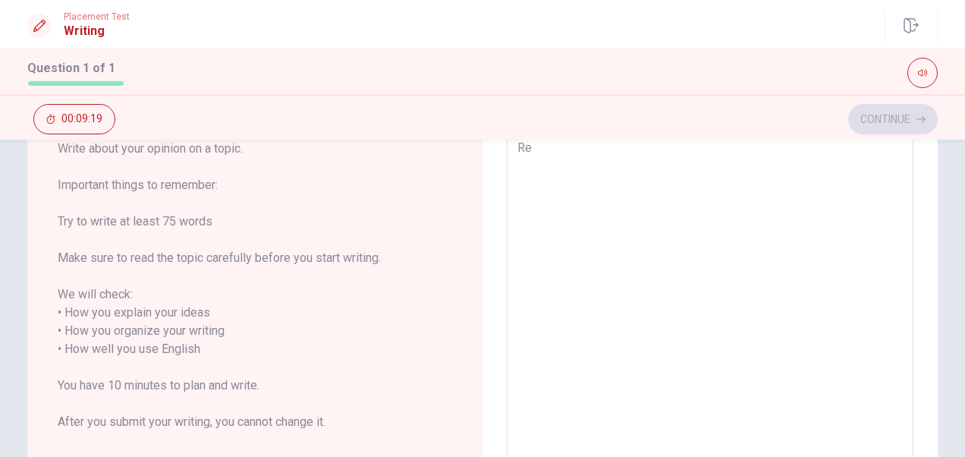
type textarea "Rec"
type textarea "x"
type textarea "Rece"
type textarea "x"
type textarea "Recen"
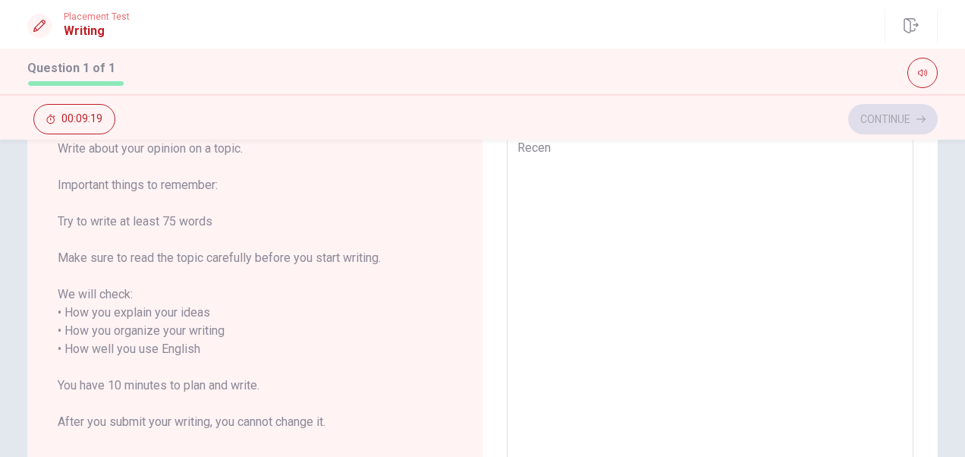
type textarea "x"
type textarea "Recent"
type textarea "x"
type textarea "Recentl"
type textarea "x"
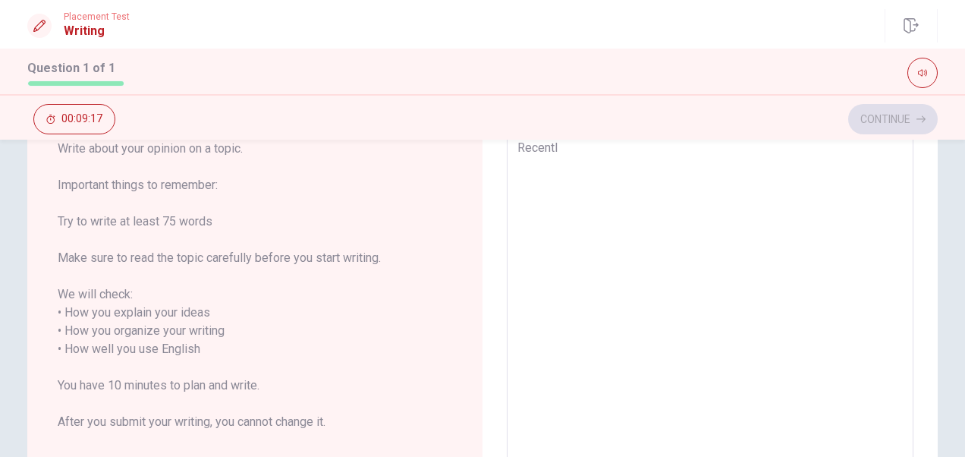
type textarea "Recently"
type textarea "x"
type textarea "Recently，"
type textarea "x"
type textarea "Recently，i"
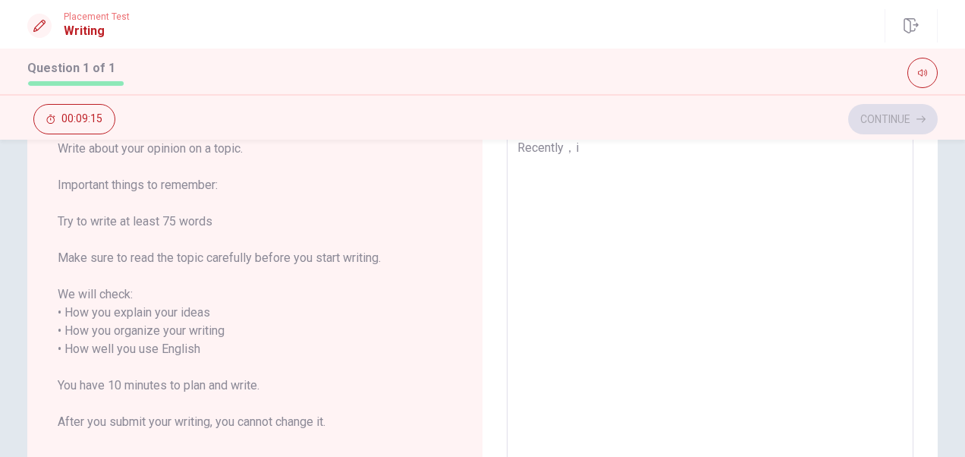
type textarea "x"
type textarea "Recently，i"
click at [643, 170] on textarea "Recently，i" at bounding box center [709, 349] width 385 height 421
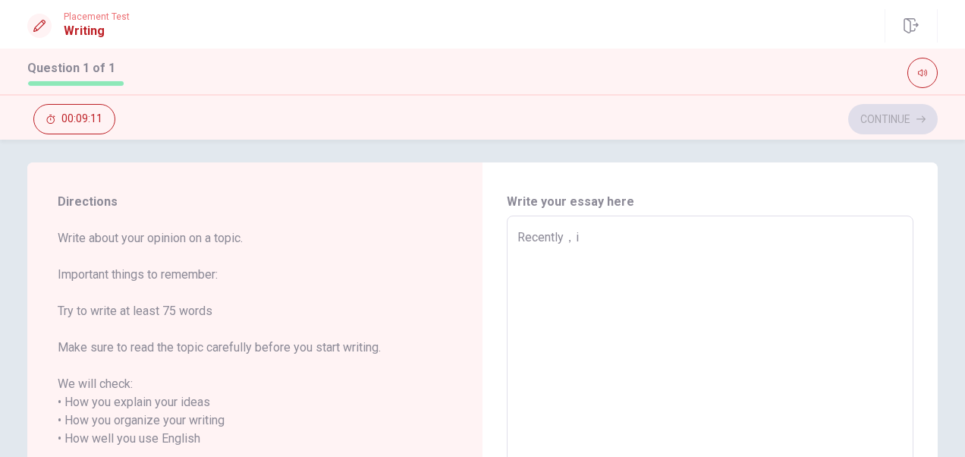
scroll to position [0, 0]
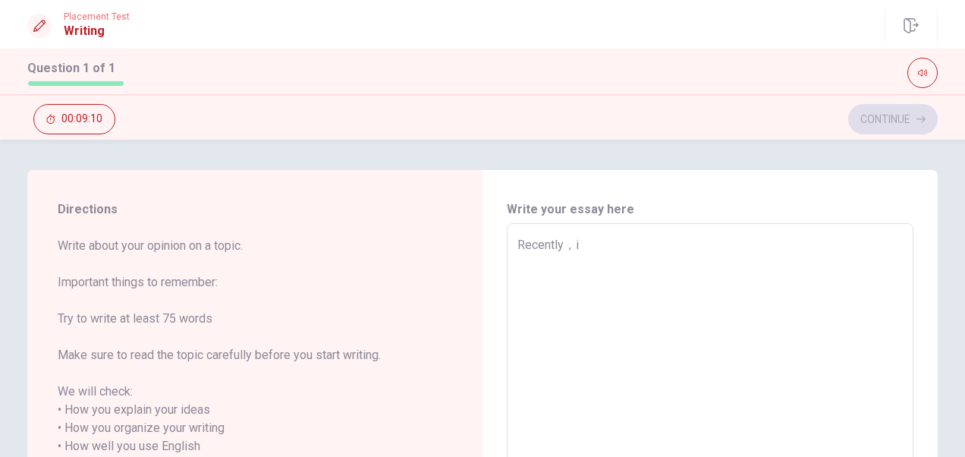
click at [616, 243] on textarea "Recently，i" at bounding box center [709, 446] width 385 height 421
type textarea "x"
type textarea "Recently，"
type textarea "x"
type textarea "Recently，i"
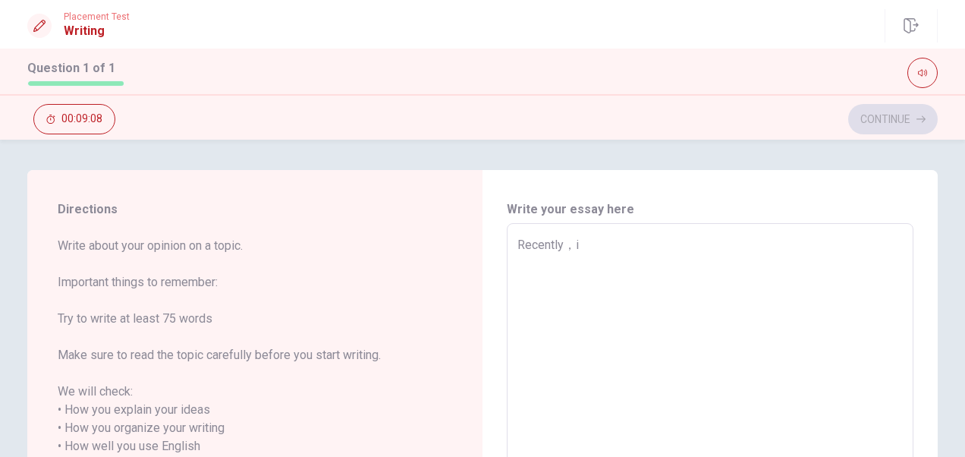
type textarea "x"
type textarea "Recently，i"
type textarea "x"
type textarea "Recently，i r"
type textarea "x"
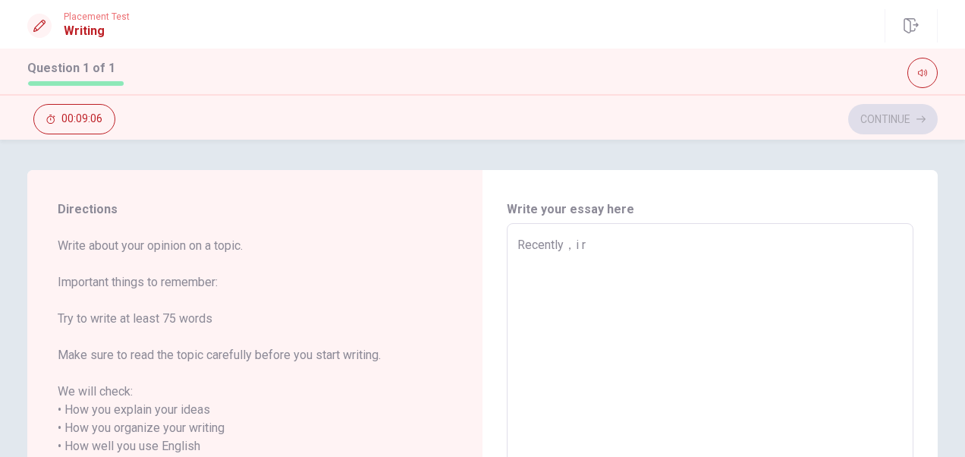
type textarea "Recently，i ra"
type textarea "x"
type textarea "Recently，i rad"
type textarea "x"
type textarea "Recently，i rade"
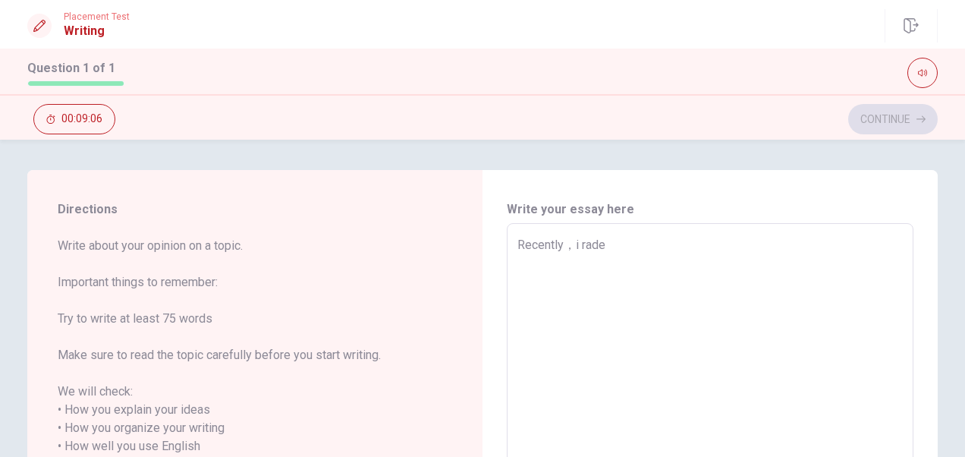
type textarea "x"
type textarea "Recently，i rade"
type textarea "x"
type textarea "Recently，i rade"
type textarea "x"
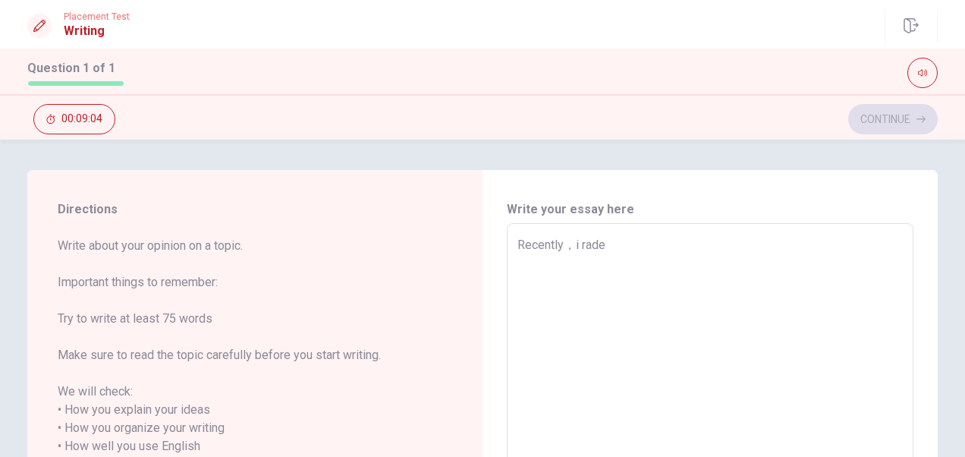
type textarea "Recently，i rad"
type textarea "x"
type textarea "Recently，i ra"
type textarea "x"
type textarea "Recently，i r"
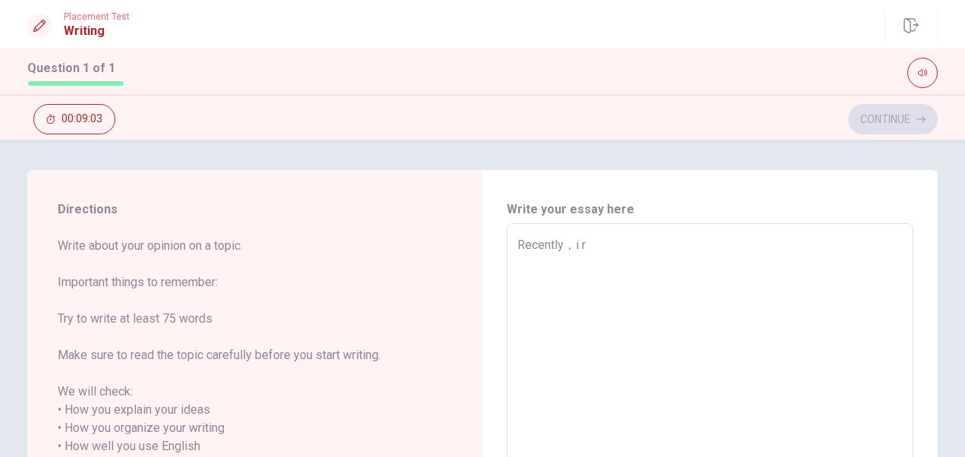
type textarea "x"
type textarea "Recently，i re"
type textarea "x"
type textarea "Recently，i rea"
type textarea "x"
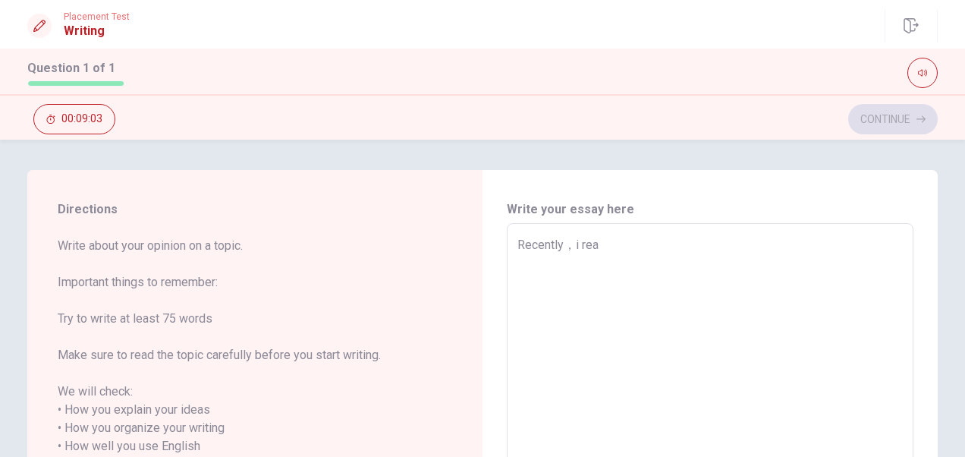
type textarea "Recently，i read"
type textarea "x"
type textarea "Recently，i read"
type textarea "x"
type textarea "Recently，i read a"
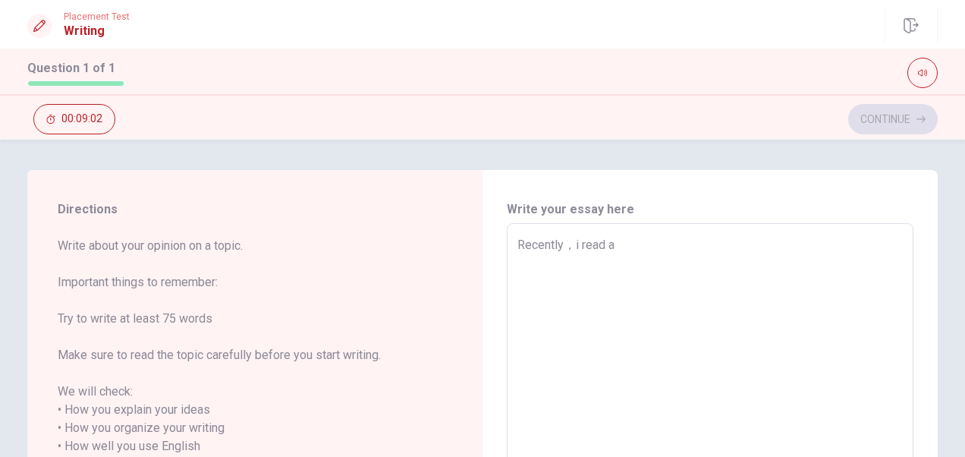
type textarea "x"
type textarea "Recently，i read a"
type textarea "x"
type textarea "Recently，i read a b"
type textarea "x"
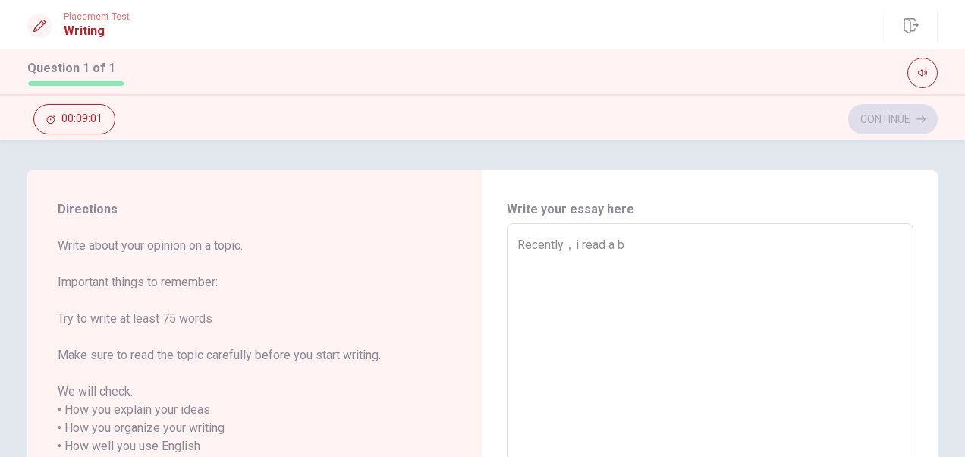
type textarea "Recently，i read a bo"
type textarea "x"
type textarea "Recently，i read a boo"
type textarea "x"
type textarea "Recently，i read a book"
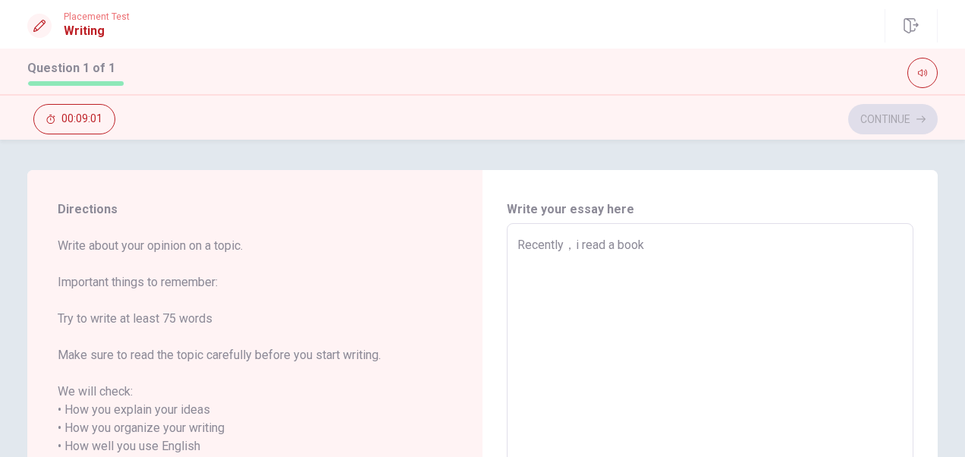
type textarea "x"
type textarea "Recently，i read a booki"
type textarea "x"
type textarea "Recently，i read a bookin"
type textarea "x"
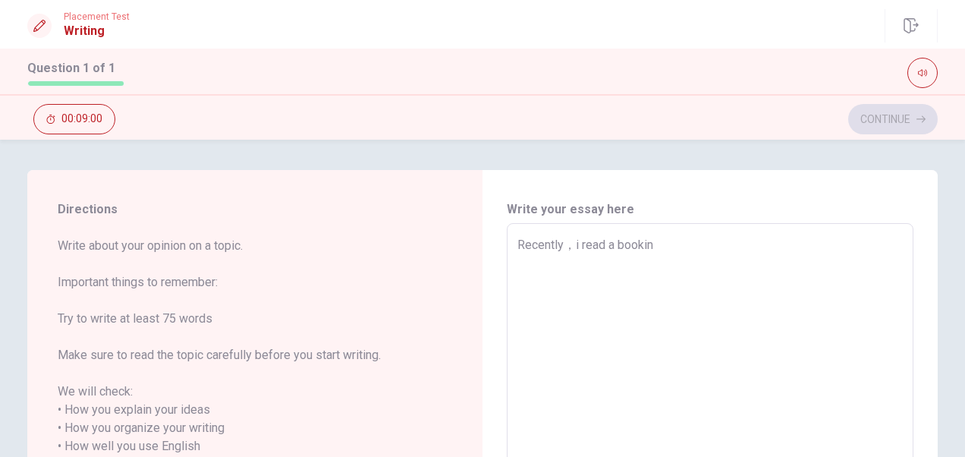
type textarea "Recently，i read a booking"
type textarea "x"
type textarea "Recently，i read a booking"
type textarea "x"
type textarea "Recently，i read a booking n"
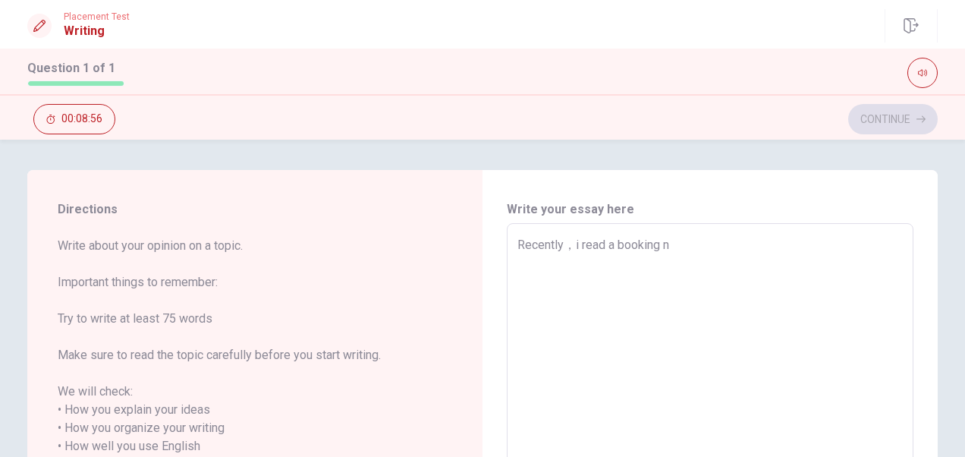
type textarea "x"
type textarea "Recently，i read a booking na"
type textarea "x"
type textarea "Recently，i read a booking nam"
type textarea "x"
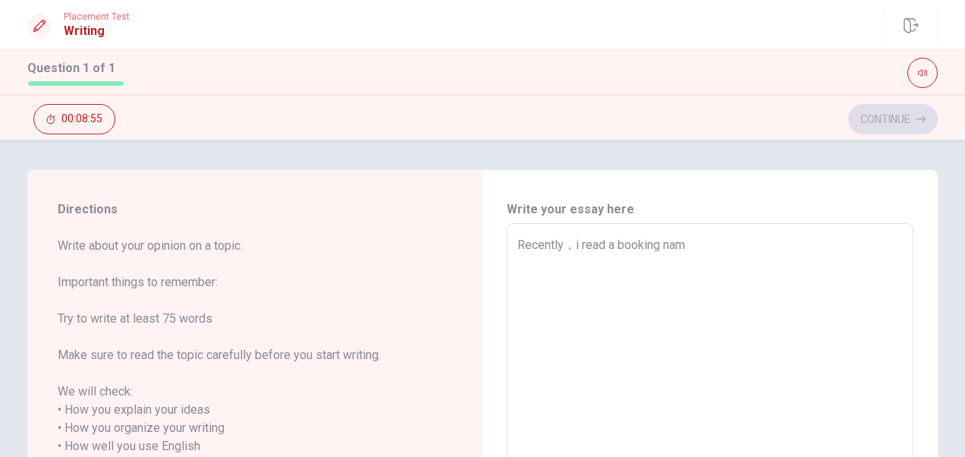
type textarea "Recently，i read a booking name"
type textarea "x"
type textarea "Recently，i read a booking named"
type textarea "x"
type textarea "Recently，i read a booking named"
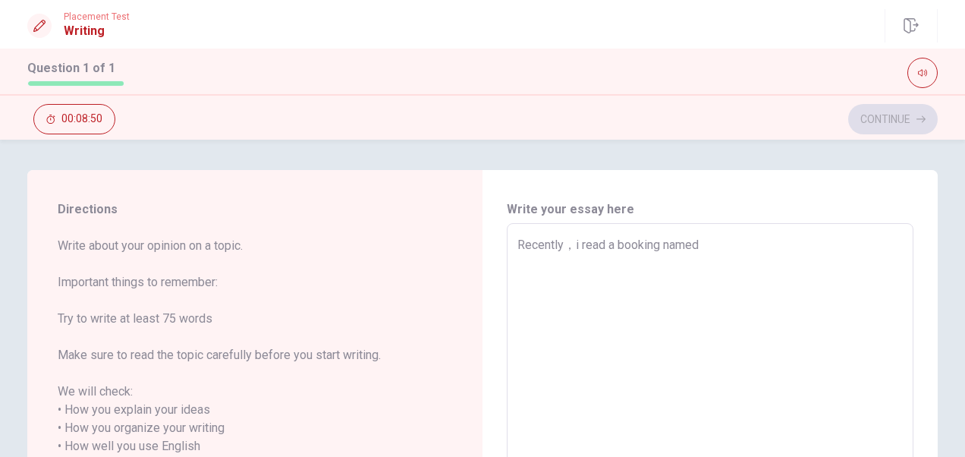
type textarea "x"
type textarea "Recently，i read a booking named p"
type textarea "x"
type textarea "Recently，i read a booking named pa"
type textarea "x"
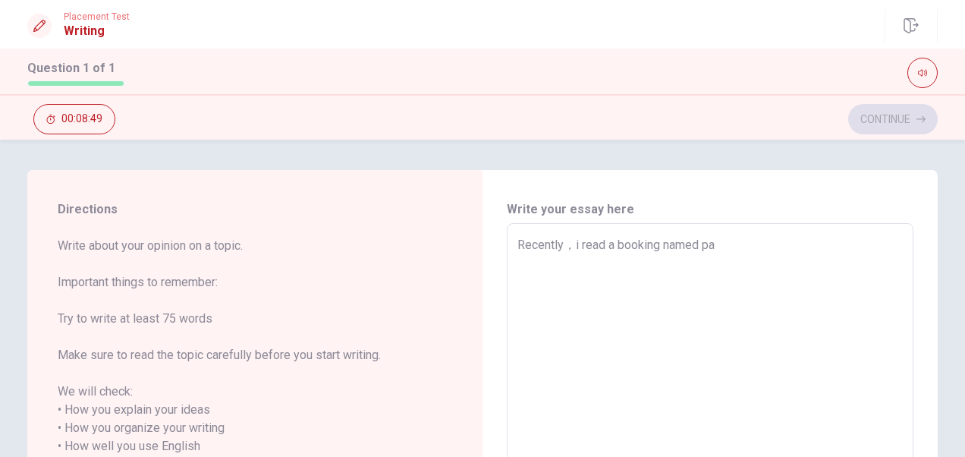
type textarea "Recently，i read a booking named [PERSON_NAME]"
type textarea "x"
type textarea "Recently，i read a booking named pa"
type textarea "x"
type textarea "Recently，i read a booking named par"
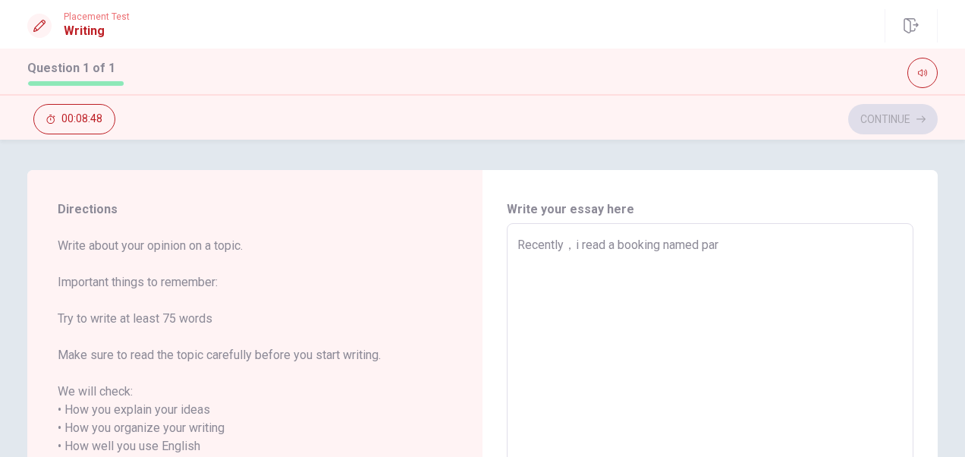
type textarea "x"
type textarea "Recently，i read a booking named pare"
type textarea "x"
type textarea "Recently，i read a booking named paren"
type textarea "x"
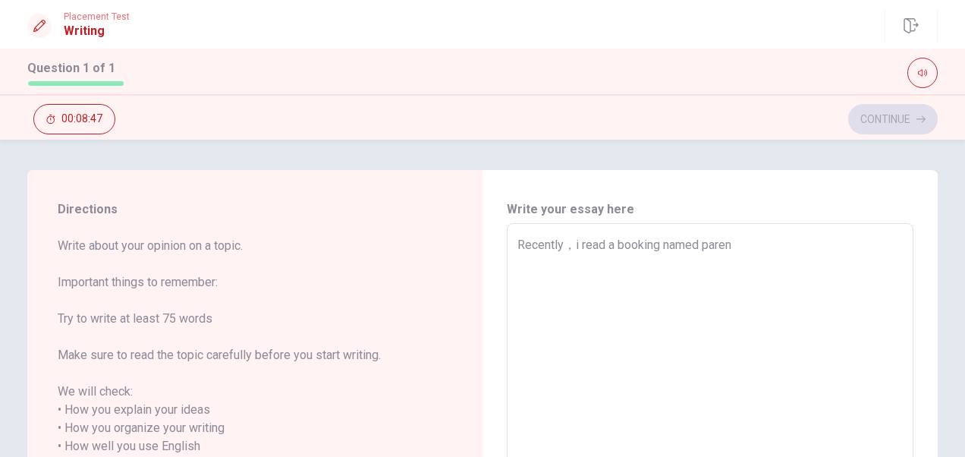
type textarea "Recently，i read a booking named parent"
type textarea "x"
type textarea "Recently，i read a booking named [PERSON_NAME]"
type textarea "x"
type textarea "Recently，i read a booking named parentin"
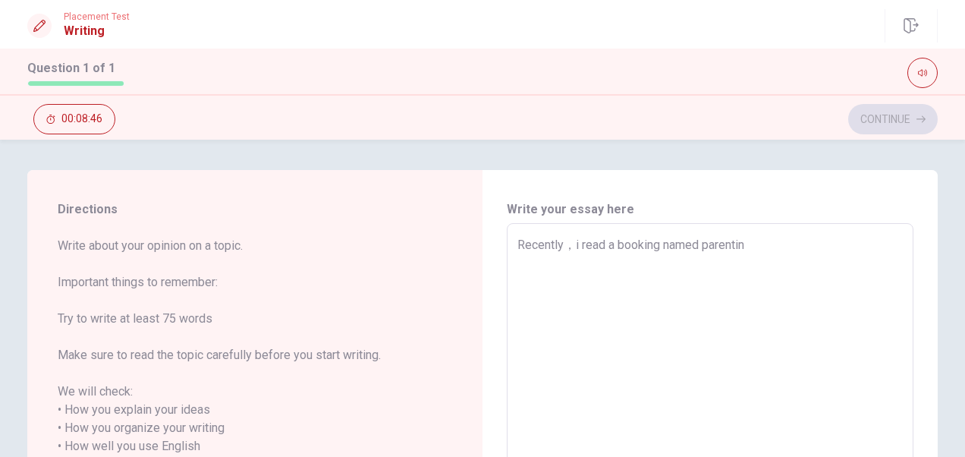
type textarea "x"
type textarea "Recently，i read a booking named parenting"
click at [696, 249] on textarea "Recently，i read a booking named parenting" at bounding box center [709, 446] width 385 height 421
type textarea "x"
type textarea "Recently，i read a booking name parenting"
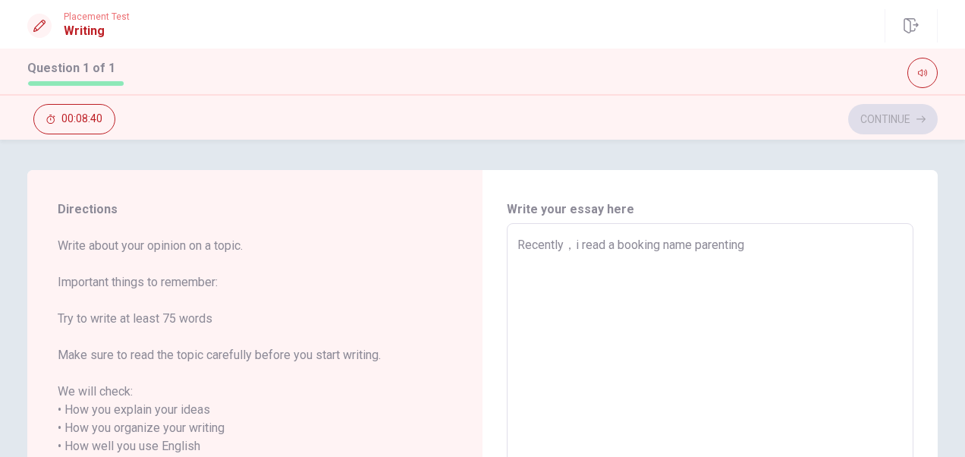
type textarea "x"
type textarea "Recently，i read a booking nam parenting"
type textarea "x"
type textarea "Recently，i read a booking na parenting"
type textarea "x"
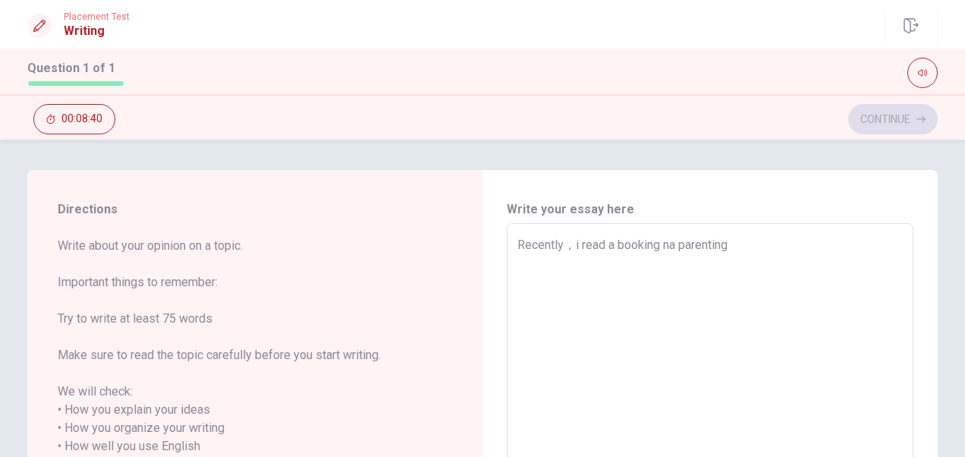
type textarea "Recently，i read a booking n parenting"
type textarea "x"
type textarea "Recently，i read a booking parenting"
type textarea "x"
type textarea "Recently，i read a booking a parenting"
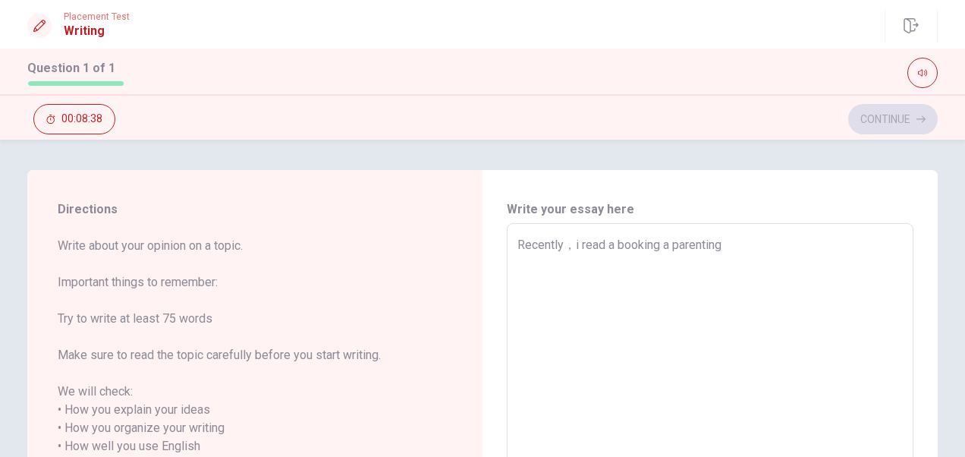
type textarea "x"
type textarea "Recently，i read a booking ab parenting"
type textarea "x"
type textarea "Recently，i read a booking abo parenting"
type textarea "x"
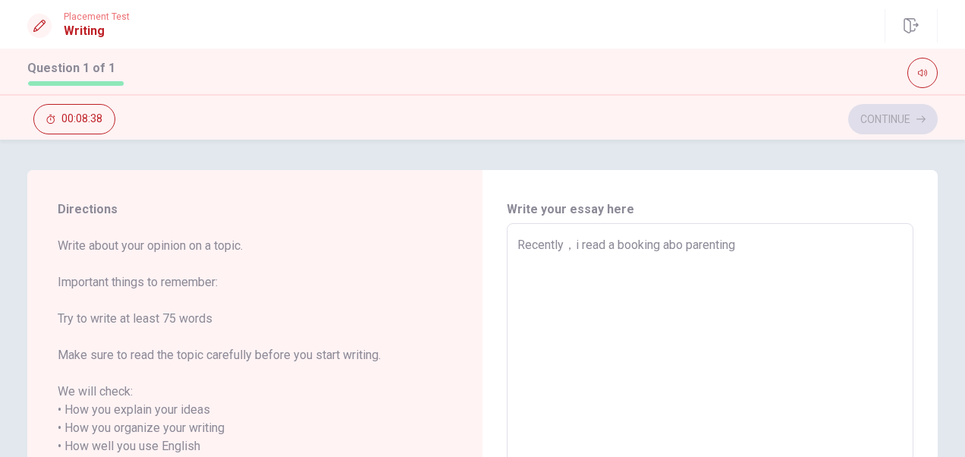
type textarea "Recently，i read a booking abou parenting"
type textarea "x"
type textarea "Recently，i read a booking about parenting"
click at [794, 249] on textarea "Recently，i read a booking about parenting" at bounding box center [709, 446] width 385 height 421
type textarea "x"
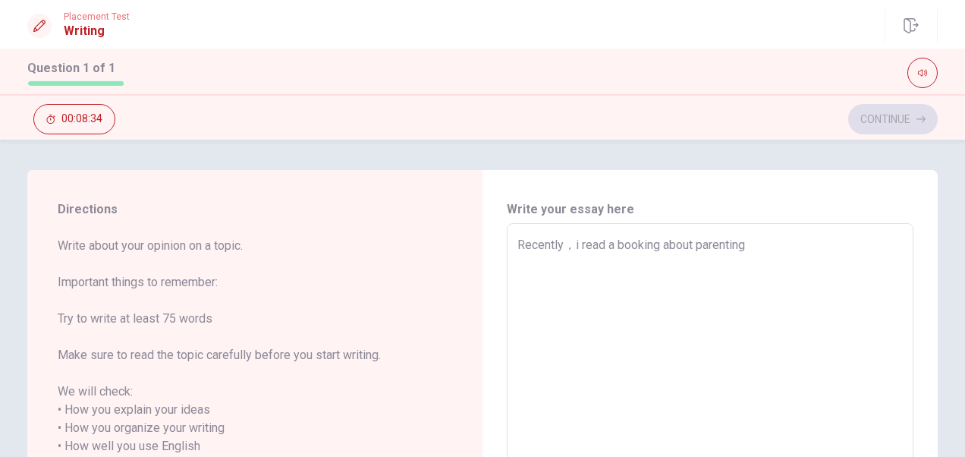
type textarea "Recently，i read a booking about parenting."
type textarea "x"
type textarea "Recently，i read a booking about parenting."
type textarea "x"
type textarea "Recently，i read a booking about parenting. i"
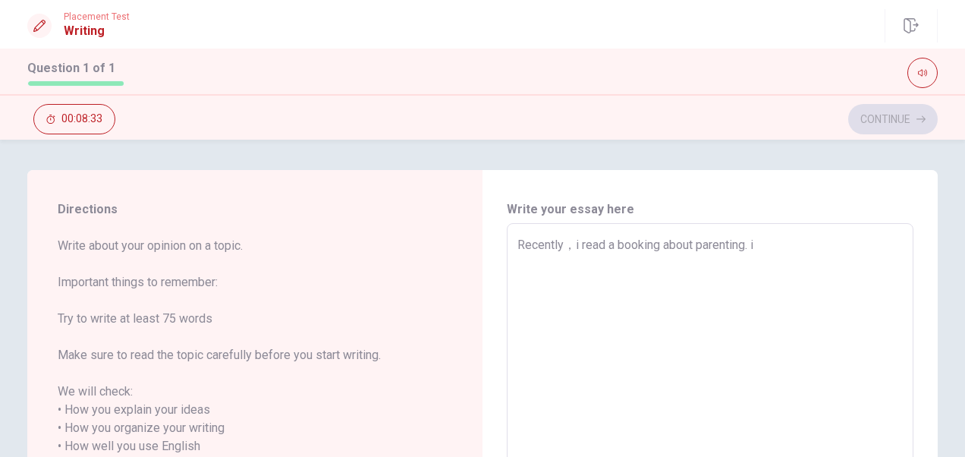
type textarea "x"
type textarea "Recently，i read a booking about parenting. it"
type textarea "x"
type textarea "Recently，i read a booking about parenting. it"
type textarea "x"
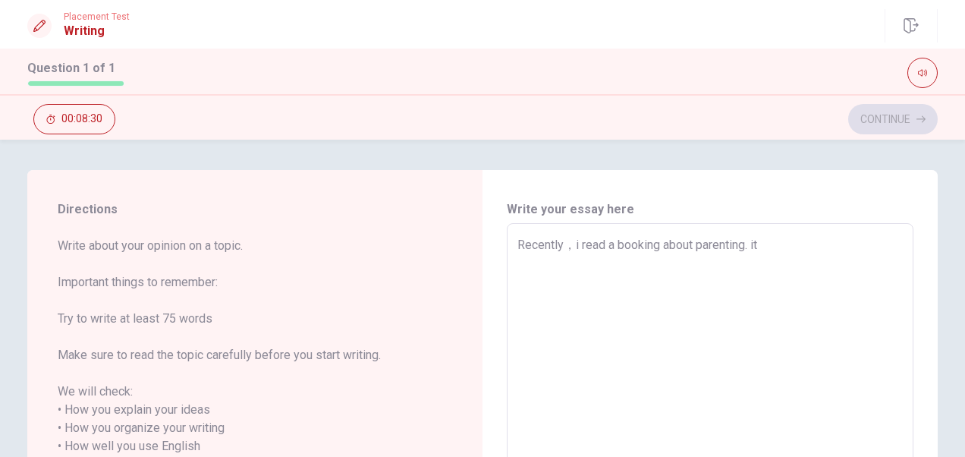
type textarea "Recently，i read a booking about parenting. it w"
type textarea "x"
type textarea "Recently，i read a booking about parenting. it wa"
type textarea "x"
type textarea "Recently，i read a booking about parenting. it wae"
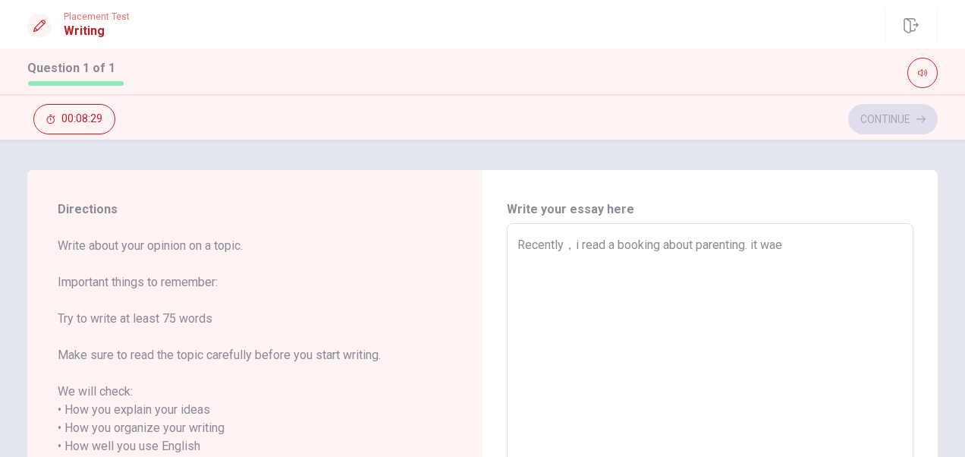
type textarea "x"
type textarea "Recently，i read a booking about parenting. it wa"
type textarea "x"
type textarea "Recently，i read a booking about parenting. it w"
type textarea "x"
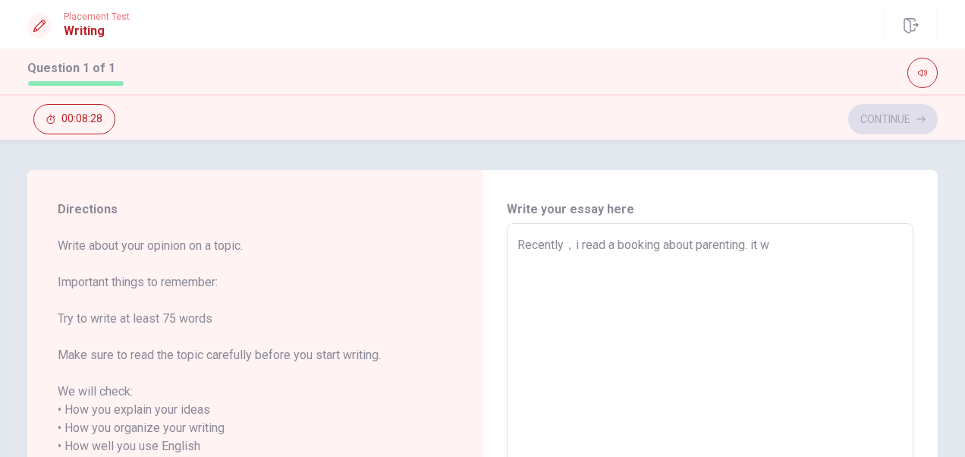
type textarea "Recently，i read a booking about parenting. it"
type textarea "x"
type textarea "Recently，i read a booking about parenting. it i"
type textarea "x"
type textarea "Recently，i read a booking about parenting. it is"
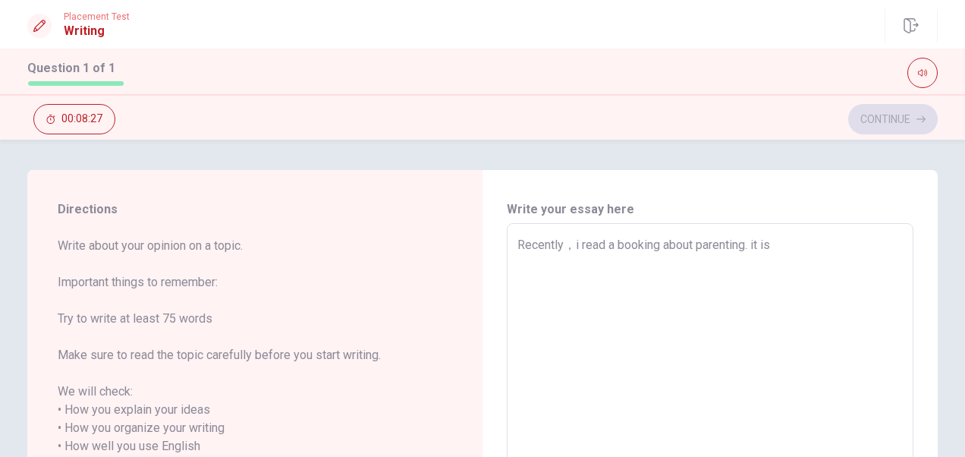
type textarea "x"
type textarea "Recently，i read a booking about parenting. it is"
type textarea "x"
type textarea "Recently，i read a booking about parenting. it is a"
type textarea "x"
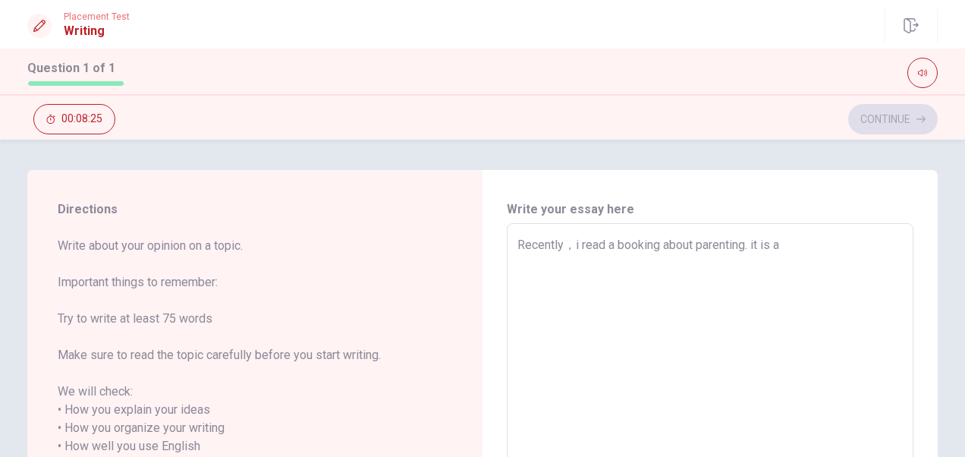
type textarea "Recently，i read a booking about parenting. it is a"
type textarea "x"
type textarea "Recently，i read a booking about parenting. it is a t"
type textarea "x"
type textarea "Recently，i read a booking about parenting. it is a th"
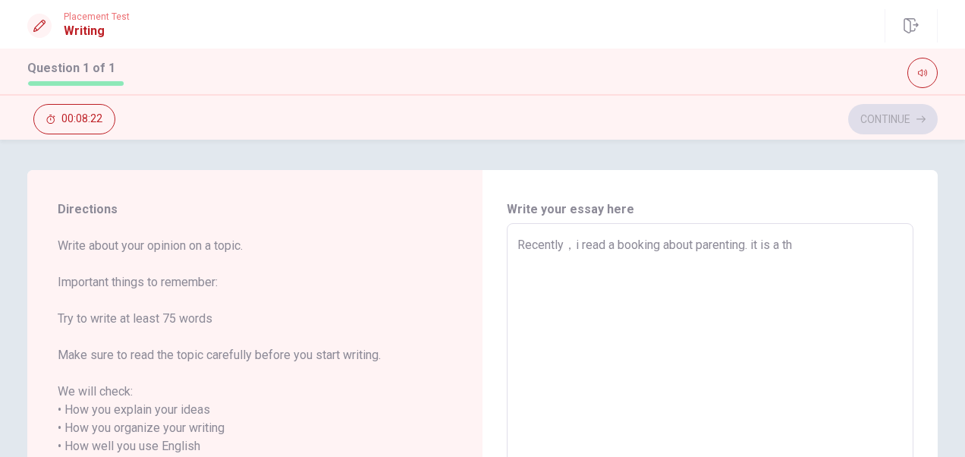
type textarea "x"
type textarea "Recently，i read a booking about parenting. it is a tho"
type textarea "x"
type textarea "Recently，i read a booking about parenting. it is a thou"
type textarea "x"
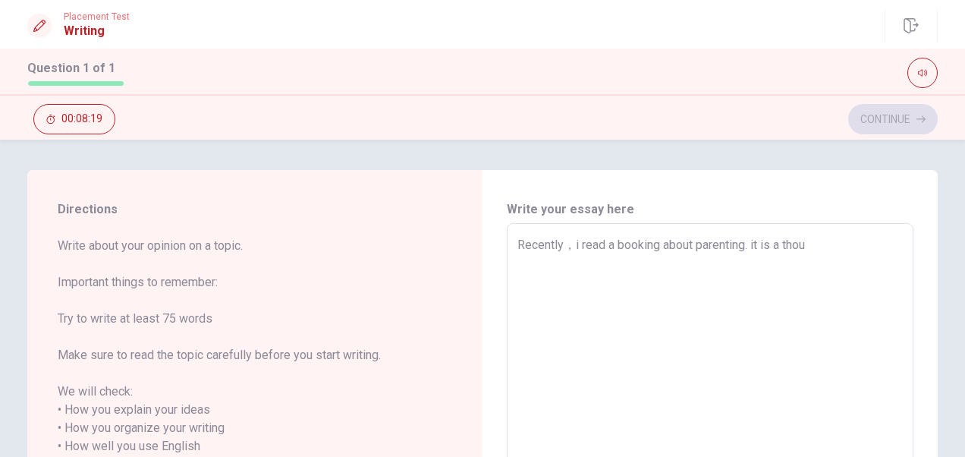
type textarea "Recently，i read a booking about parenting. it is a thoug"
type textarea "x"
type textarea "Recently，i read a booking about parenting. it is a thougt"
type textarea "x"
type textarea "Recently，i read a booking about parenting. it is a thougt-"
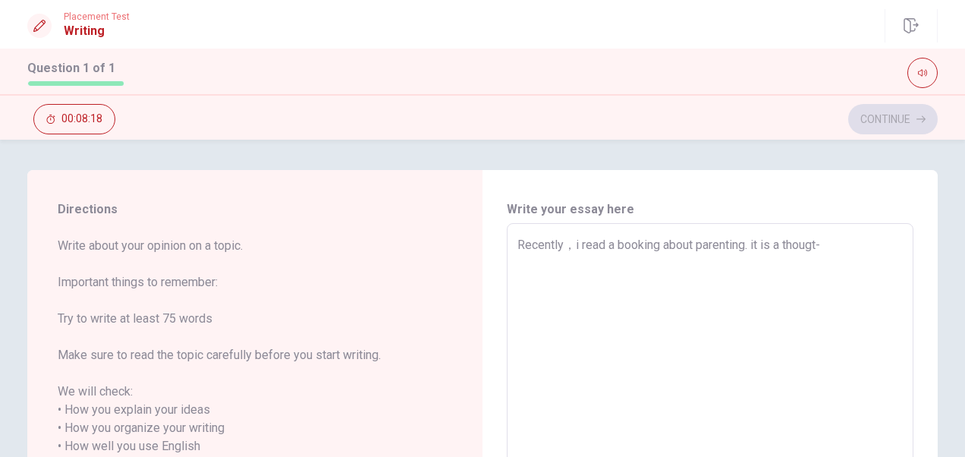
type textarea "x"
type textarea "Recently，i read a booking about parenting. it is a thougt-t"
type textarea "x"
type textarea "Recently，i read a booking about parenting. it is a thougt-th"
type textarea "x"
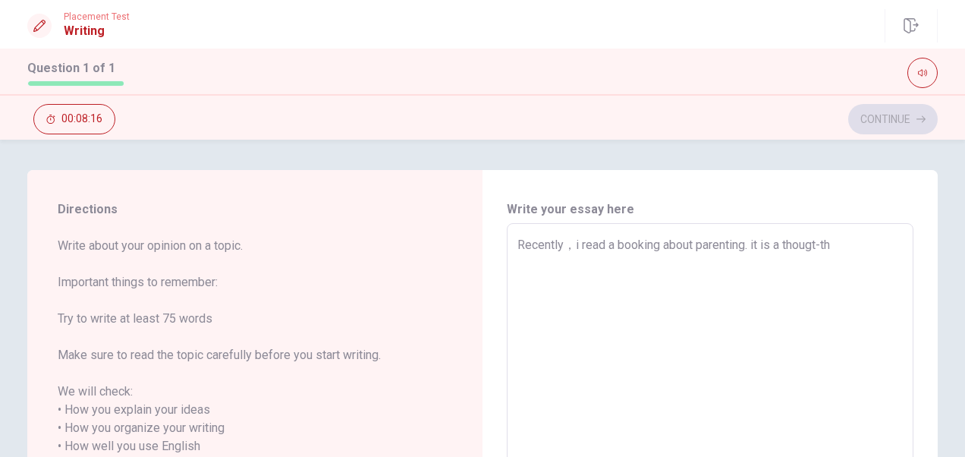
type textarea "Recently，i read a booking about parenting. it is a thougt-thi"
type textarea "x"
type textarea "Recently，i read a booking about parenting. it is a thougt-thin"
type textarea "x"
type textarea "Recently，i read a booking about parenting. it is a thougt-think"
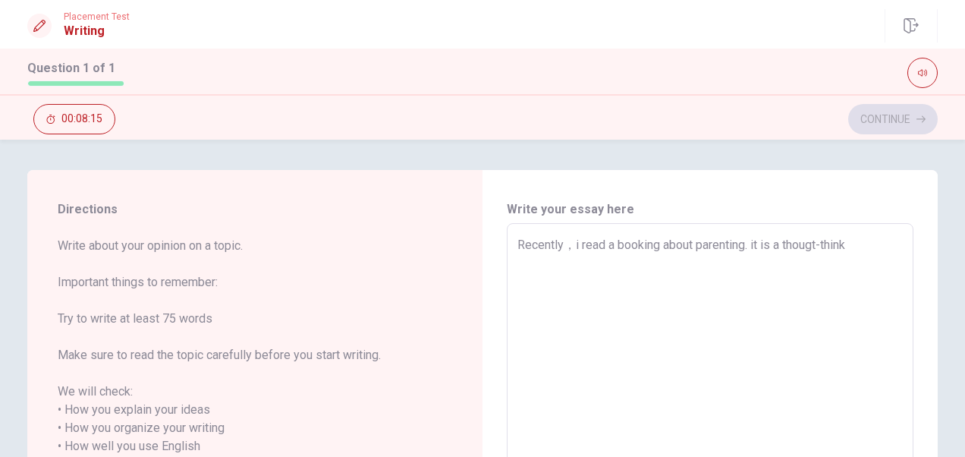
type textarea "x"
type textarea "Recently，i read a booking about parenting. it is a thougt-thinki"
type textarea "x"
type textarea "Recently，i read a booking about parenting. it is a thougt-thinkin"
type textarea "x"
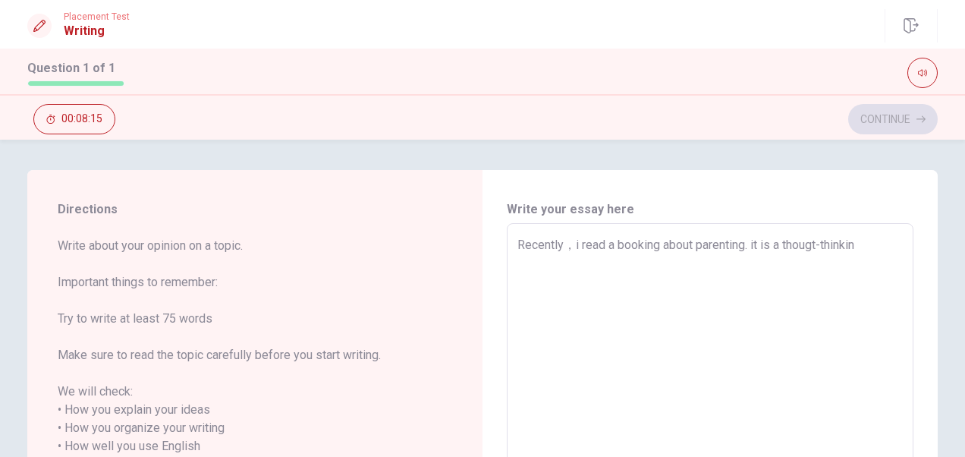
type textarea "Recently，i read a booking about parenting. it is a thougt-thinking"
type textarea "x"
type textarea "Recently，i read a booking about parenting. it is a thougt-thinking"
type textarea "x"
type textarea "Recently，i read a booking about parenting. it is a thougt-thinking b"
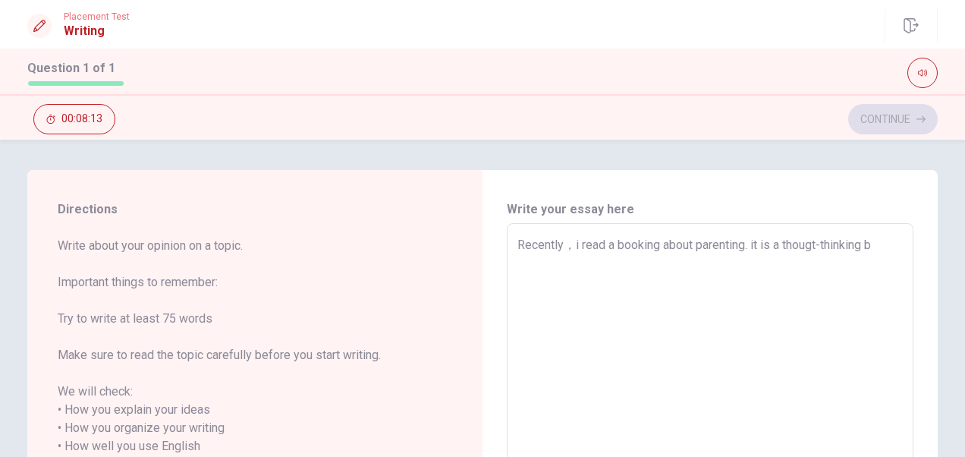
type textarea "x"
type textarea "Recently，i read a booking about parenting. it is a thougt-thinking bo"
type textarea "x"
type textarea "Recently，i read a booking about parenting. it is a thougt-thinking boo"
type textarea "x"
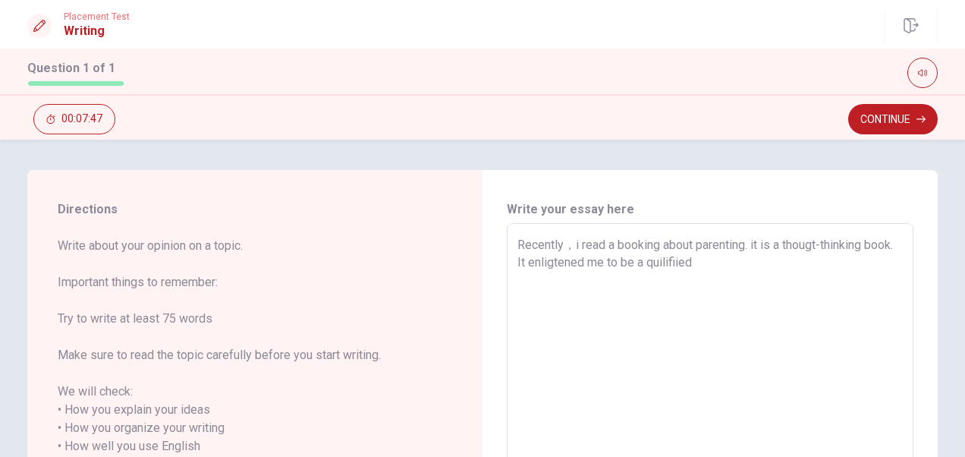
click at [690, 267] on textarea "Recently，i read a booking about parenting. it is a thougt-thinking book. It enl…" at bounding box center [709, 446] width 385 height 421
click at [693, 266] on textarea "Recently，i read a booking about parenting. it is a thougt-thinking book. It enl…" at bounding box center [709, 446] width 385 height 421
click at [761, 272] on textarea "Recently，i read a booking about parenting. it is a thougt-thinking book. It enl…" at bounding box center [709, 446] width 385 height 421
click at [750, 266] on textarea "Recently，i read a booking about parenting. it is a thougt-thinking book. It enl…" at bounding box center [709, 446] width 385 height 421
click at [507, 282] on div "Recently，i read a booking about parenting. it is a thougt-thinking book. It enl…" at bounding box center [710, 446] width 407 height 446
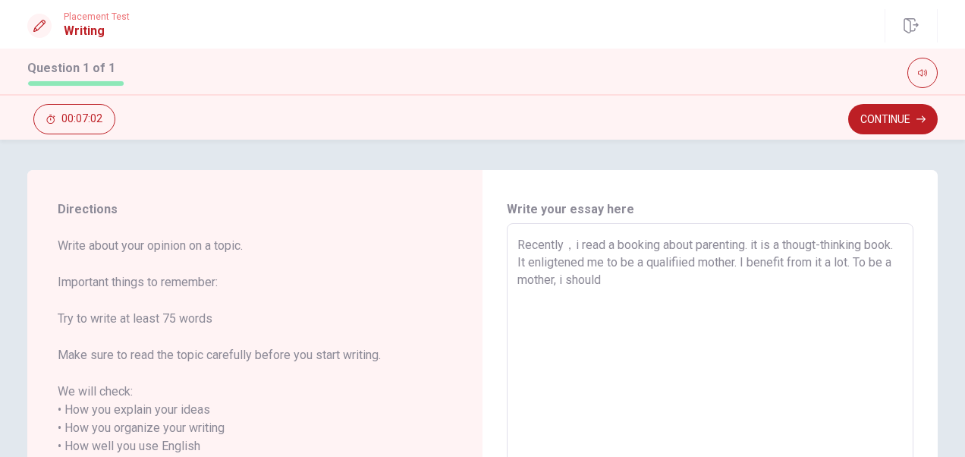
click at [517, 281] on textarea "Recently，i read a booking about parenting. it is a thougt-thinking book. It enl…" at bounding box center [709, 446] width 385 height 421
click at [590, 279] on textarea "Recently，i read a booking about parenting. it is a thougt-thinking book. It enl…" at bounding box center [709, 446] width 385 height 421
click at [720, 285] on textarea "Recently，i read a booking about parenting. it is a thougt-thinking book. It enl…" at bounding box center [709, 446] width 385 height 421
click at [674, 279] on textarea "Recently，i read a booking about parenting. it is a thougt-thinking book. It enl…" at bounding box center [709, 446] width 385 height 421
click at [725, 283] on textarea "Recently，i read a booking about parenting. it is a thougt-thinking book. It enl…" at bounding box center [709, 446] width 385 height 421
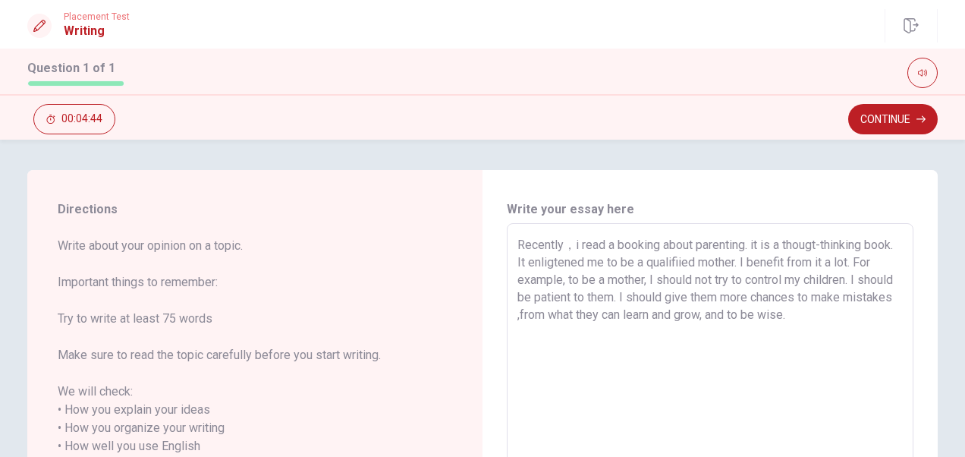
drag, startPoint x: 866, startPoint y: 244, endPoint x: 823, endPoint y: 244, distance: 42.5
click at [823, 244] on textarea "Recently，i read a booking about parenting. it is a thougt-thinking book. It enl…" at bounding box center [709, 446] width 385 height 421
click at [848, 318] on textarea "Recently，i read a booking about parenting. it is a thougt-provoking book. It en…" at bounding box center [709, 446] width 385 height 421
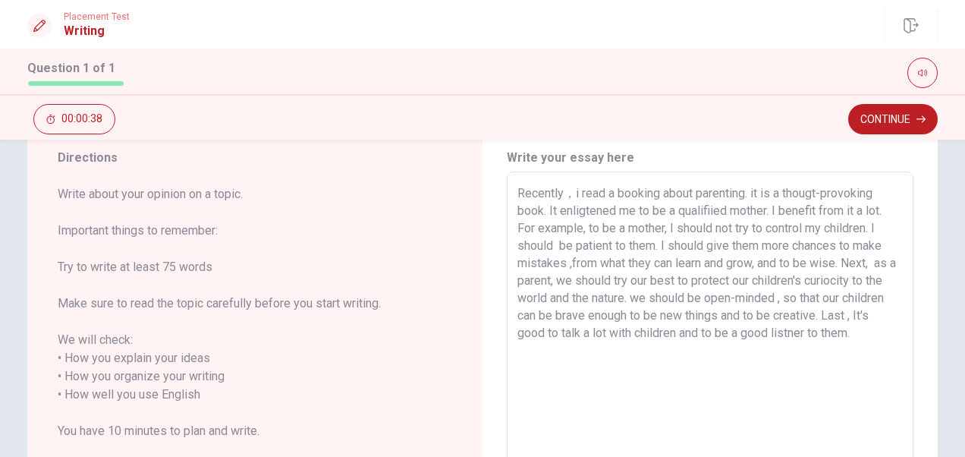
scroll to position [76, 0]
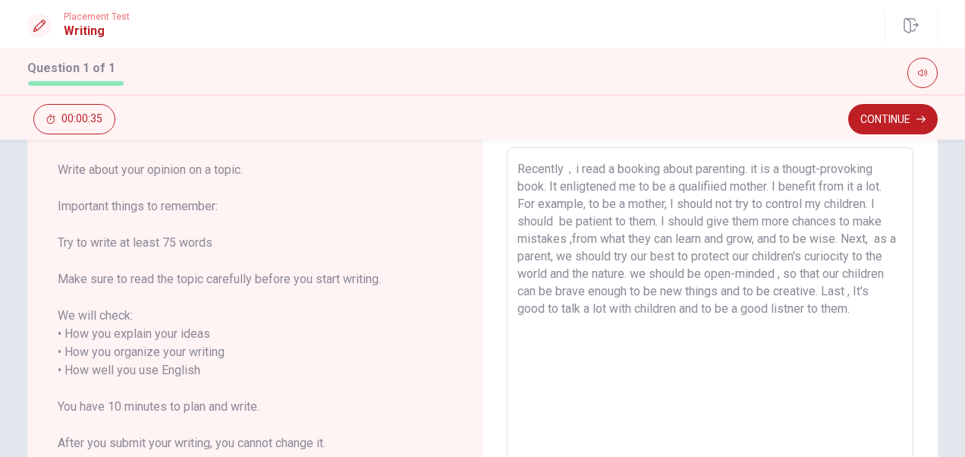
click at [522, 308] on textarea "Recently，i read a booking about parenting. it is a thougt-provoking book. It en…" at bounding box center [709, 370] width 385 height 421
click at [887, 313] on textarea "Recently，i read a booking about parenting. it is a thougt-provoking book. It en…" at bounding box center [709, 370] width 385 height 421
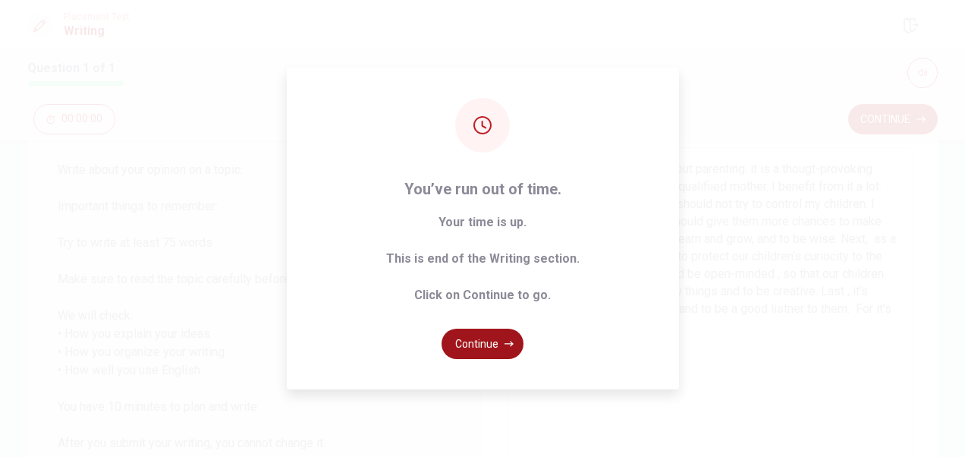
click at [487, 343] on button "Continue" at bounding box center [483, 344] width 82 height 30
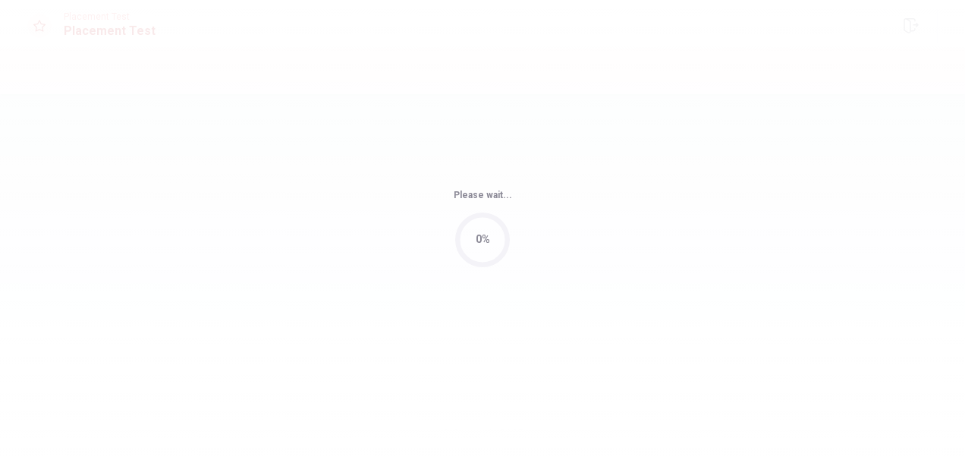
scroll to position [0, 0]
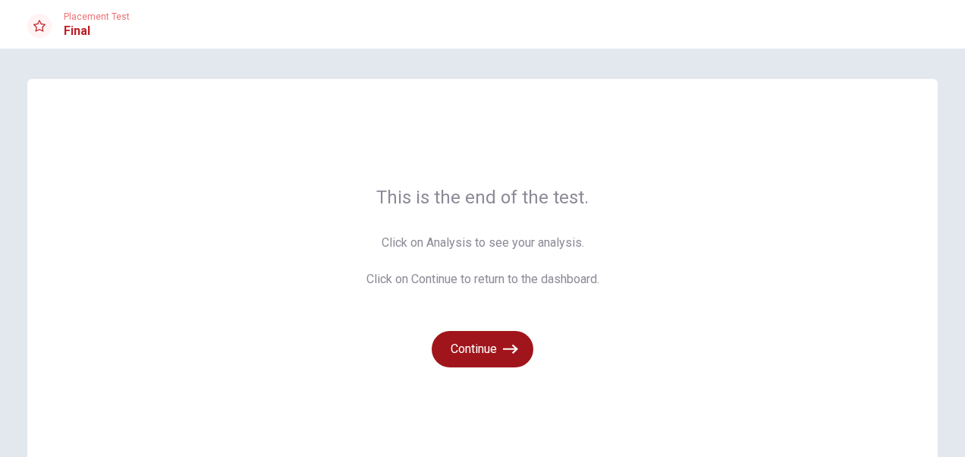
click at [486, 353] on button "Continue" at bounding box center [483, 349] width 102 height 36
